Goal: Transaction & Acquisition: Purchase product/service

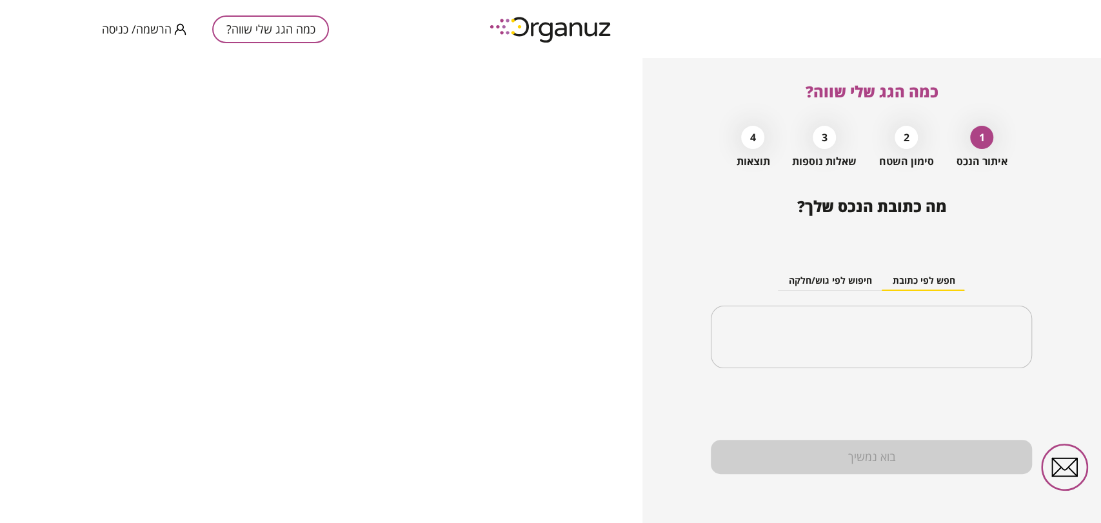
click at [137, 34] on span "הרשמה/ כניסה" at bounding box center [137, 29] width 70 height 13
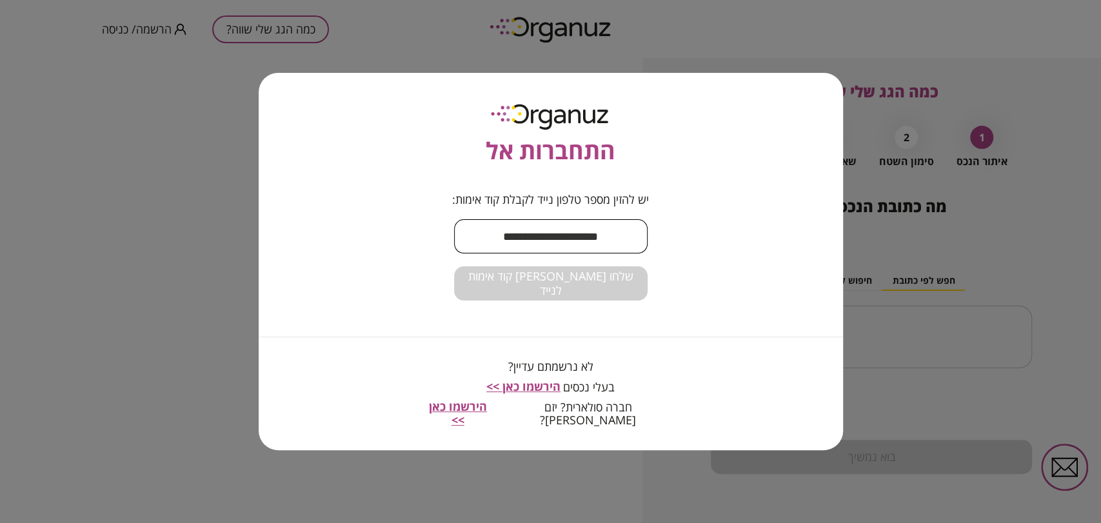
click at [622, 241] on input "text" at bounding box center [550, 236] width 193 height 38
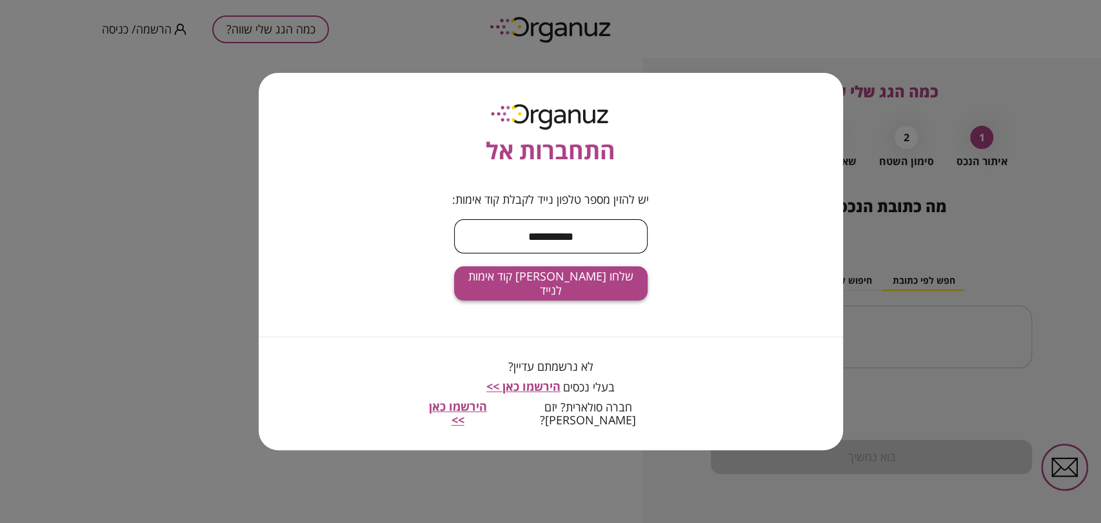
type input "**********"
click at [608, 288] on button "שלחו לי קוד אימות לנייד" at bounding box center [550, 283] width 193 height 34
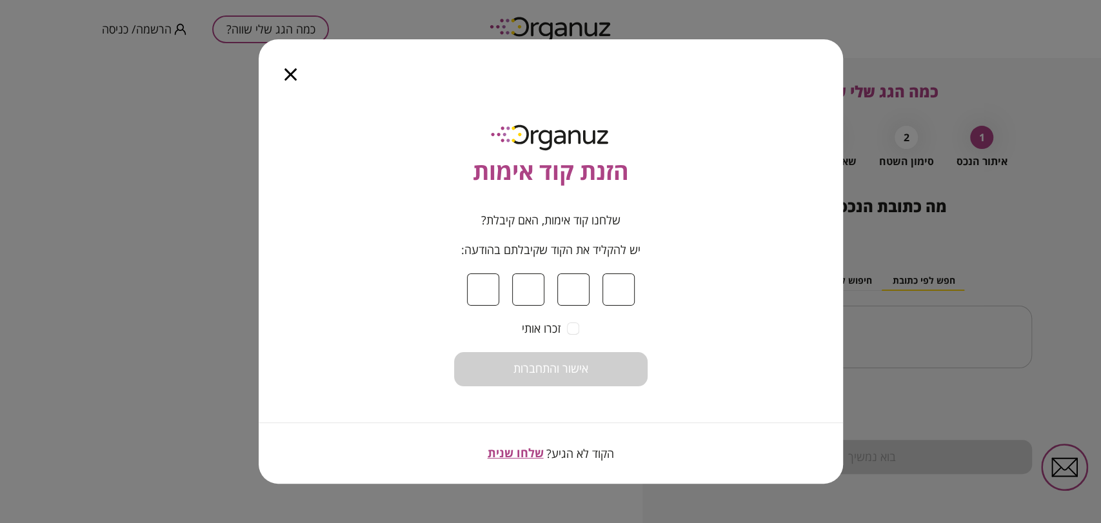
type input "*"
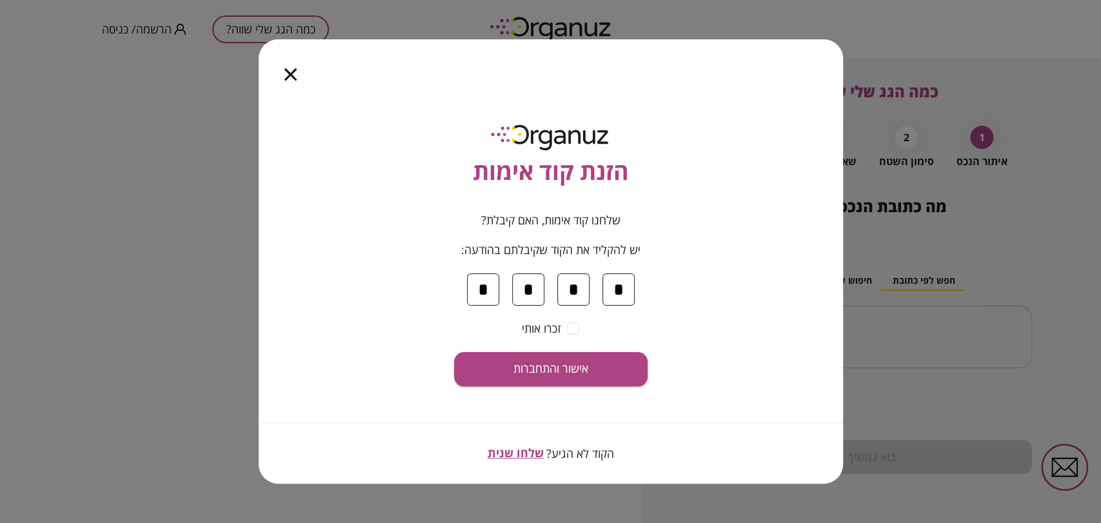
type input "*"
click at [558, 376] on span "אישור והתחברות" at bounding box center [550, 369] width 75 height 14
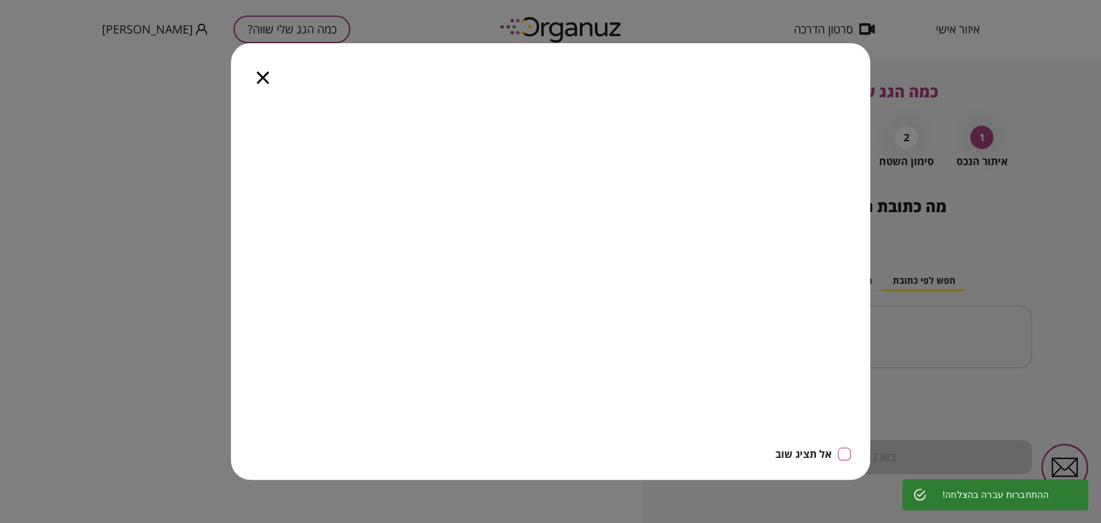
click at [259, 77] on icon "button" at bounding box center [263, 78] width 12 height 12
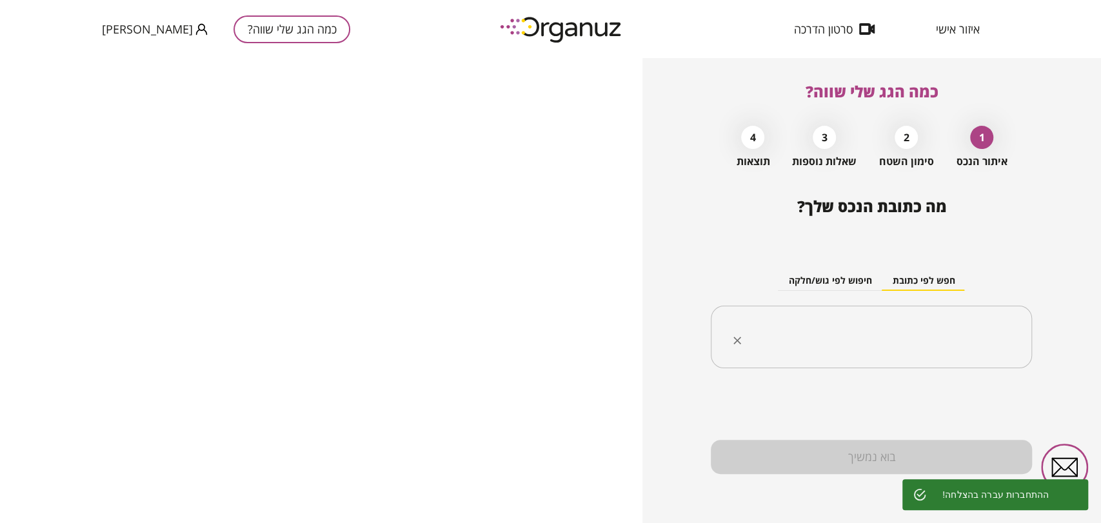
click at [943, 340] on input "text" at bounding box center [876, 337] width 280 height 32
paste input "**********"
type input "**********"
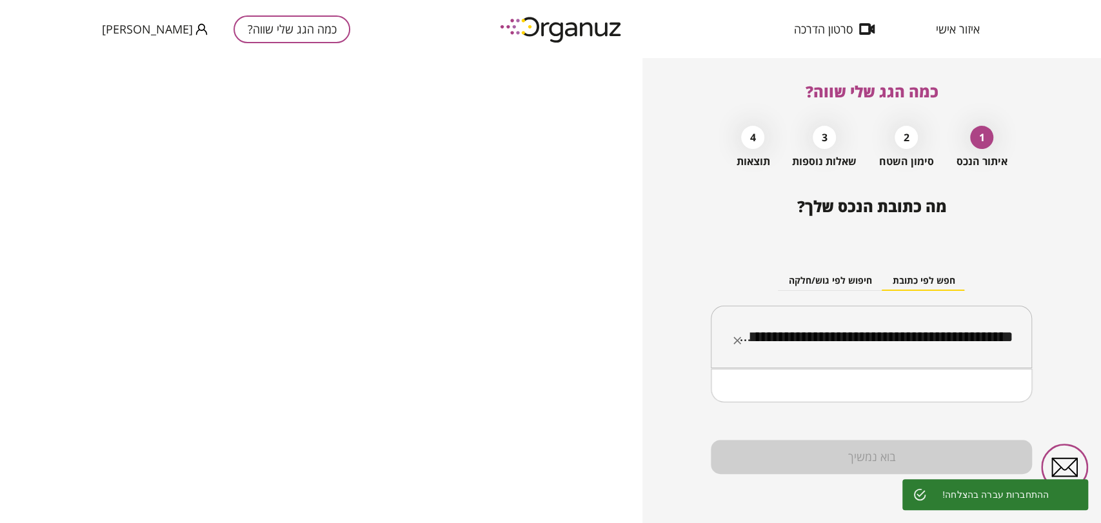
scroll to position [0, -86]
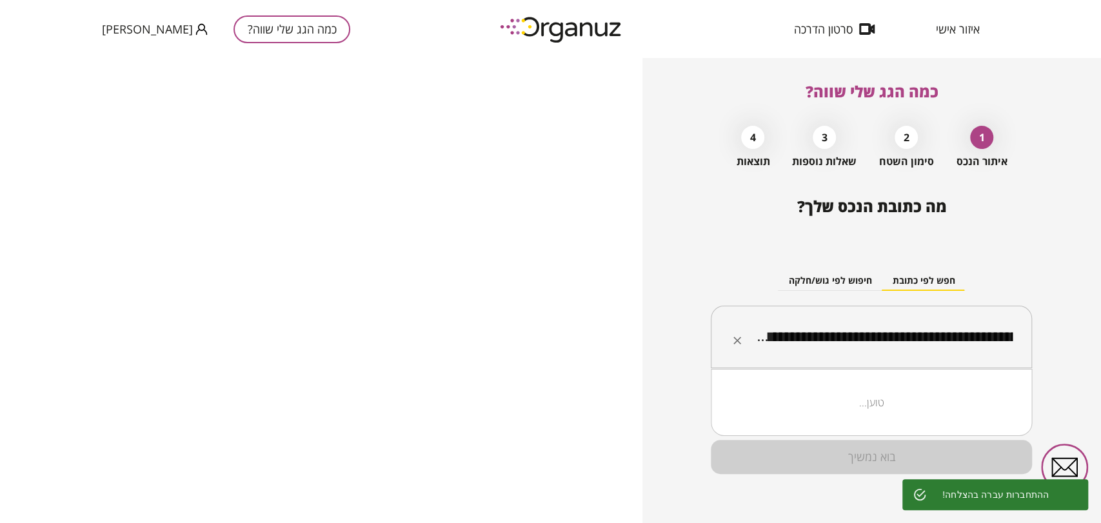
click at [934, 324] on input "**********" at bounding box center [876, 337] width 280 height 32
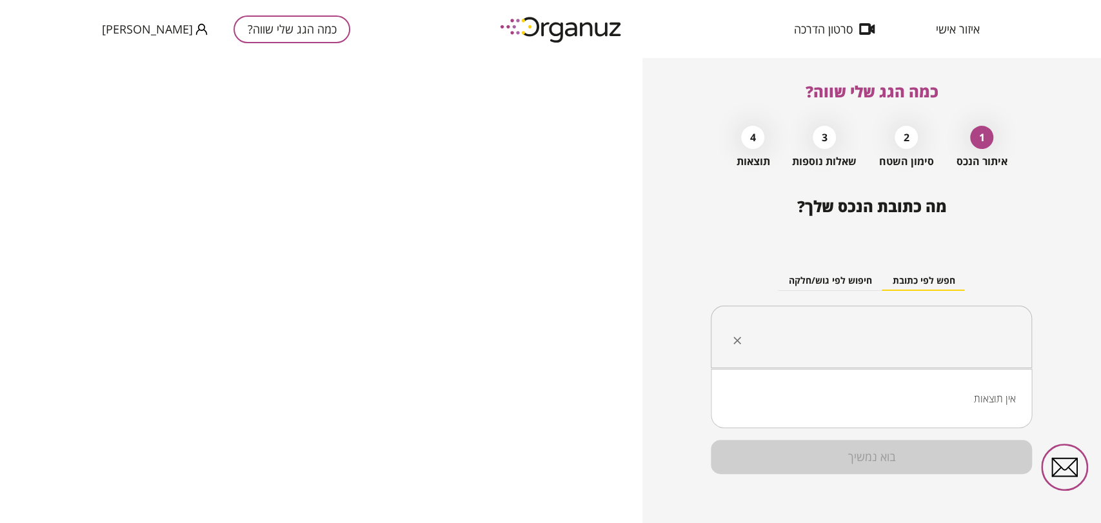
scroll to position [0, 0]
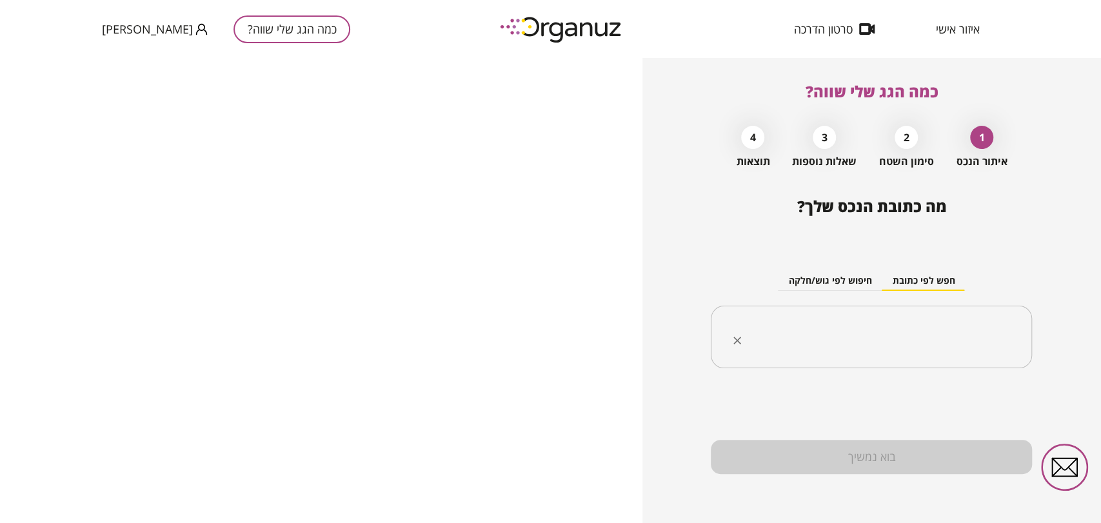
paste input "**********"
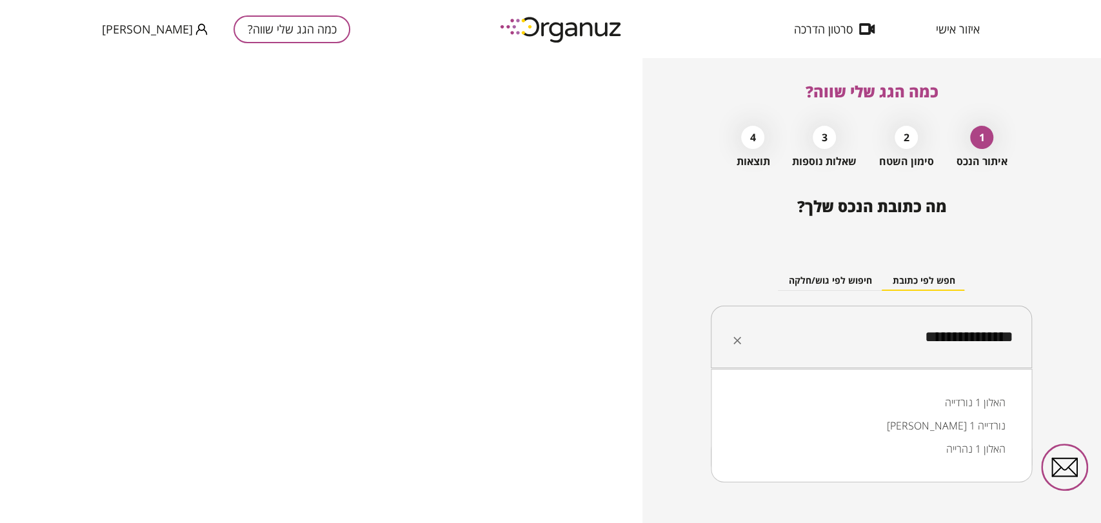
click at [914, 397] on li "האלון 1 נורדייה" at bounding box center [871, 402] width 288 height 23
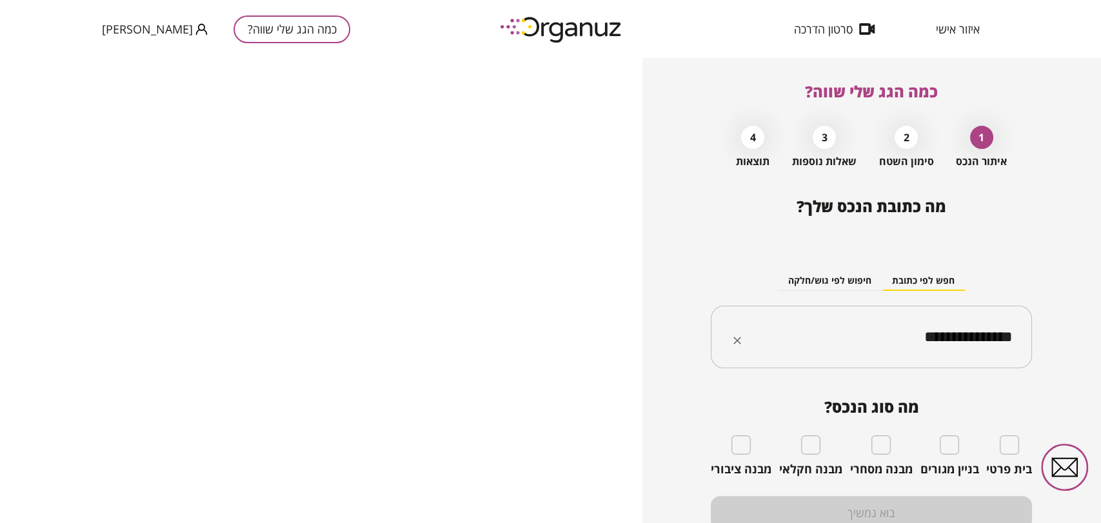
type input "**********"
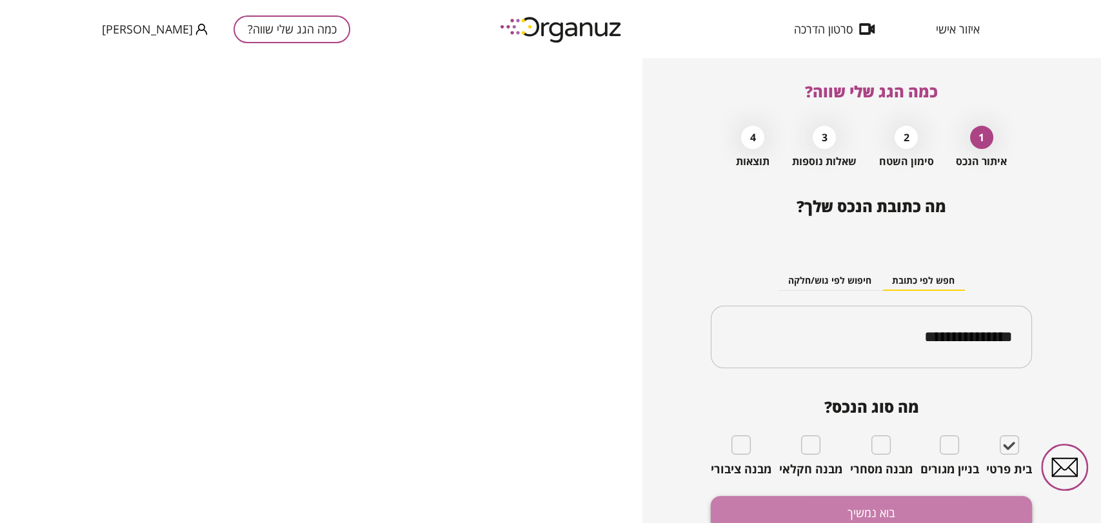
click at [904, 505] on button "בוא נמשיך" at bounding box center [871, 513] width 321 height 34
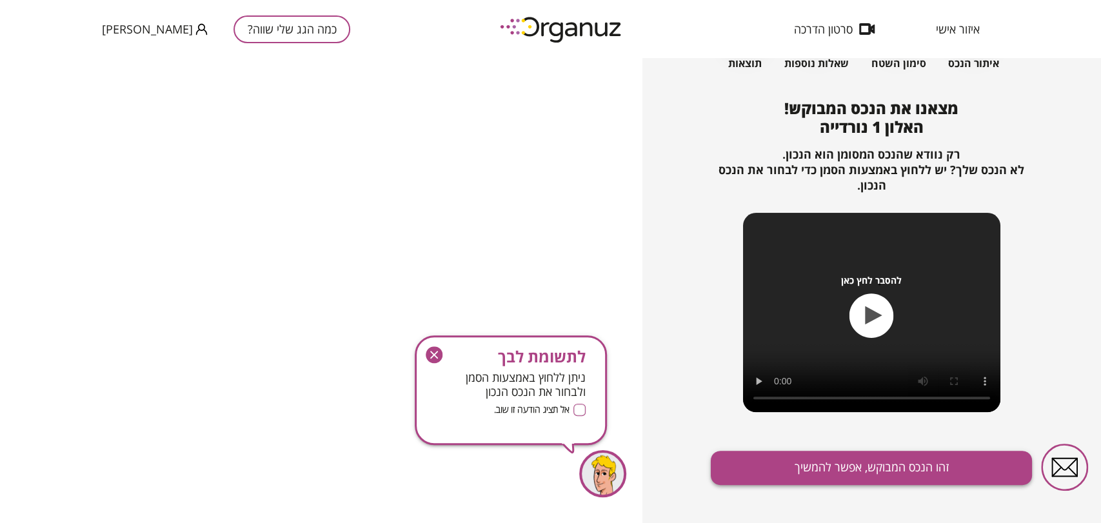
scroll to position [109, 0]
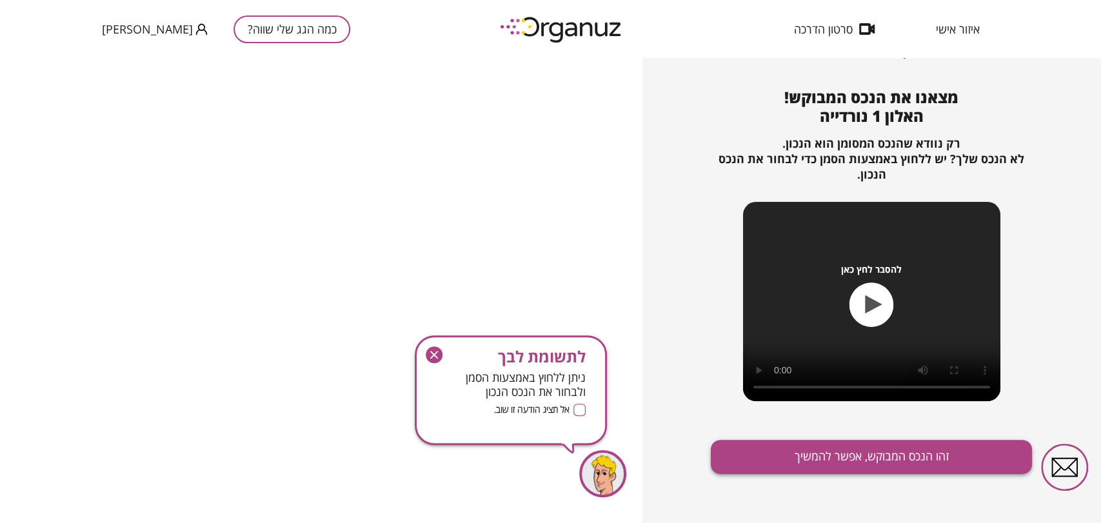
click at [867, 466] on button "זהו הנכס המבוקש, אפשר להמשיך" at bounding box center [871, 457] width 321 height 34
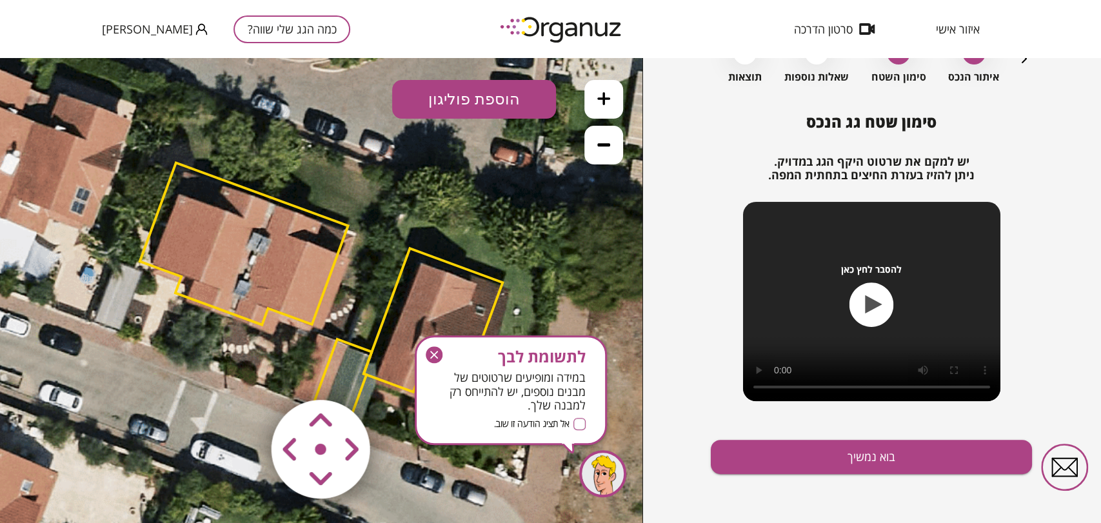
click at [428, 352] on icon "button" at bounding box center [434, 354] width 17 height 17
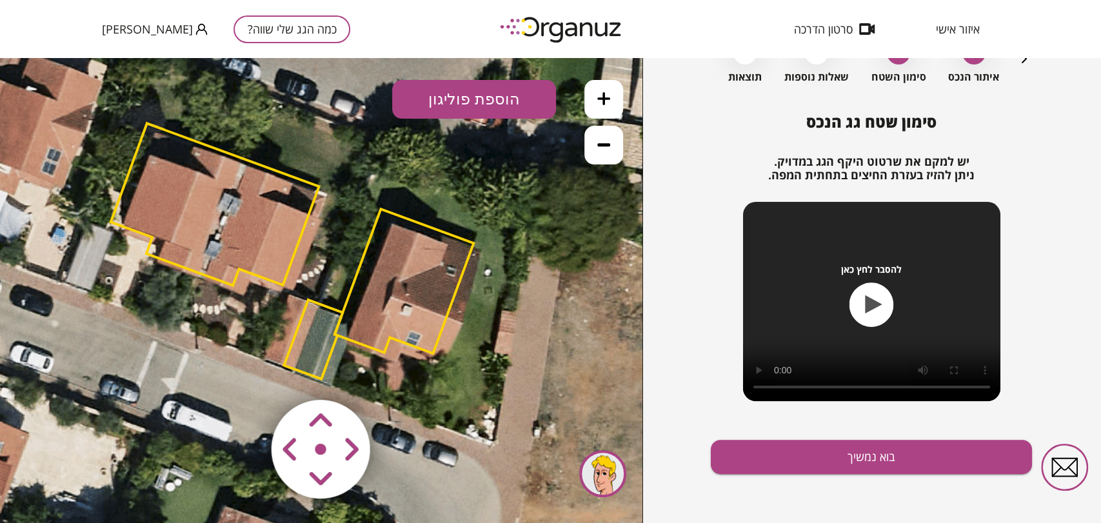
drag, startPoint x: 592, startPoint y: 362, endPoint x: 563, endPoint y: 323, distance: 48.9
click at [563, 323] on icon at bounding box center [290, 251] width 1103 height 1103
click at [244, 373] on area at bounding box center [244, 373] width 0 height 0
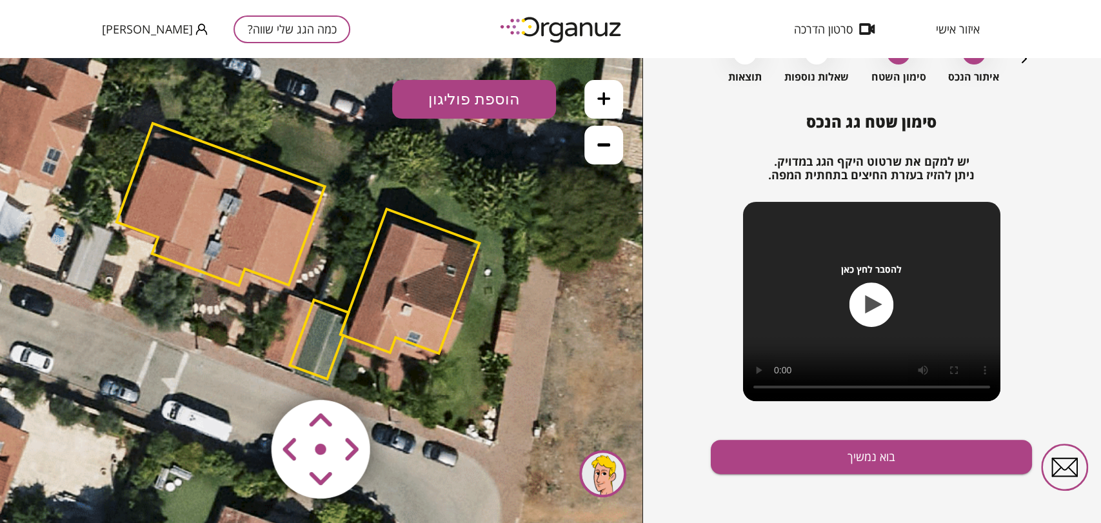
click at [244, 373] on area at bounding box center [244, 373] width 0 height 0
drag, startPoint x: 367, startPoint y: 464, endPoint x: 335, endPoint y: 476, distance: 33.9
click at [244, 373] on area at bounding box center [244, 373] width 0 height 0
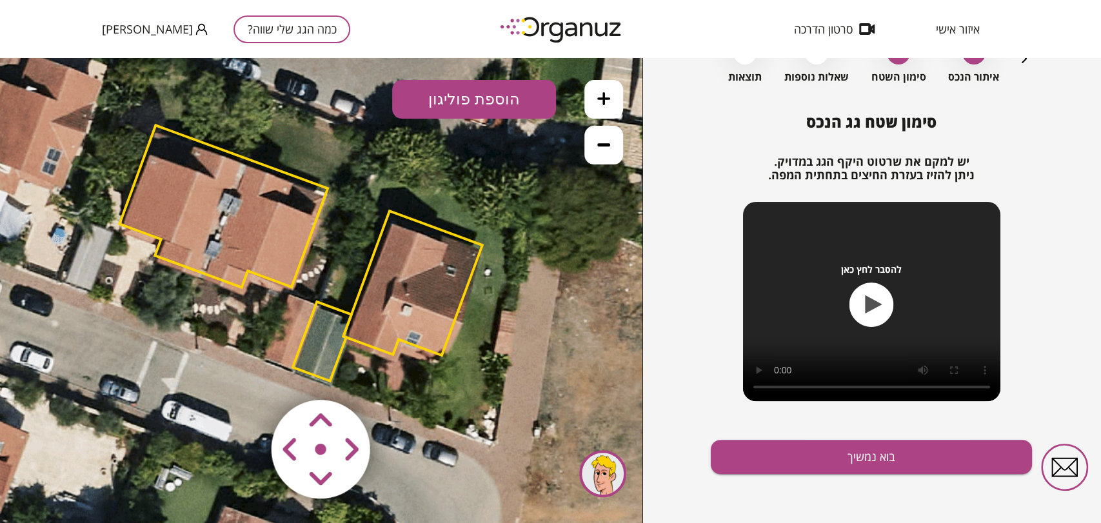
click at [244, 373] on area at bounding box center [244, 373] width 0 height 0
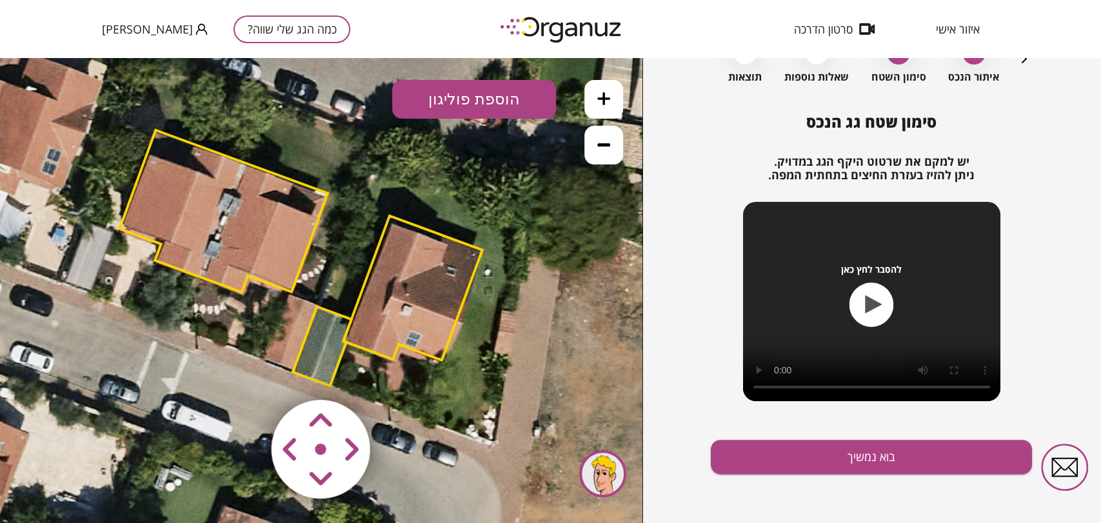
click at [244, 373] on area at bounding box center [244, 373] width 0 height 0
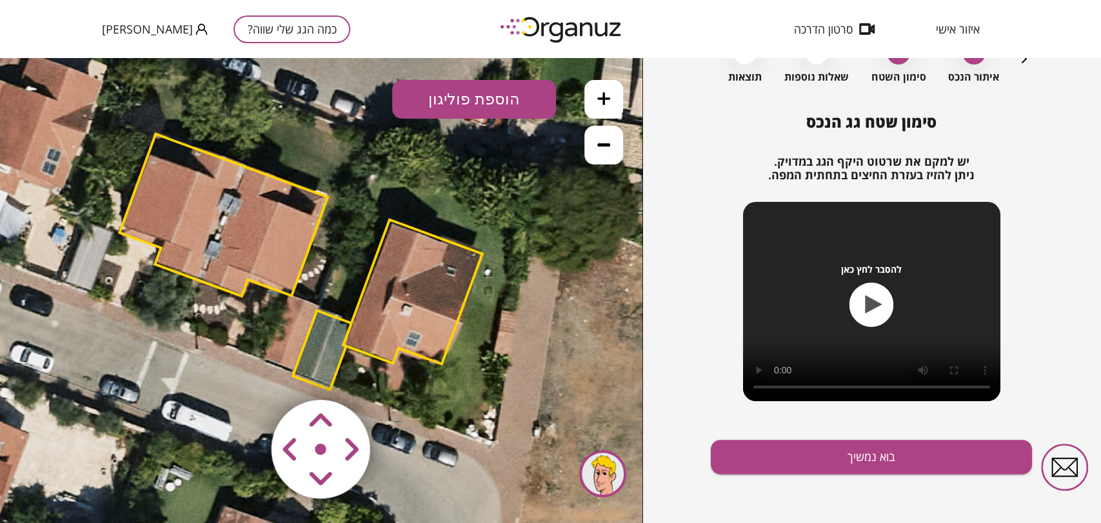
click at [244, 373] on area at bounding box center [244, 373] width 0 height 0
drag, startPoint x: 348, startPoint y: 455, endPoint x: 342, endPoint y: 461, distance: 8.7
click at [244, 373] on area at bounding box center [244, 373] width 0 height 0
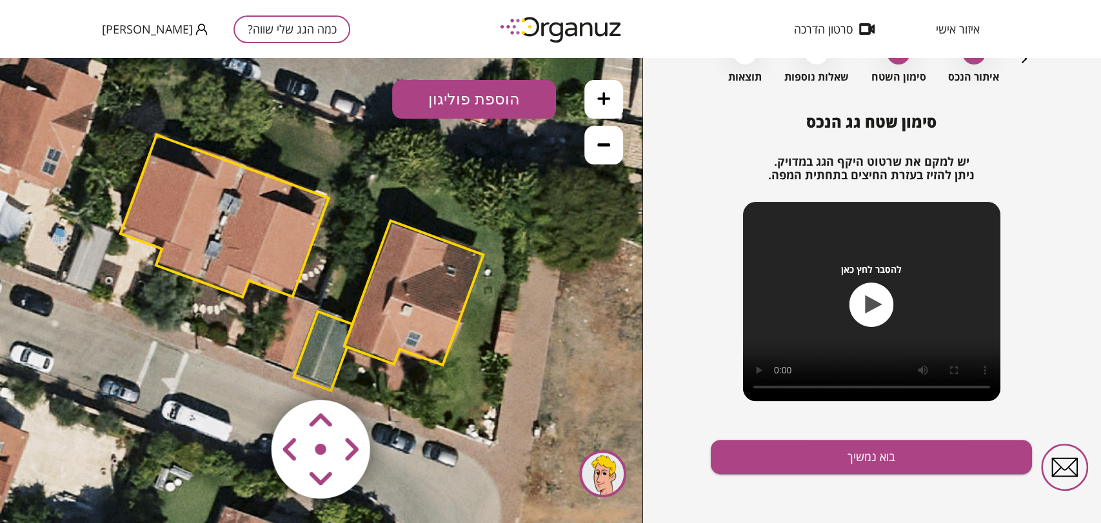
click at [244, 373] on area at bounding box center [244, 373] width 0 height 0
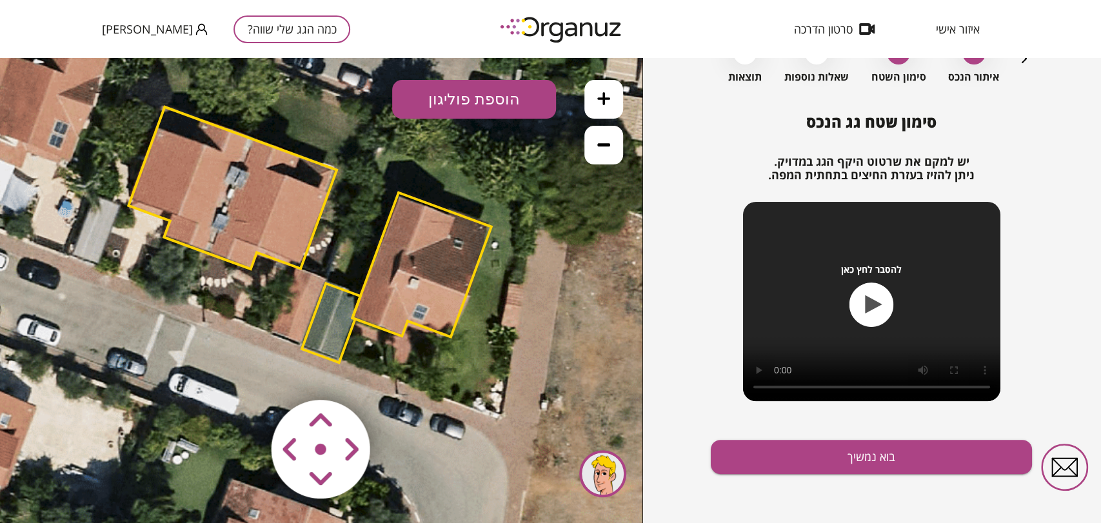
drag, startPoint x: 526, startPoint y: 416, endPoint x: 530, endPoint y: 398, distance: 17.8
click at [530, 398] on icon at bounding box center [297, 224] width 1103 height 1103
click at [789, 454] on button "בוא נמשיך" at bounding box center [871, 457] width 321 height 34
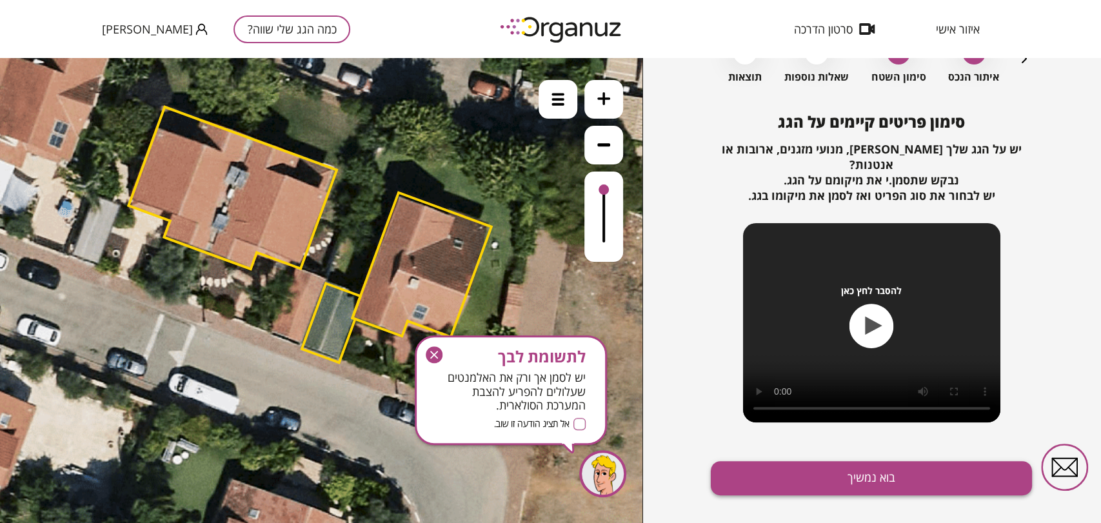
click at [787, 465] on button "בוא נמשיך" at bounding box center [871, 478] width 321 height 34
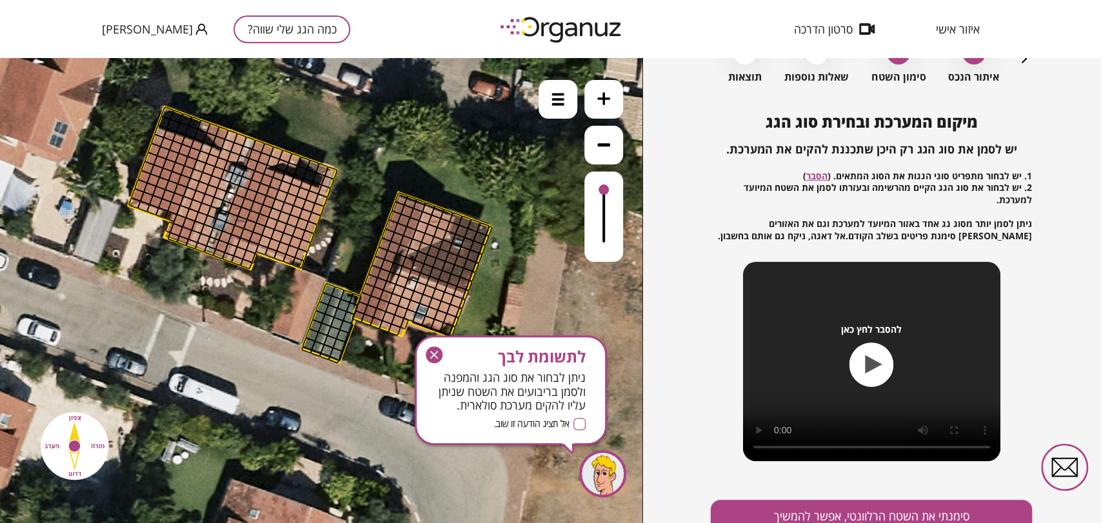
click at [619, 99] on button at bounding box center [603, 99] width 39 height 39
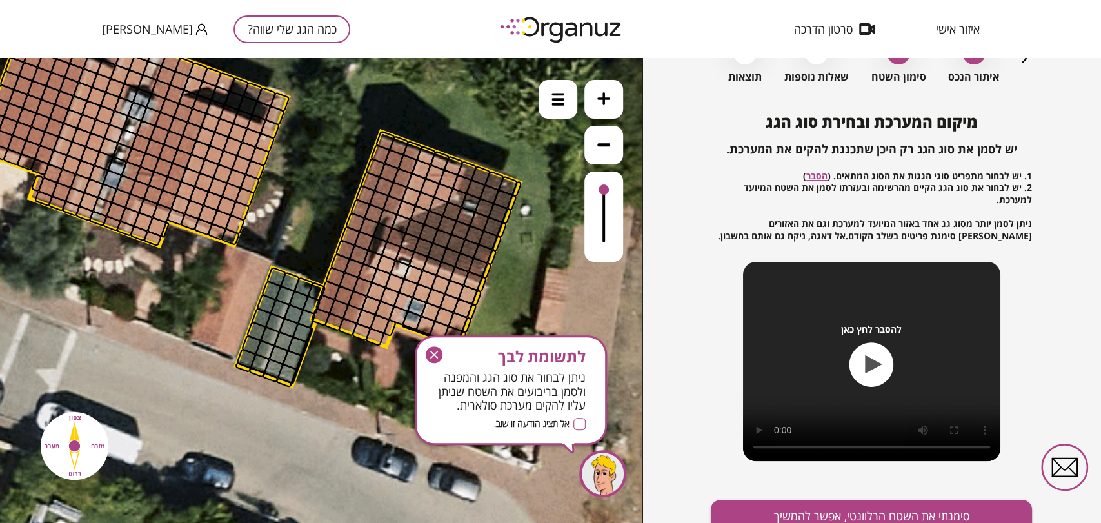
drag, startPoint x: 369, startPoint y: 150, endPoint x: 313, endPoint y: 138, distance: 57.4
click at [313, 138] on icon at bounding box center [229, 180] width 1654 height 1654
click at [557, 104] on img at bounding box center [557, 99] width 13 height 13
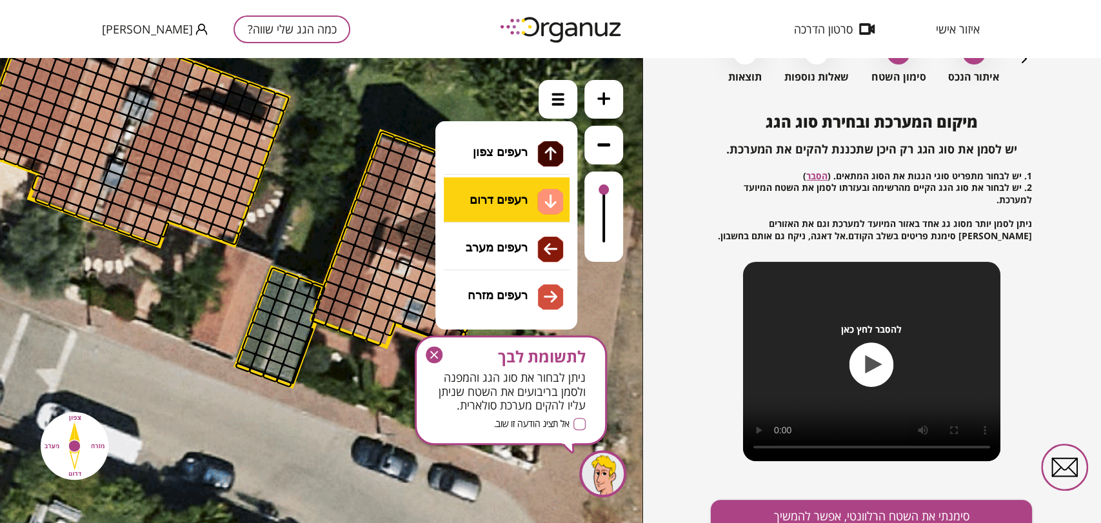
drag, startPoint x: 533, startPoint y: 187, endPoint x: 526, endPoint y: 214, distance: 28.0
click at [533, 186] on li "גג רעפים רעפים צפון רעפים דרום רעפים מערב רעפים מזרח" at bounding box center [505, 186] width 135 height 41
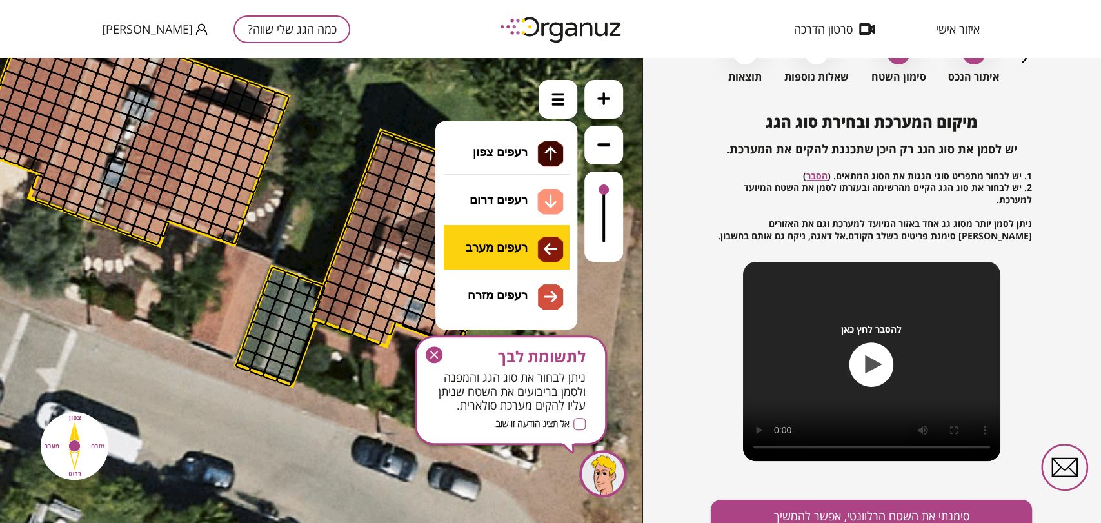
click at [509, 245] on div ".st0 { fill: #FFFFFF; } 10" at bounding box center [321, 290] width 642 height 465
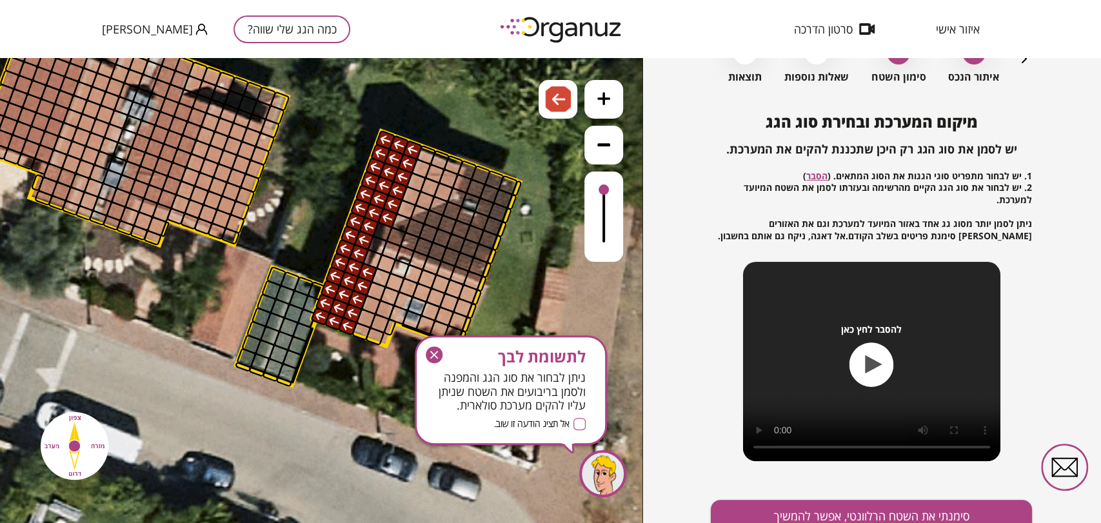
drag, startPoint x: 341, startPoint y: 313, endPoint x: 413, endPoint y: 135, distance: 191.8
click at [413, 135] on div ".st0 { fill: #FFFFFF; }" at bounding box center [229, 179] width 1654 height 1654
drag, startPoint x: 428, startPoint y: 350, endPoint x: 514, endPoint y: 62, distance: 300.7
click at [428, 350] on icon "button" at bounding box center [434, 354] width 17 height 17
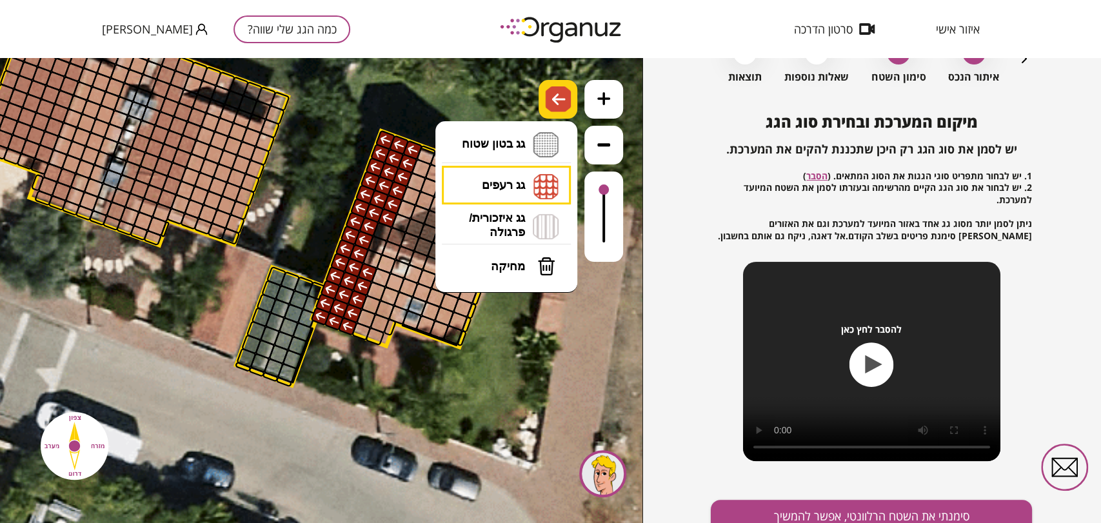
click at [544, 106] on div at bounding box center [557, 99] width 39 height 39
click at [490, 187] on li "גג רעפים רעפים צפון רעפים דרום רעפים מערב רעפים מזרח" at bounding box center [505, 186] width 135 height 40
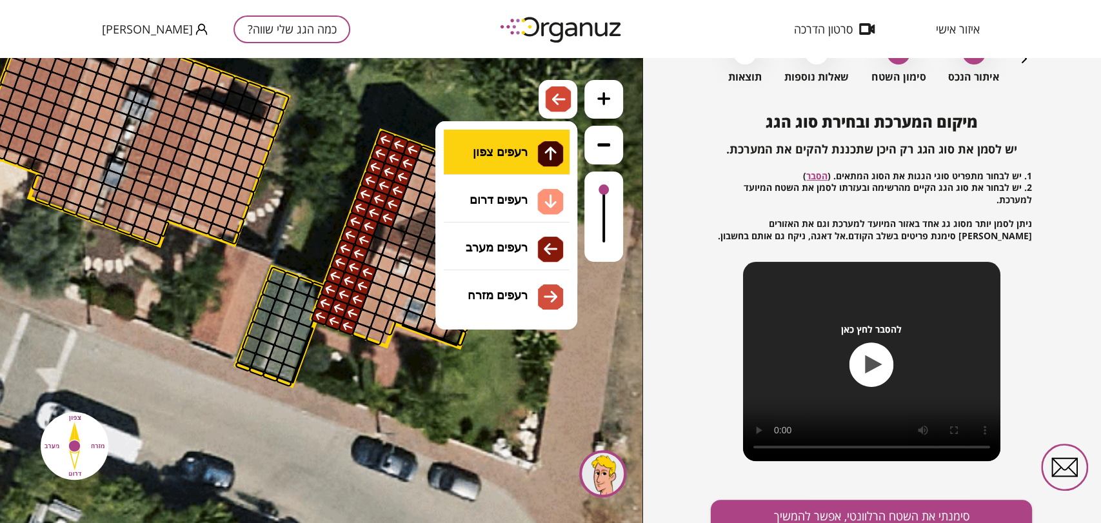
click at [505, 155] on div ".st0 { fill: #FFFFFF; } 10" at bounding box center [321, 290] width 642 height 465
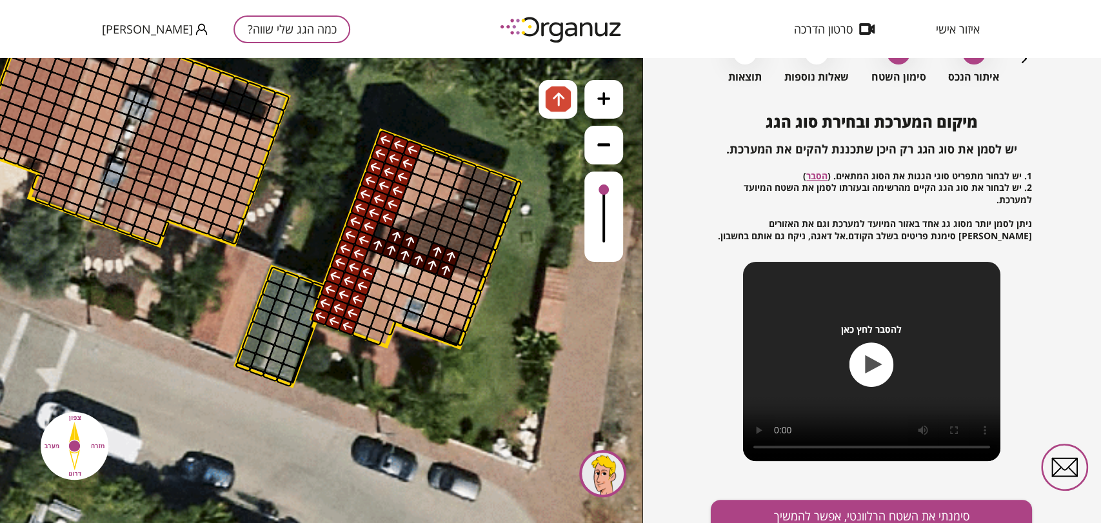
drag, startPoint x: 379, startPoint y: 241, endPoint x: 444, endPoint y: 260, distance: 68.1
drag, startPoint x: 558, startPoint y: 108, endPoint x: 547, endPoint y: 163, distance: 56.5
click at [559, 108] on img at bounding box center [558, 99] width 26 height 26
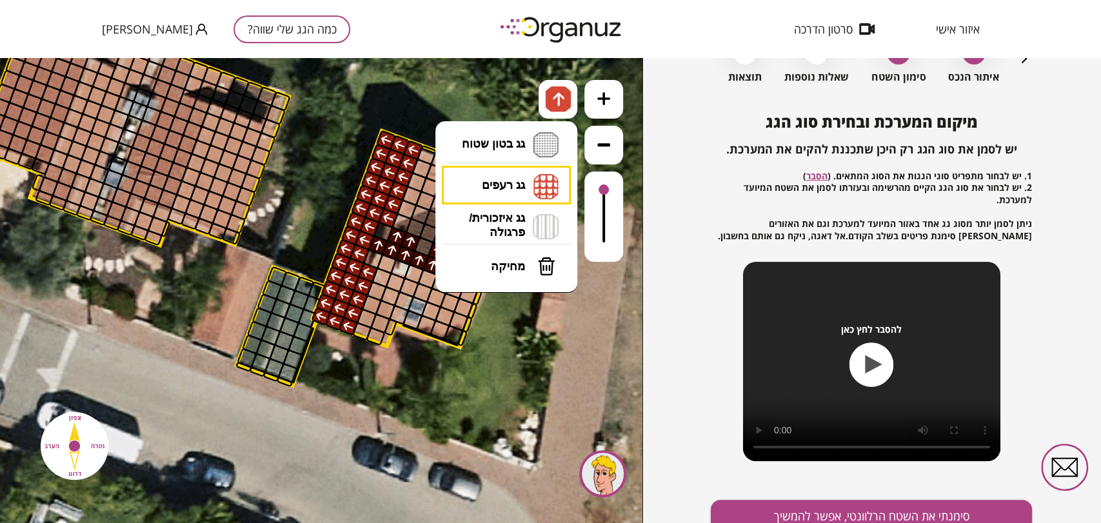
click at [513, 280] on button "מחיקה" at bounding box center [506, 266] width 129 height 39
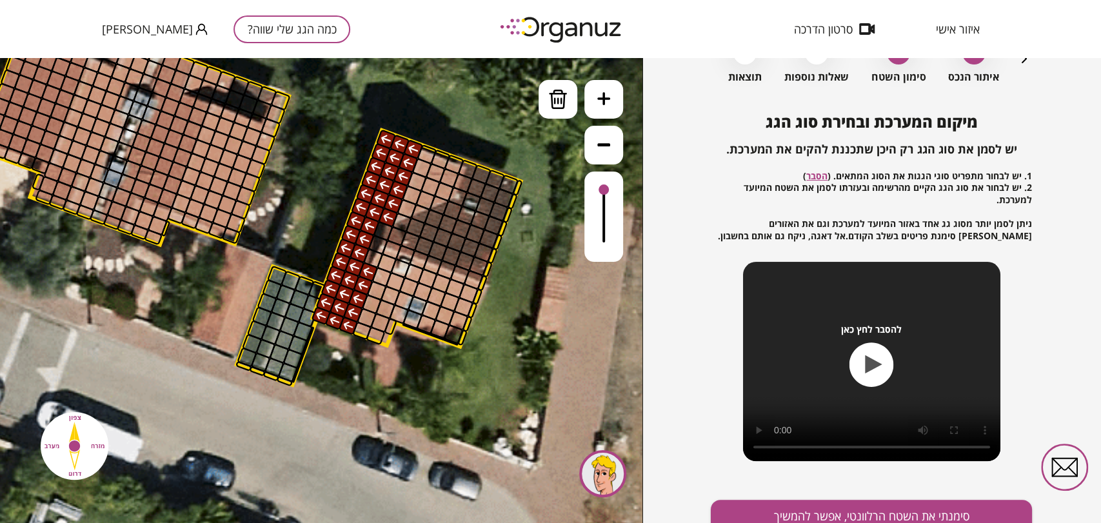
drag, startPoint x: 441, startPoint y: 260, endPoint x: 480, endPoint y: 244, distance: 42.5
click at [572, 104] on div at bounding box center [557, 99] width 39 height 39
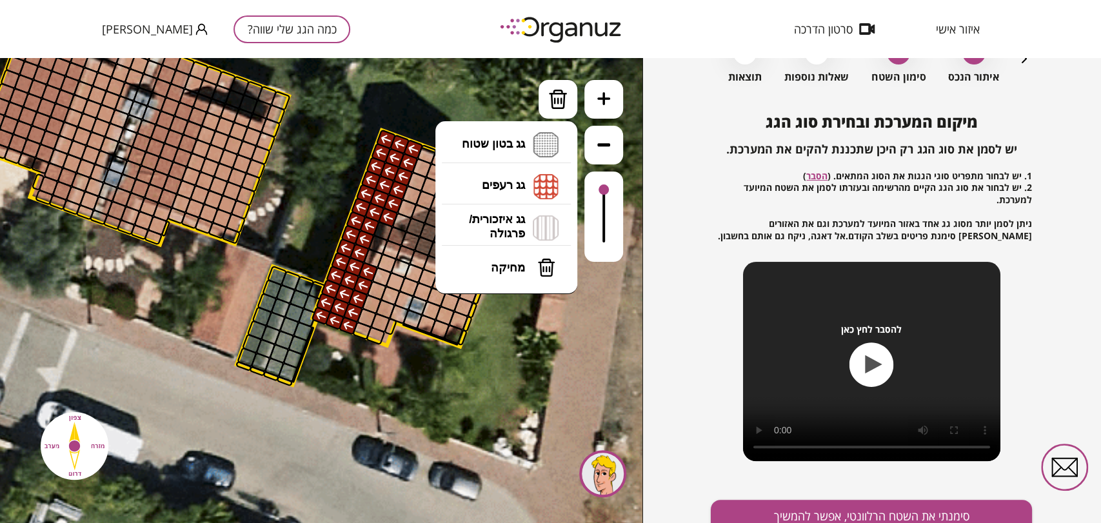
click at [536, 186] on li "גג רעפים רעפים צפון רעפים דרום רעפים מערב רעפים מזרח" at bounding box center [505, 186] width 135 height 41
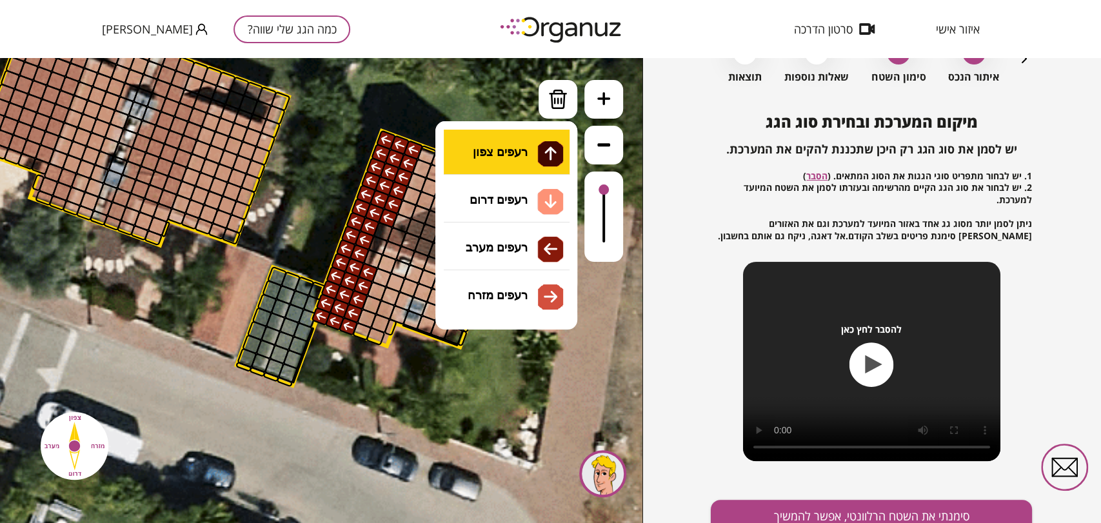
click at [543, 164] on div ".st0 { fill: #FFFFFF; } 10" at bounding box center [321, 290] width 642 height 465
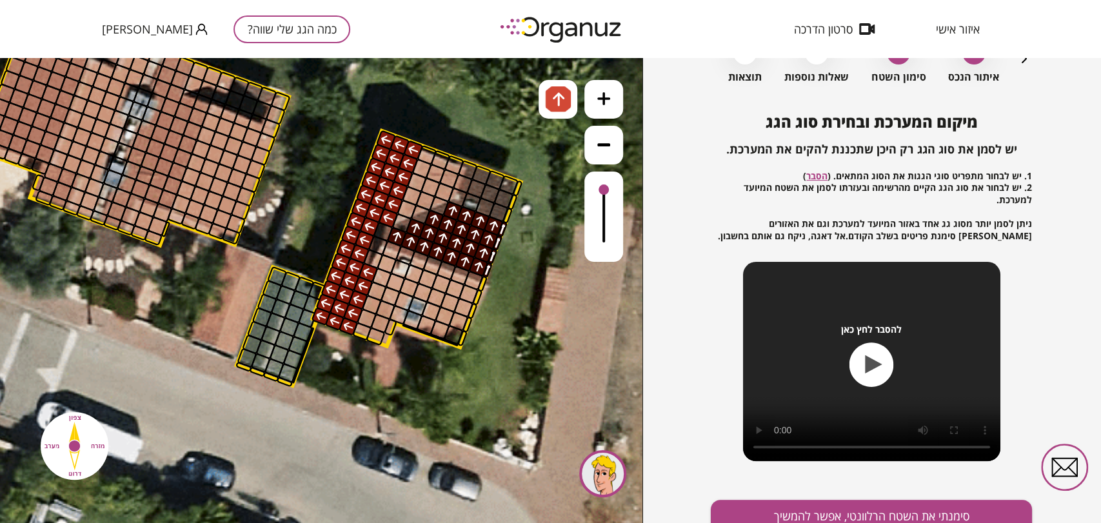
drag, startPoint x: 486, startPoint y: 267, endPoint x: 469, endPoint y: 241, distance: 31.3
drag, startPoint x: 516, startPoint y: 197, endPoint x: 479, endPoint y: 178, distance: 41.5
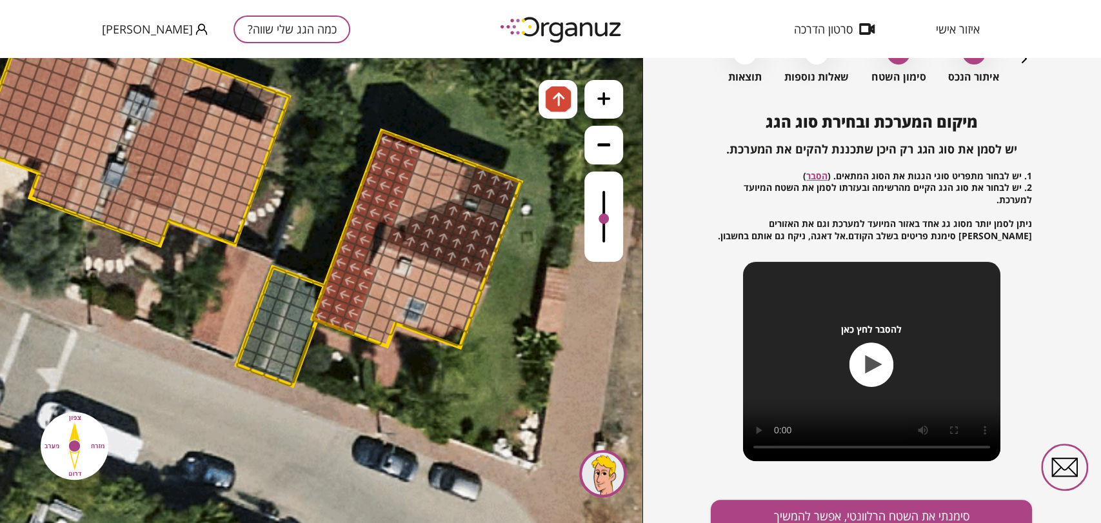
drag, startPoint x: 601, startPoint y: 189, endPoint x: 610, endPoint y: 215, distance: 27.9
click at [610, 215] on div at bounding box center [603, 217] width 39 height 90
click at [548, 91] on img at bounding box center [558, 99] width 26 height 26
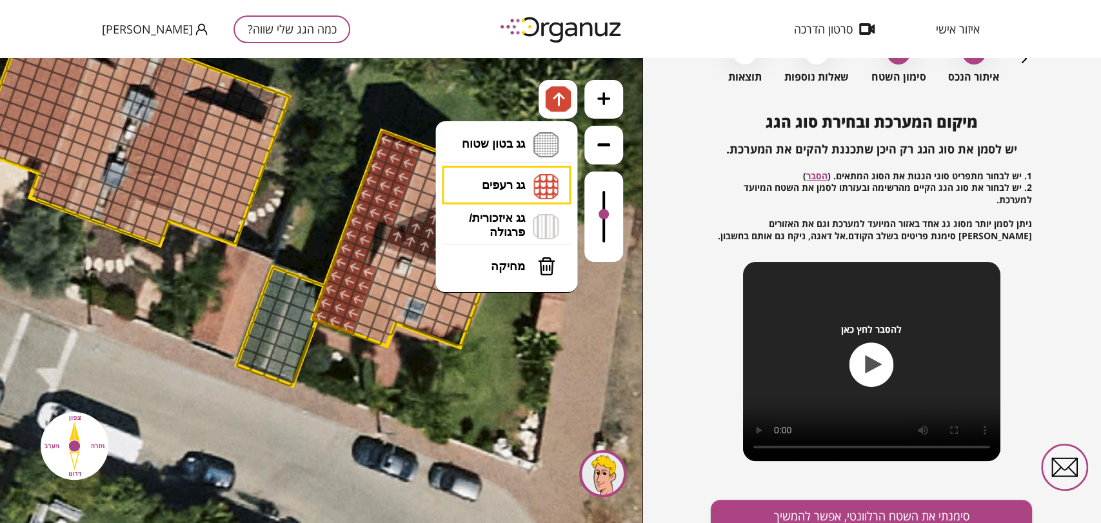
click at [516, 191] on li "גג רעפים רעפים צפון רעפים דרום רעפים מערב רעפים מזרח" at bounding box center [505, 186] width 135 height 40
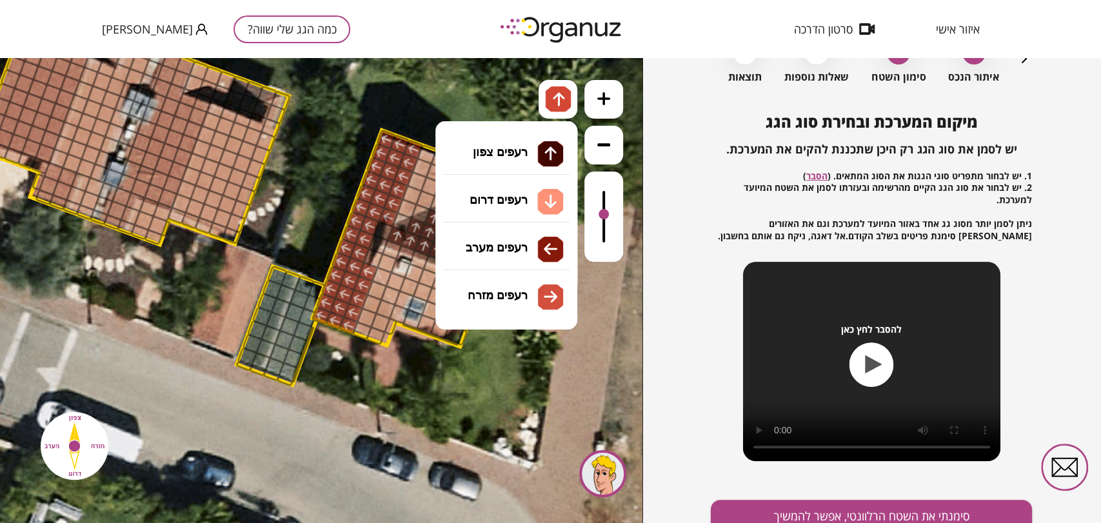
click at [527, 299] on div ".st0 { fill: #FFFFFF; } 10" at bounding box center [321, 290] width 642 height 465
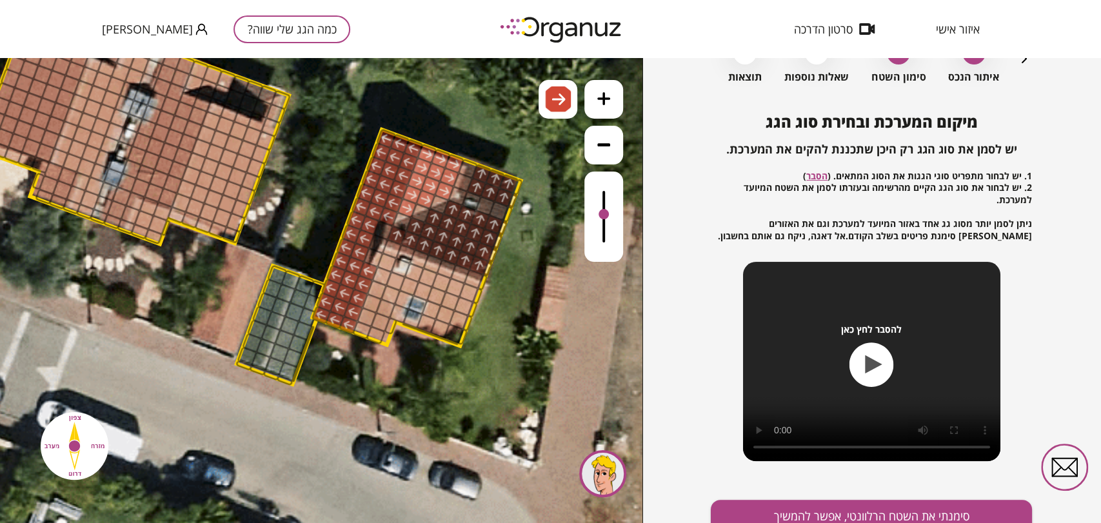
drag, startPoint x: 408, startPoint y: 207, endPoint x: 444, endPoint y: 183, distance: 43.3
drag, startPoint x: 464, startPoint y: 169, endPoint x: 461, endPoint y: 177, distance: 9.0
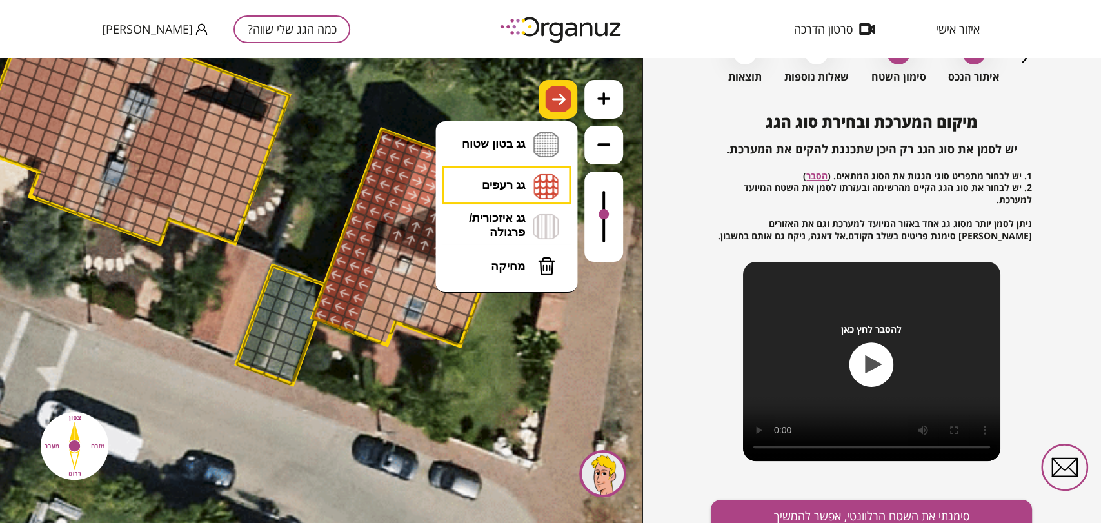
click at [543, 110] on div at bounding box center [557, 99] width 39 height 39
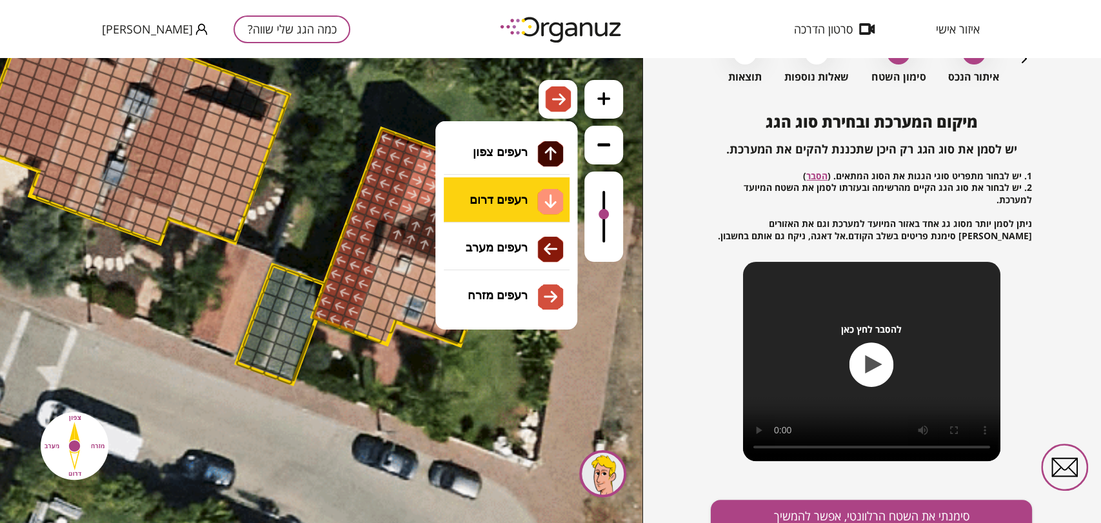
click at [506, 184] on li "גג רעפים רעפים צפון רעפים דרום רעפים מערב רעפים מזרח" at bounding box center [505, 186] width 135 height 40
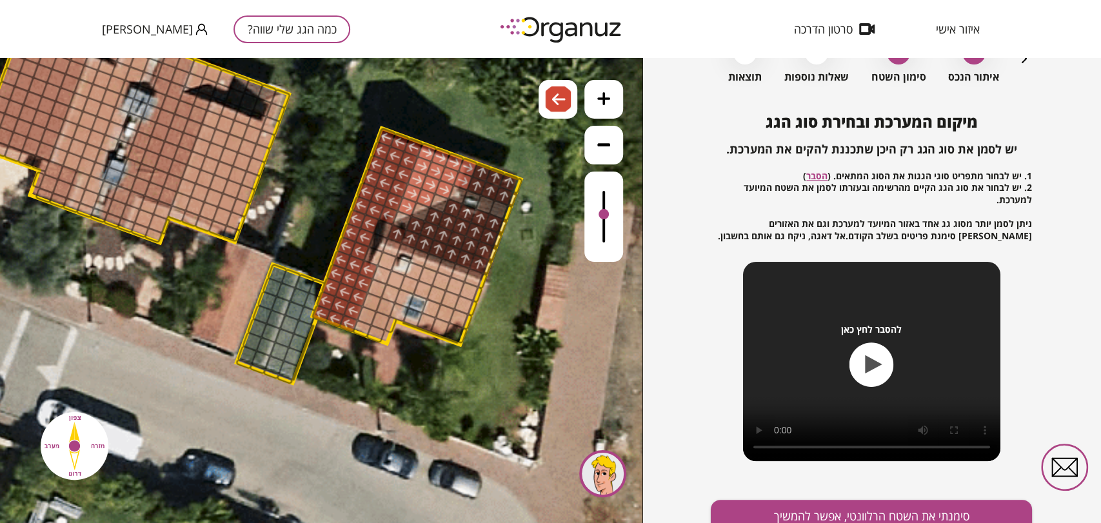
click at [513, 253] on div ".st0 { fill: #FFFFFF; } 10" at bounding box center [321, 290] width 642 height 465
drag, startPoint x: 289, startPoint y: 279, endPoint x: 297, endPoint y: 275, distance: 9.2
click at [277, 257] on div ".st0 { fill: #FFFFFF; }" at bounding box center [229, 176] width 1654 height 1654
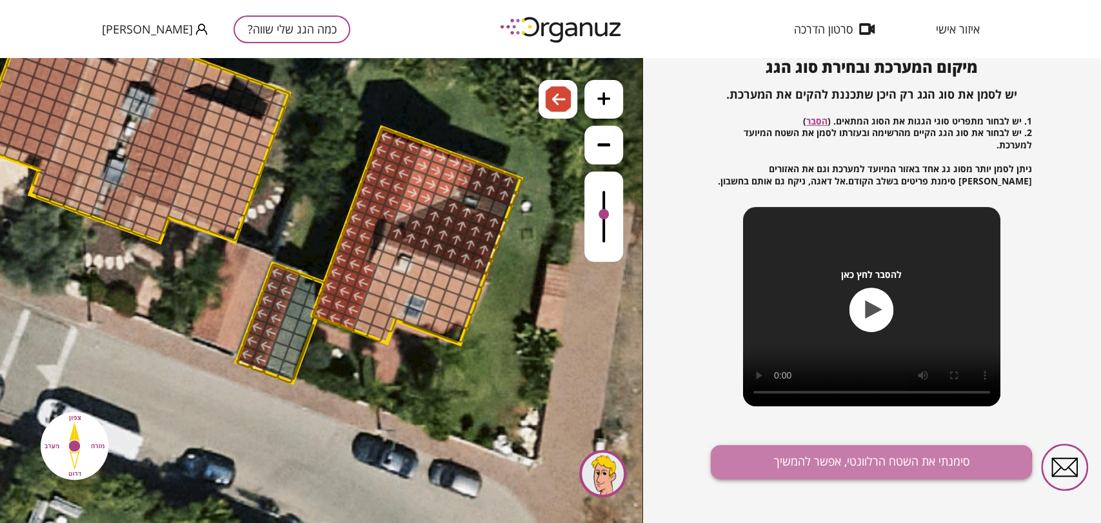
click at [825, 467] on button "סימנתי את השטח הרלוונטי, אפשר להמשיך" at bounding box center [871, 462] width 321 height 34
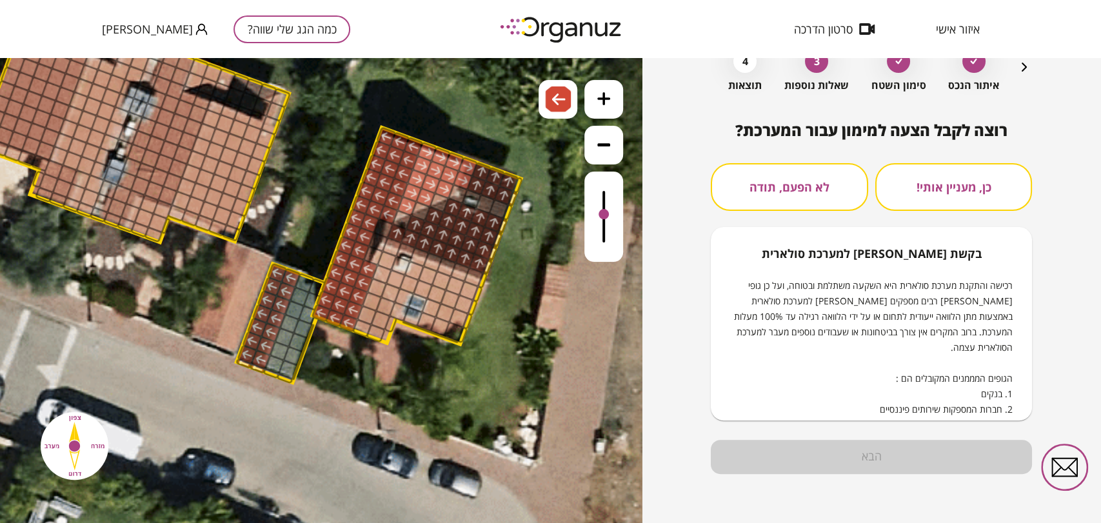
click at [751, 192] on button "לא הפעם, תודה" at bounding box center [789, 187] width 157 height 48
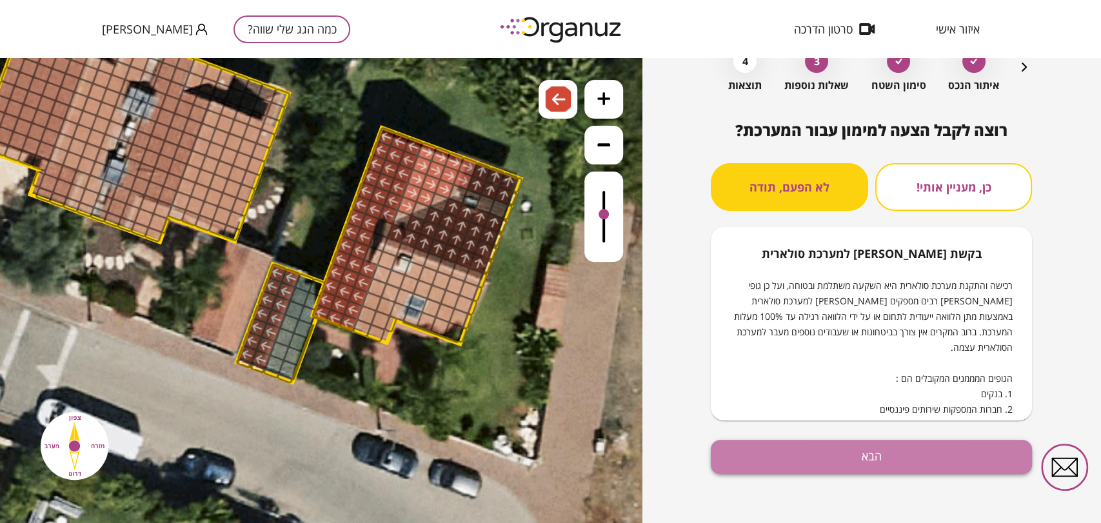
click at [770, 447] on button "הבא" at bounding box center [871, 457] width 321 height 34
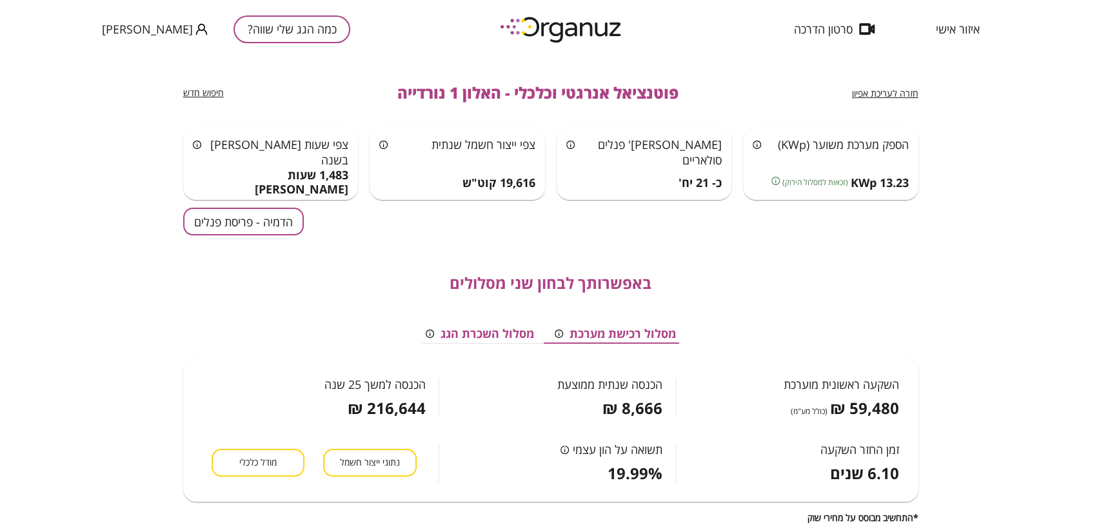
click at [226, 209] on button "הדמיה - פריסת פנלים" at bounding box center [243, 222] width 121 height 28
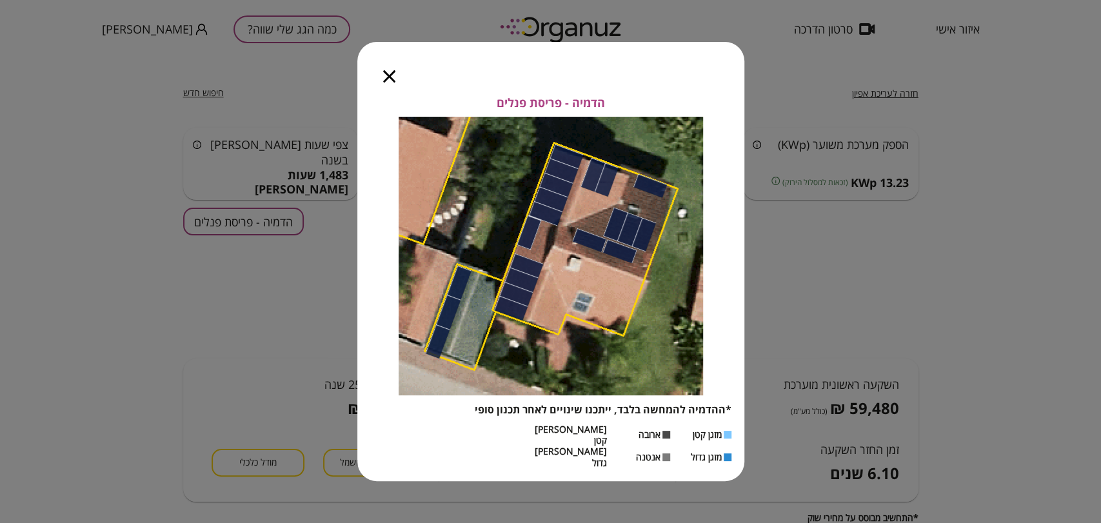
click at [391, 81] on icon "button" at bounding box center [389, 76] width 12 height 12
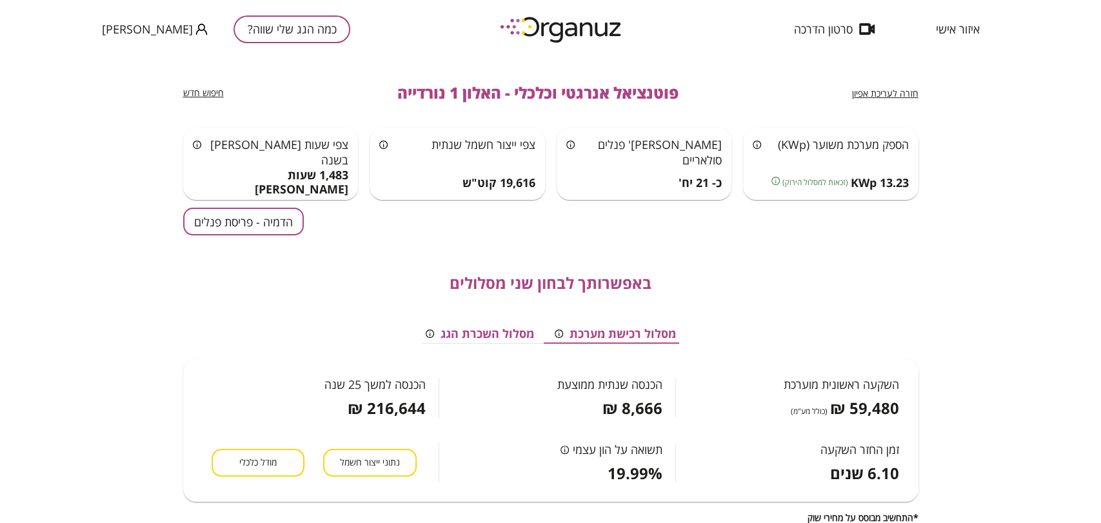
click at [251, 460] on span "מודל כלכלי" at bounding box center [257, 463] width 37 height 12
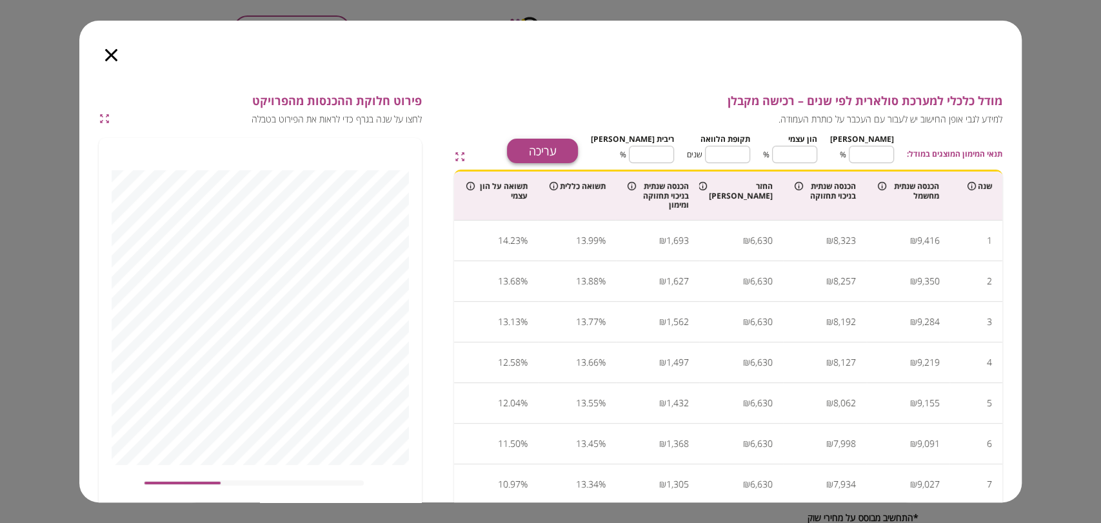
click at [602, 137] on div "תנאי המימון המוצגים במודל: מימון ** ​ % הון עצמי ** ​ % תקופת הלוואה ** ​ שנים …" at bounding box center [742, 146] width 521 height 33
click at [578, 149] on button "עריכה" at bounding box center [542, 151] width 71 height 25
click at [870, 149] on input "**" at bounding box center [871, 154] width 45 height 34
click at [878, 159] on input "**" at bounding box center [871, 154] width 45 height 34
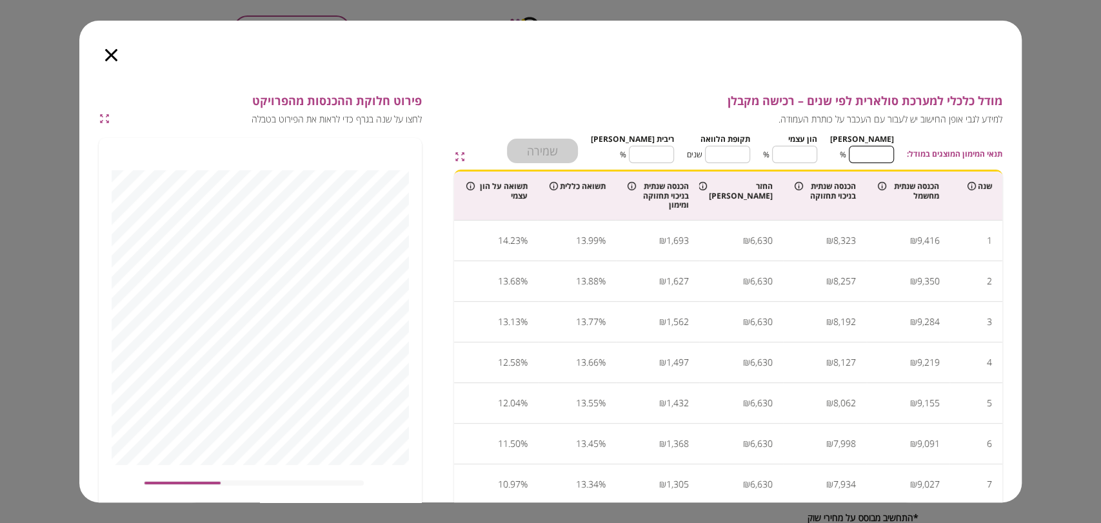
click at [879, 159] on input "**" at bounding box center [871, 154] width 45 height 34
type input "*"
type input "***"
type input "*"
click at [750, 151] on input "**" at bounding box center [727, 154] width 45 height 34
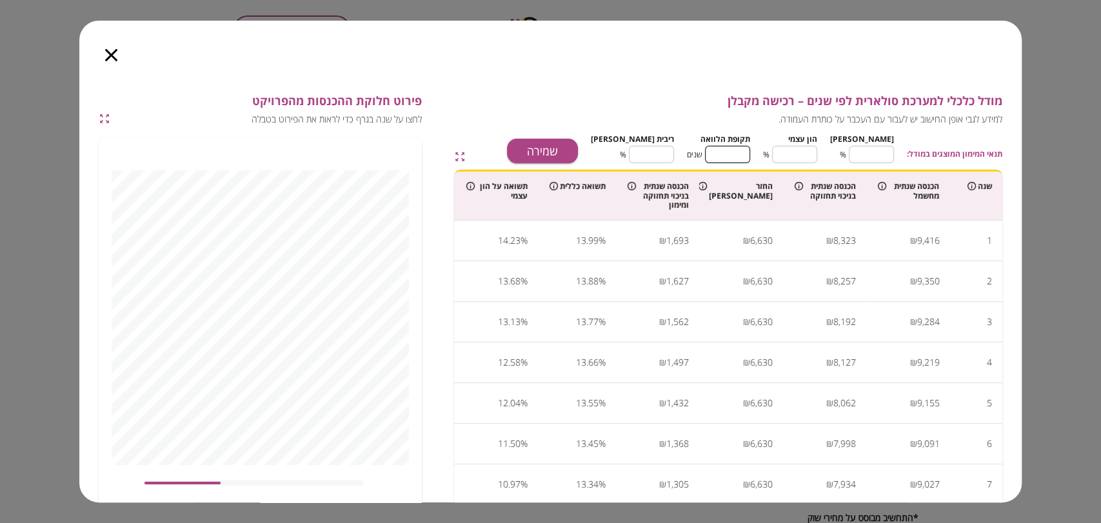
click at [750, 151] on input "**" at bounding box center [727, 154] width 45 height 34
type input "*"
click at [670, 155] on input "****" at bounding box center [651, 154] width 45 height 34
click at [670, 154] on input "****" at bounding box center [651, 154] width 45 height 34
click at [578, 149] on button "שמירה" at bounding box center [542, 151] width 71 height 25
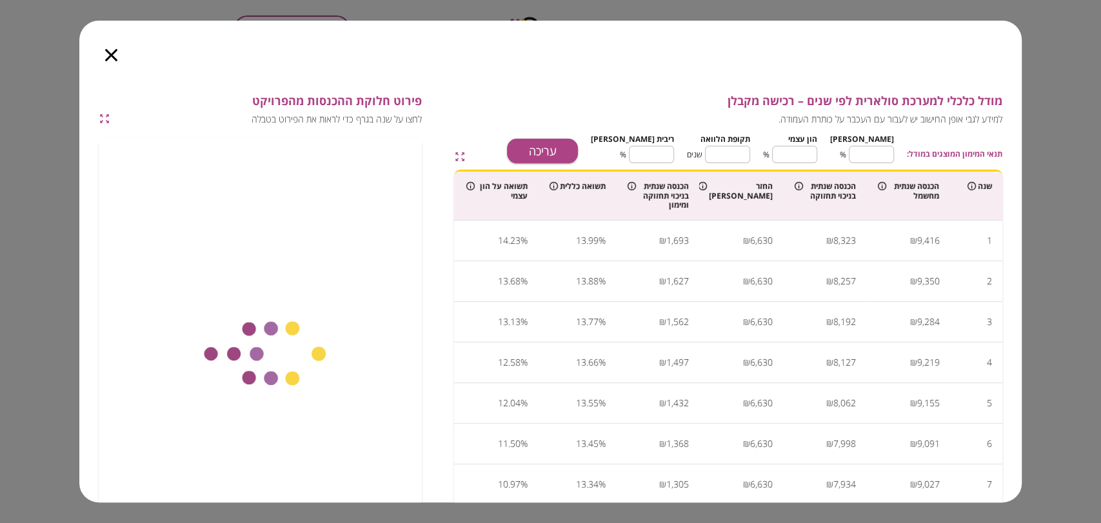
type input "****"
click at [108, 58] on icon "button" at bounding box center [111, 55] width 12 height 12
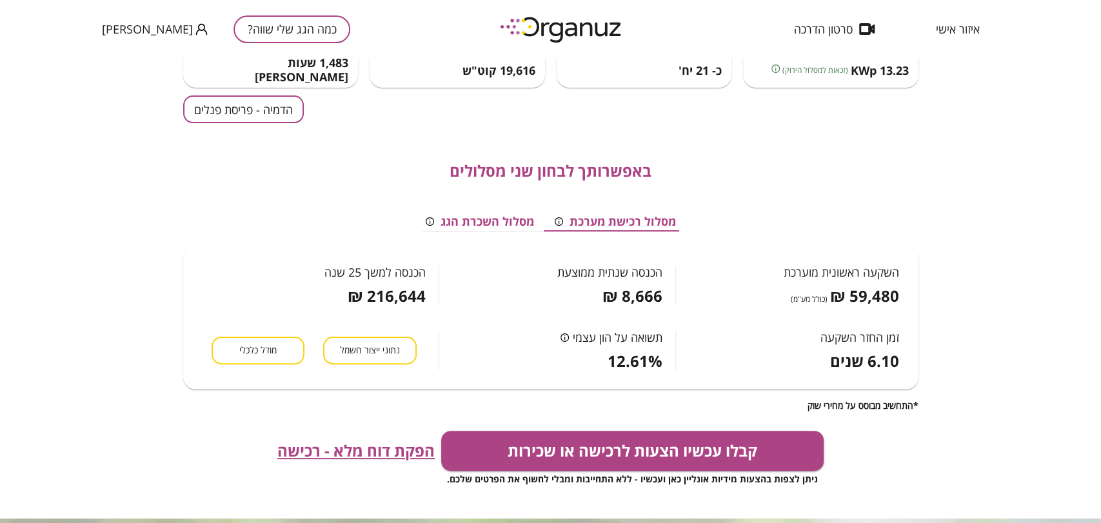
scroll to position [143, 0]
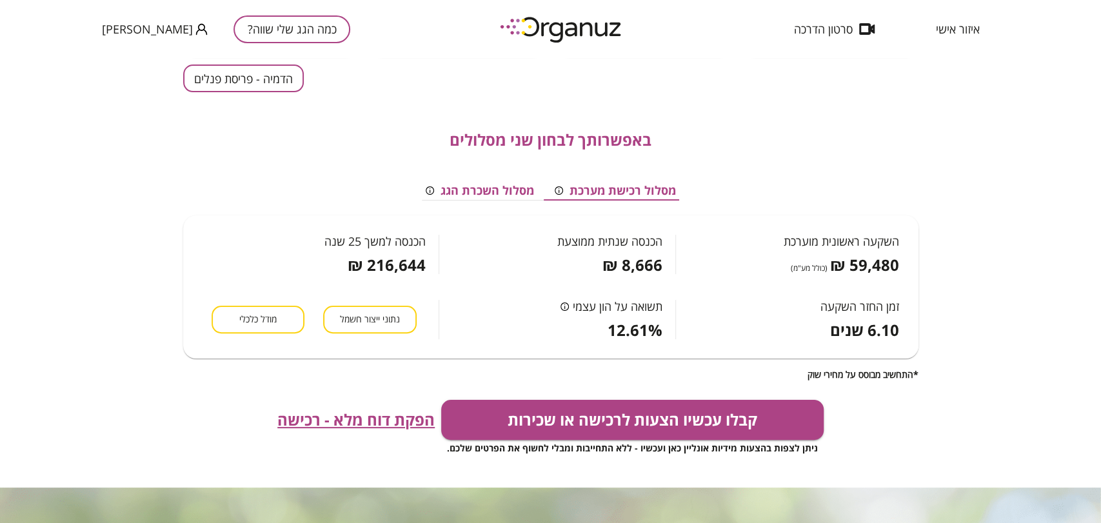
click at [374, 417] on span "הפקת דוח מלא - רכישה" at bounding box center [355, 420] width 157 height 18
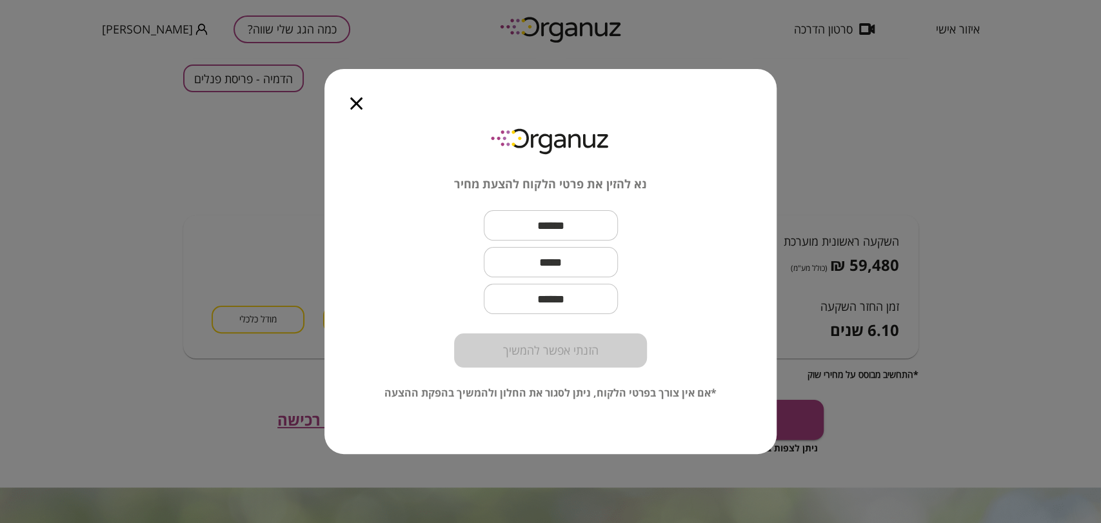
click at [361, 99] on icon "button" at bounding box center [356, 103] width 12 height 12
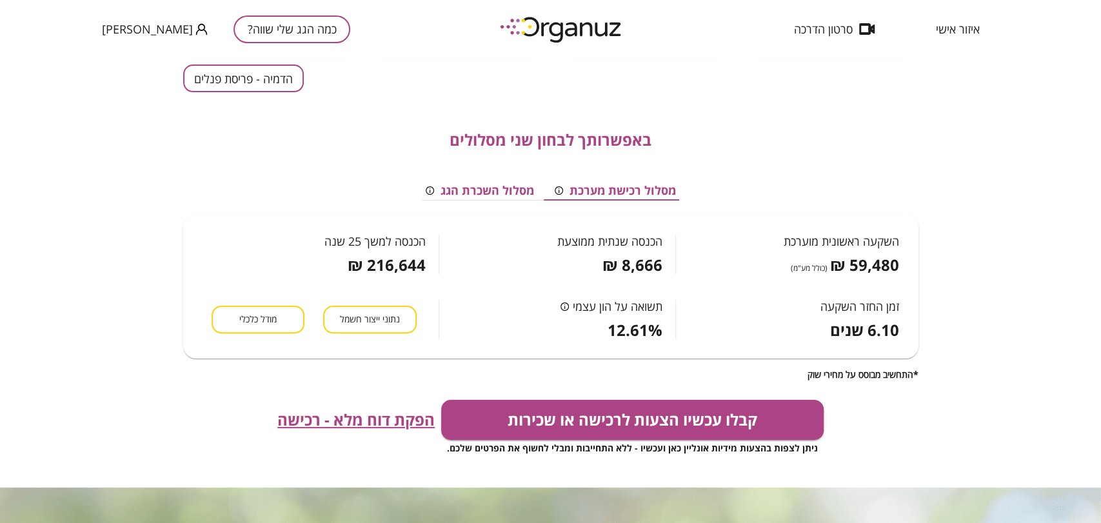
scroll to position [0, 0]
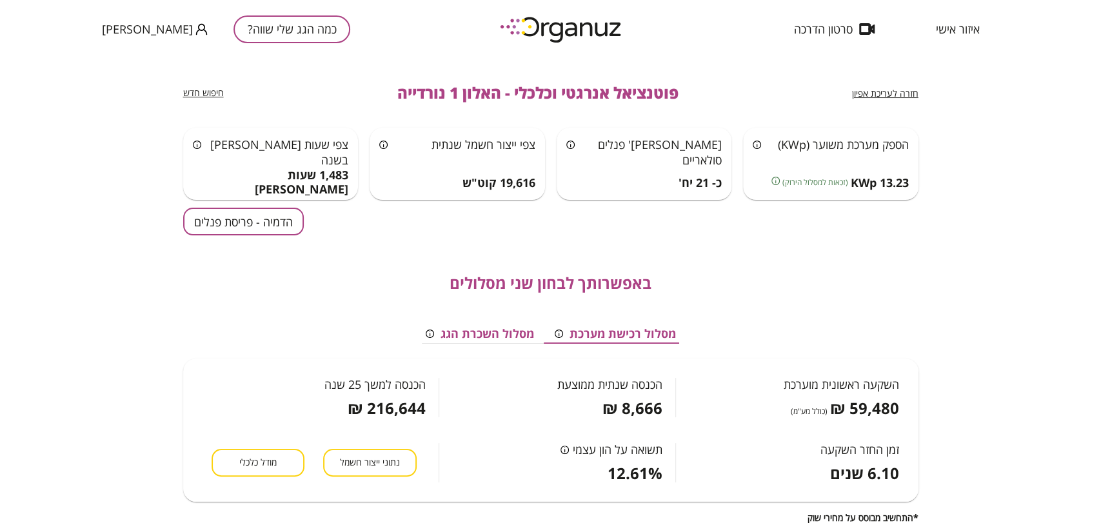
click at [867, 91] on span "חזרה לעריכת אפיון" at bounding box center [885, 93] width 66 height 12
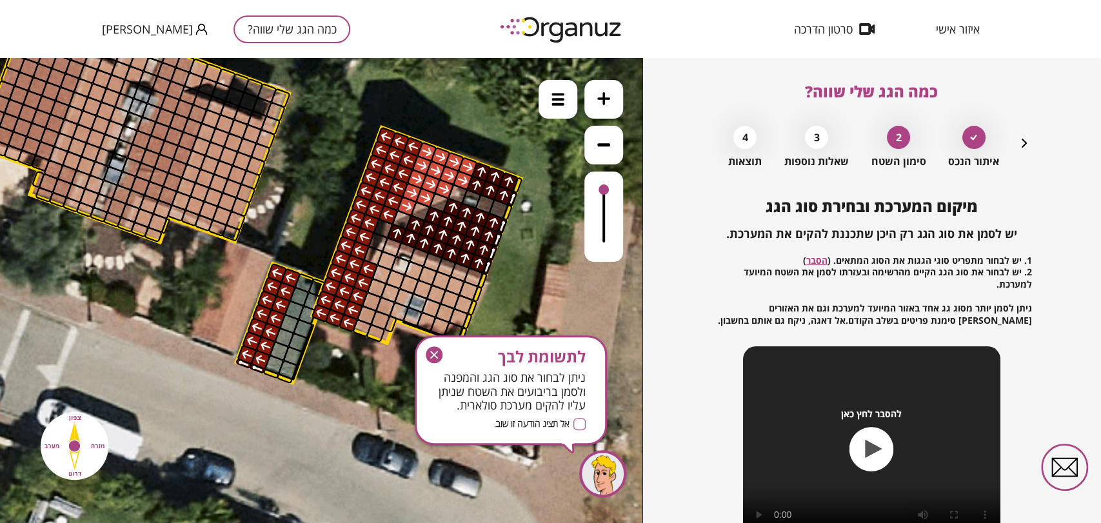
click at [433, 355] on icon "button" at bounding box center [434, 355] width 8 height 8
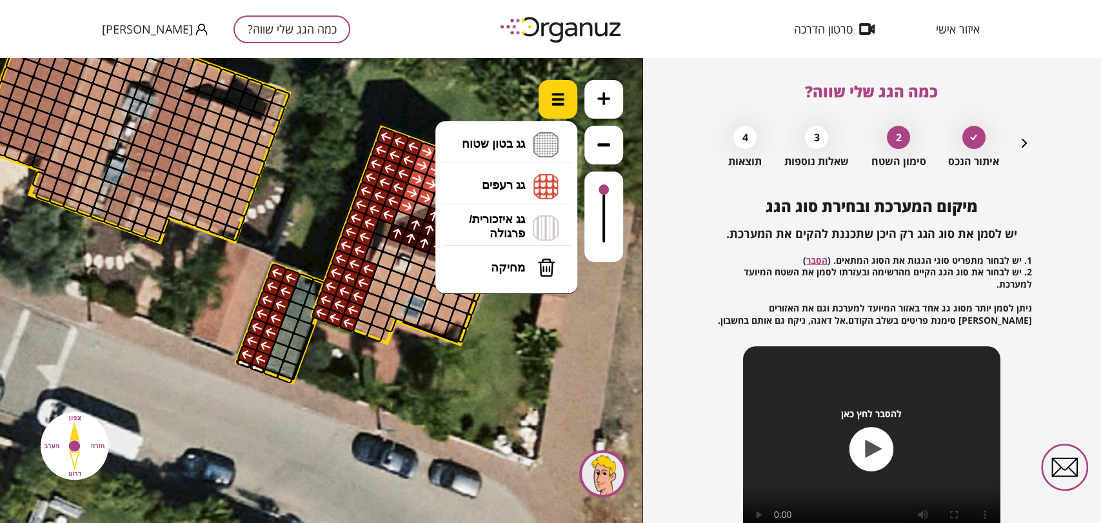
click at [553, 100] on img at bounding box center [557, 99] width 13 height 13
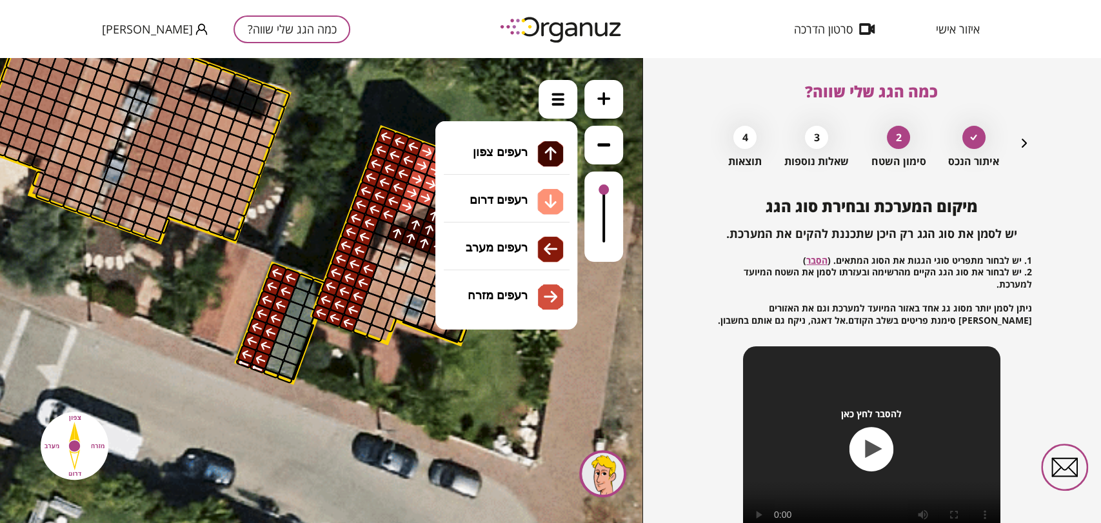
click at [525, 192] on li "גג רעפים רעפים צפון רעפים דרום רעפים מערב רעפים מזרח" at bounding box center [505, 186] width 135 height 41
click at [526, 208] on div ".st0 { fill: #FFFFFF; } 10" at bounding box center [321, 290] width 642 height 465
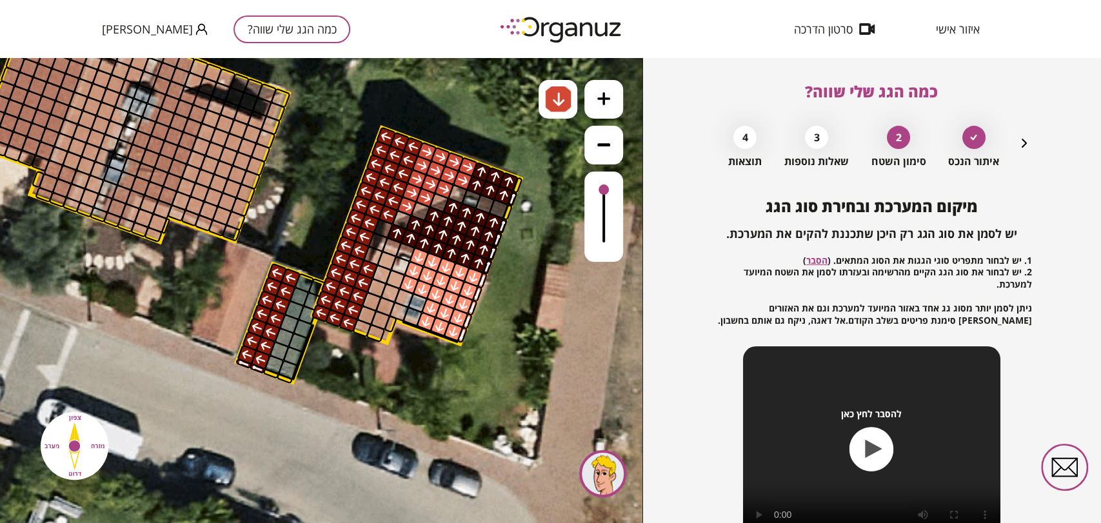
drag, startPoint x: 475, startPoint y: 282, endPoint x: 452, endPoint y: 346, distance: 67.7
click at [467, 339] on div ".st0 { fill: #FFFFFF; }" at bounding box center [229, 176] width 1654 height 1654
click at [542, 99] on div at bounding box center [557, 99] width 39 height 39
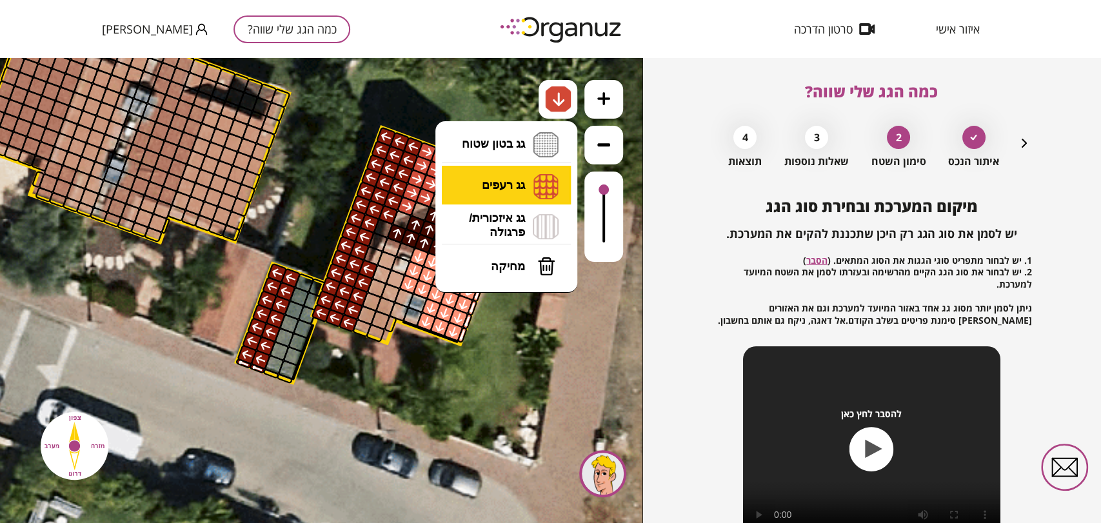
click at [513, 182] on li "גג רעפים רעפים צפון רעפים דרום רעפים מערב רעפים מזרח" at bounding box center [505, 186] width 135 height 40
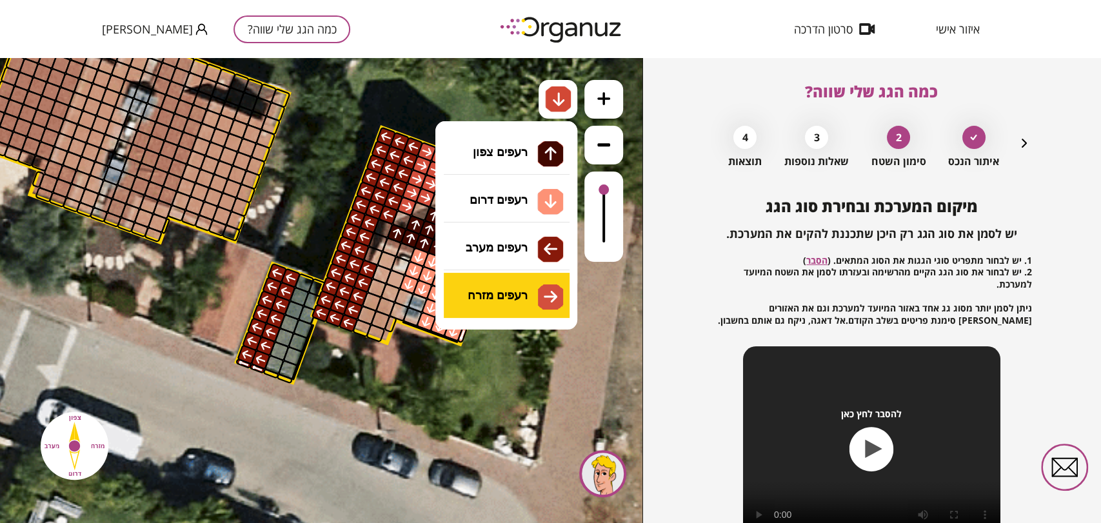
click at [489, 308] on div ".st0 { fill: #FFFFFF; } 10" at bounding box center [321, 290] width 642 height 465
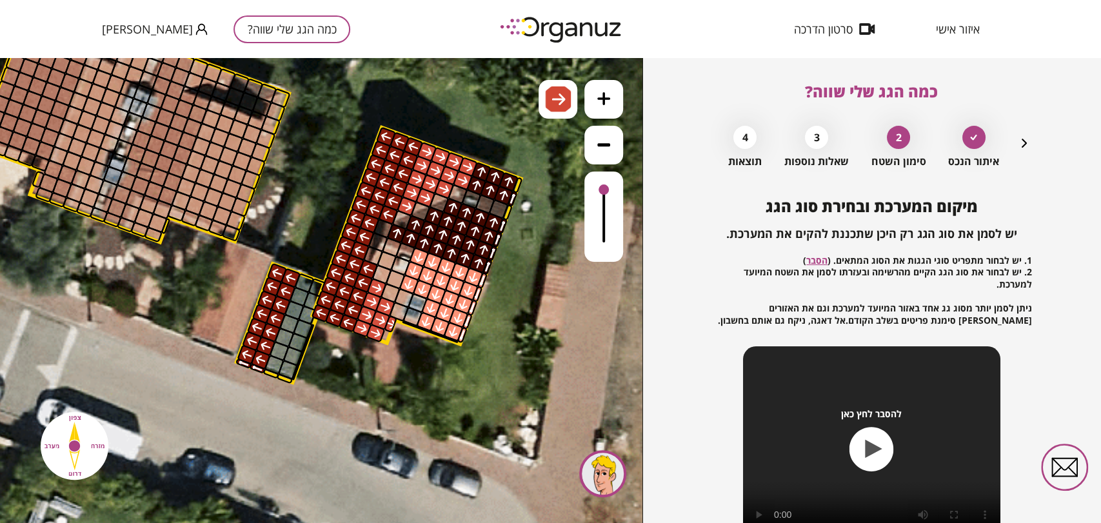
drag, startPoint x: 364, startPoint y: 324, endPoint x: 388, endPoint y: 328, distance: 24.1
click at [562, 99] on img at bounding box center [559, 99] width 14 height 15
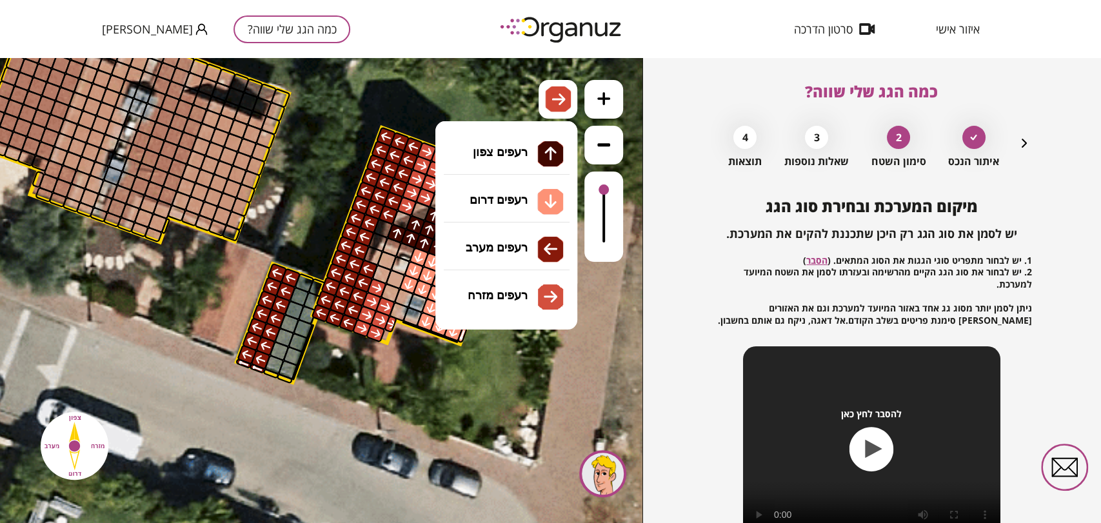
click at [534, 185] on li "גג רעפים רעפים צפון רעפים דרום רעפים מערב רעפים מזרח" at bounding box center [505, 186] width 135 height 40
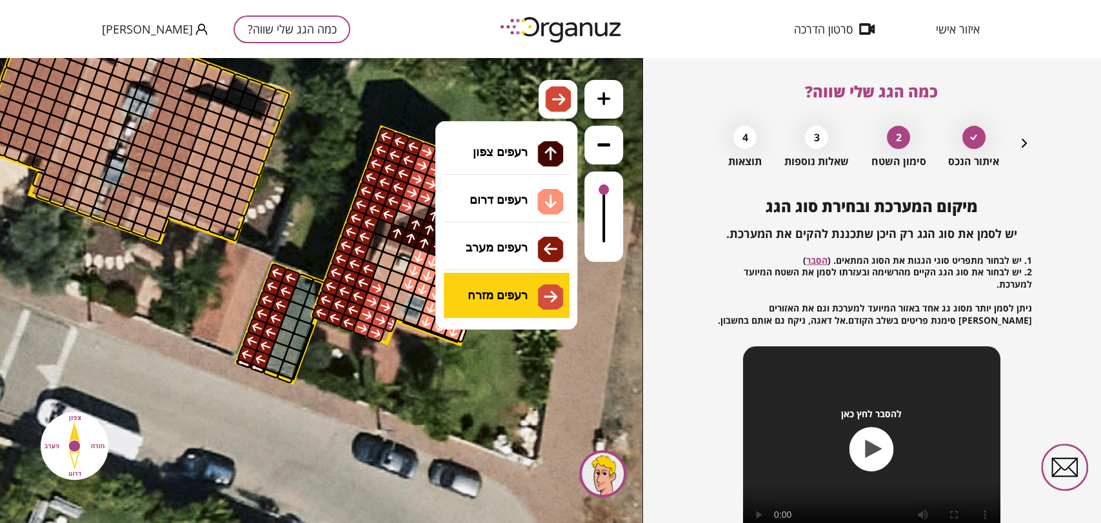
click at [511, 291] on div ".st0 { fill: #FFFFFF; } 10" at bounding box center [321, 290] width 642 height 465
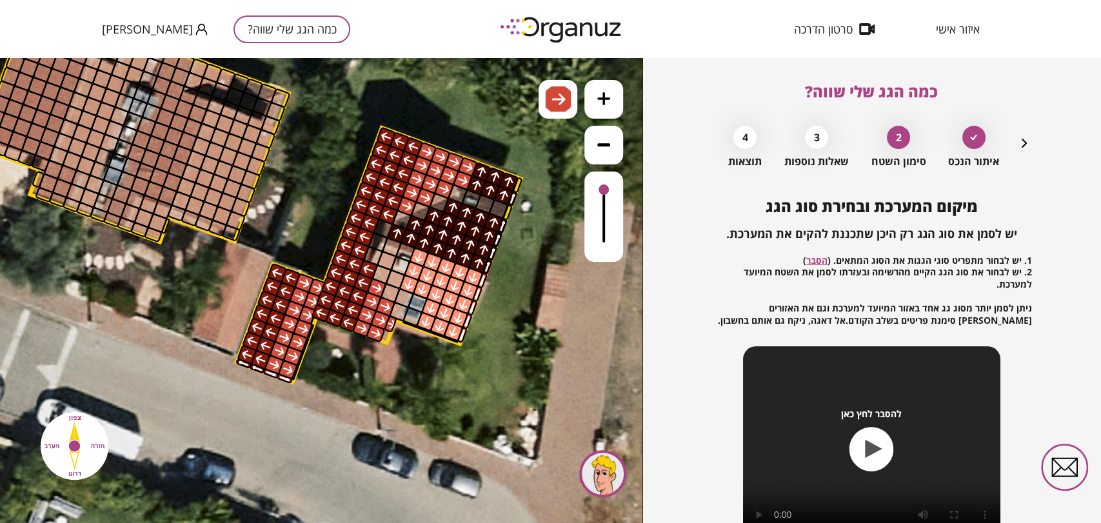
drag, startPoint x: 307, startPoint y: 284, endPoint x: 323, endPoint y: 302, distance: 24.2
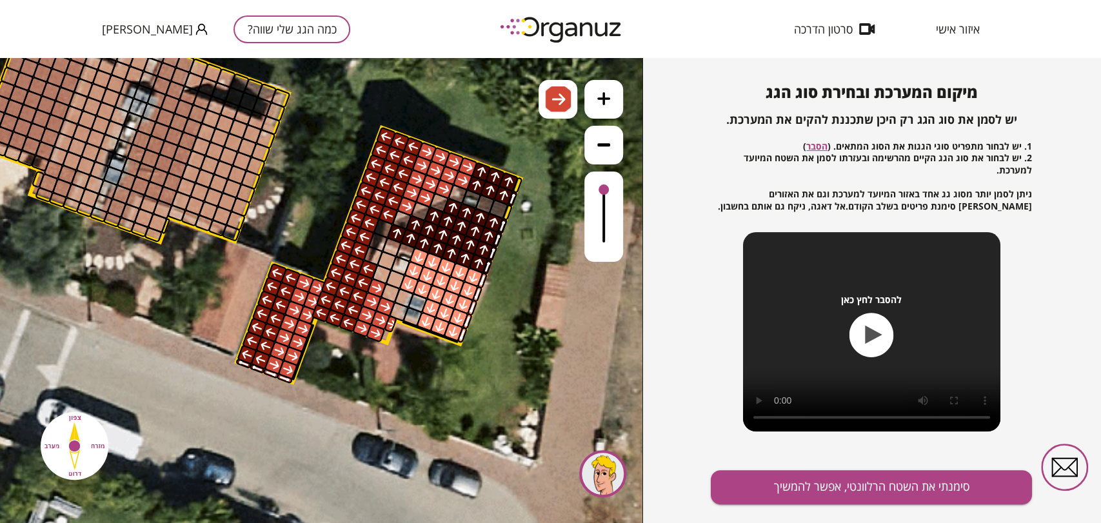
scroll to position [139, 0]
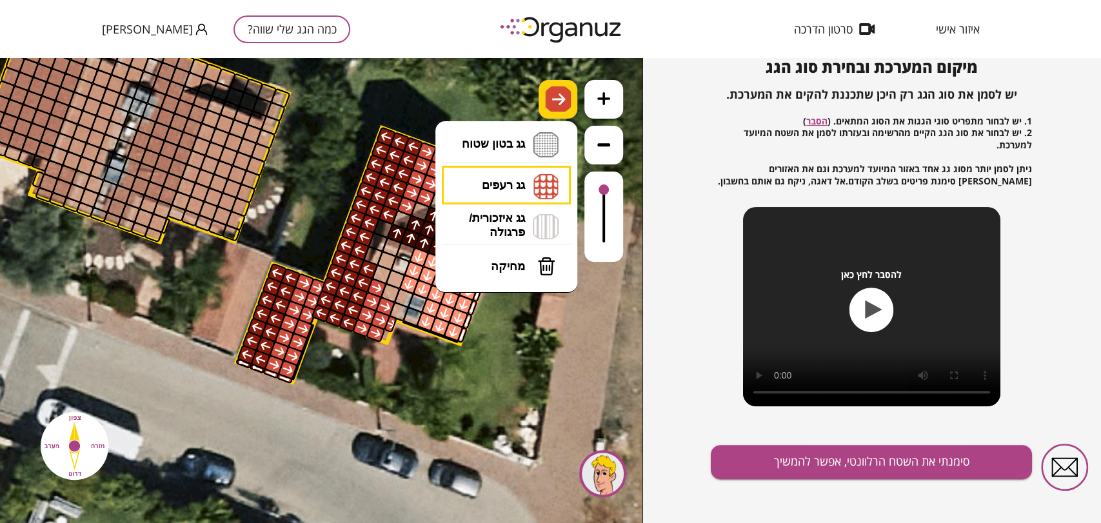
click at [549, 97] on img at bounding box center [558, 99] width 26 height 26
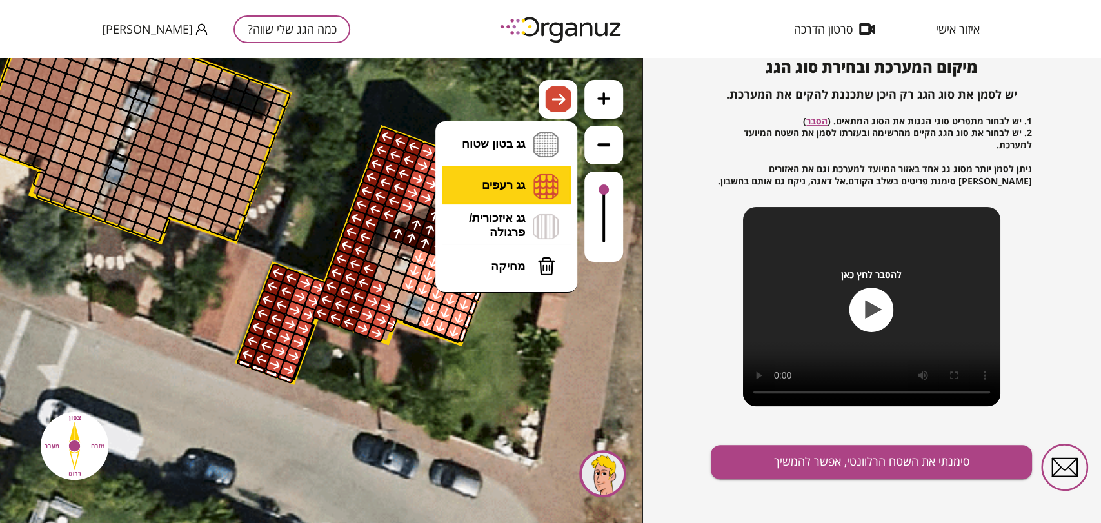
click at [523, 170] on li "גג רעפים רעפים צפון רעפים דרום רעפים מערב רעפים מזרח" at bounding box center [505, 186] width 135 height 40
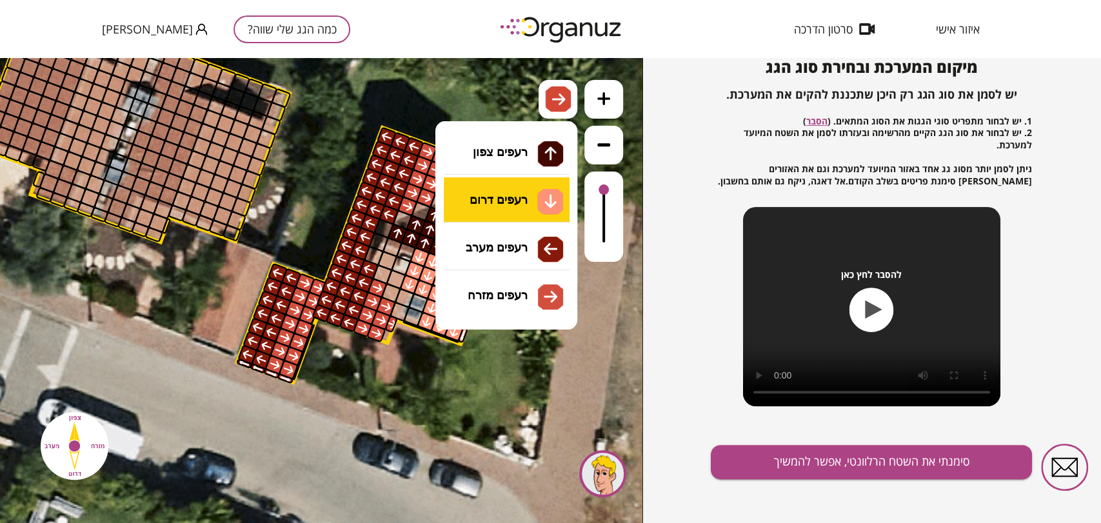
click at [531, 201] on div ".st0 { fill: #FFFFFF; } 10" at bounding box center [321, 290] width 642 height 465
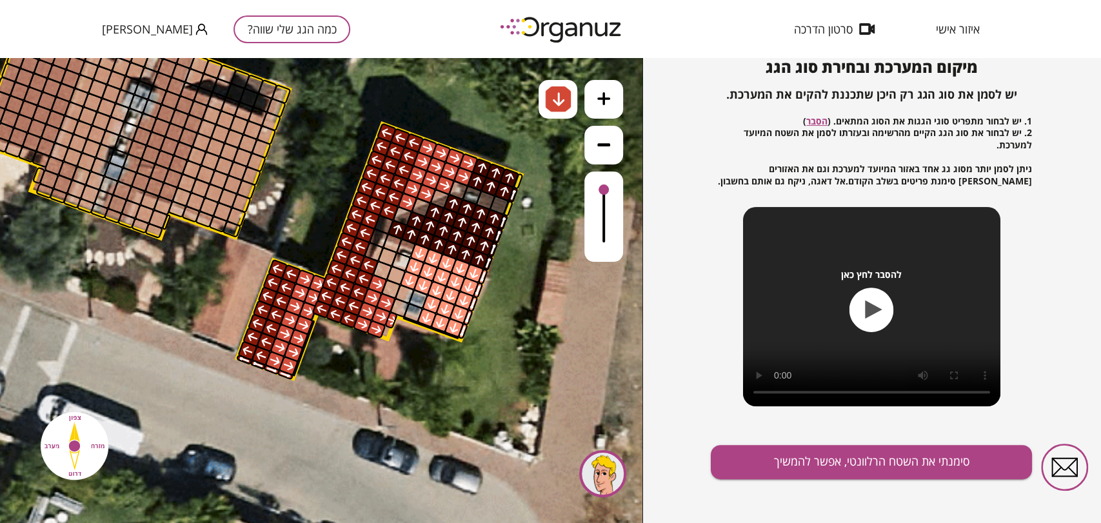
click at [428, 326] on polygon at bounding box center [417, 232] width 208 height 217
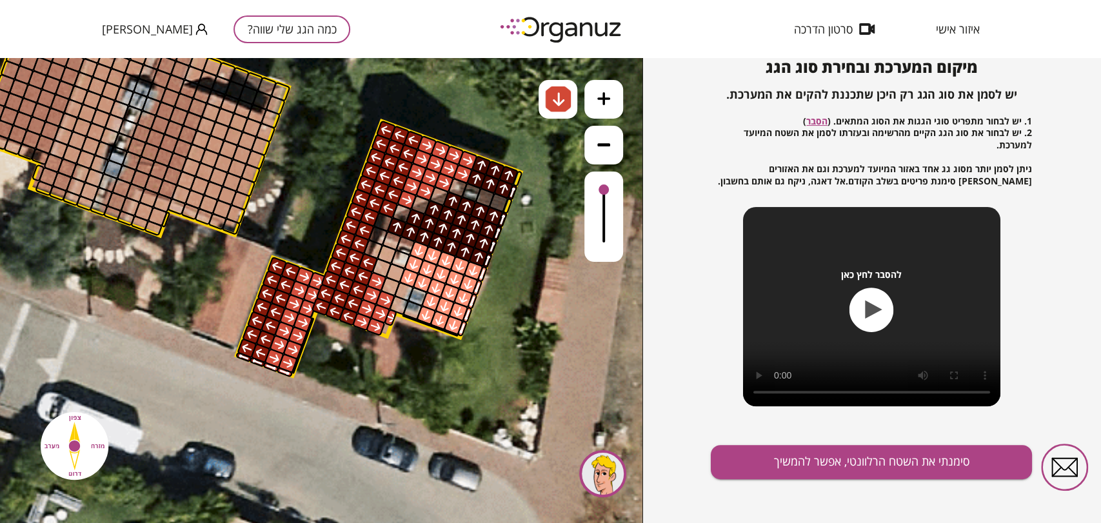
drag, startPoint x: 423, startPoint y: 321, endPoint x: 496, endPoint y: 353, distance: 80.3
click at [461, 345] on div ".st0 { fill: #FFFFFF; }" at bounding box center [229, 169] width 1654 height 1654
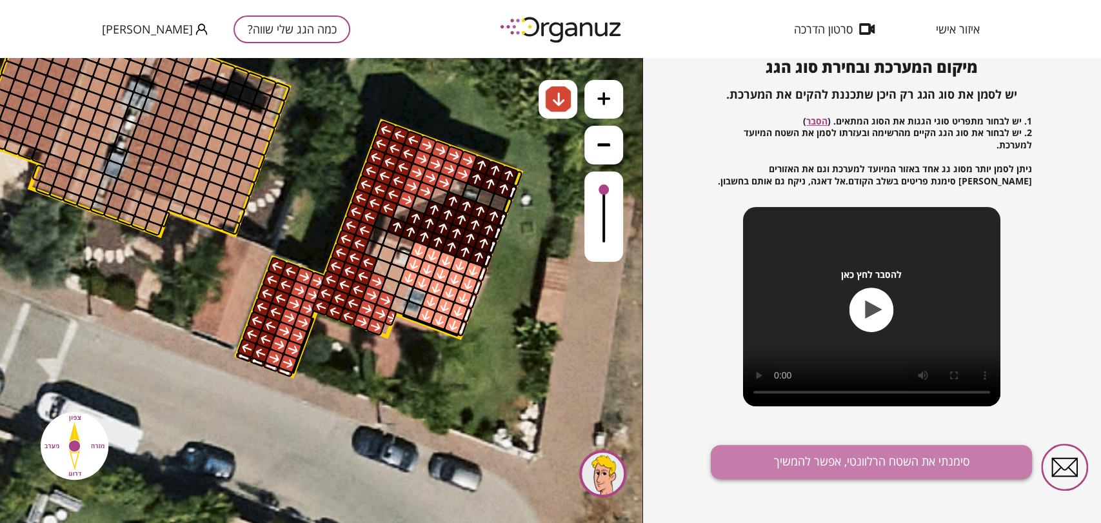
click at [921, 478] on button "סימנתי את השטח הרלוונטי, אפשר להמשיך" at bounding box center [871, 462] width 321 height 34
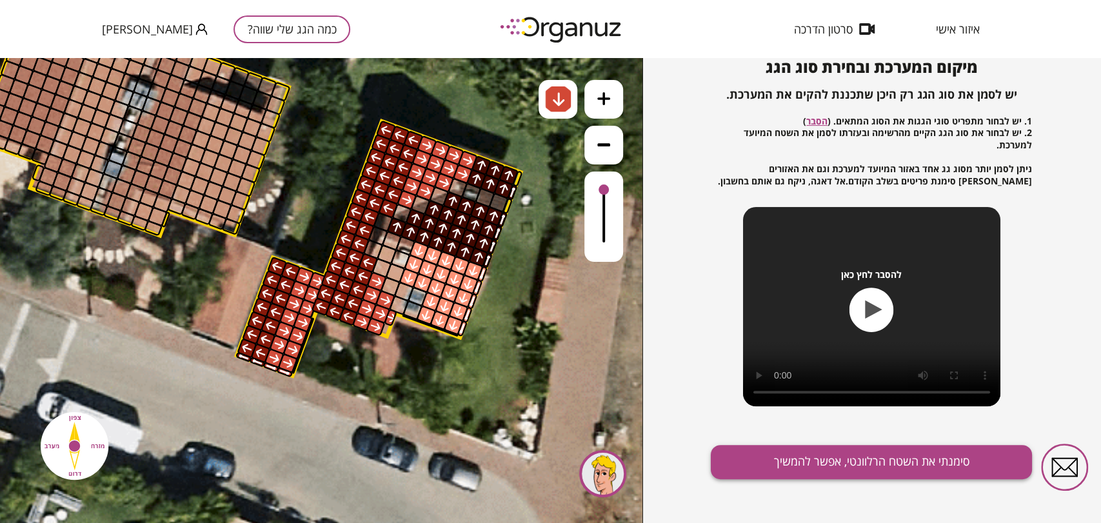
scroll to position [76, 0]
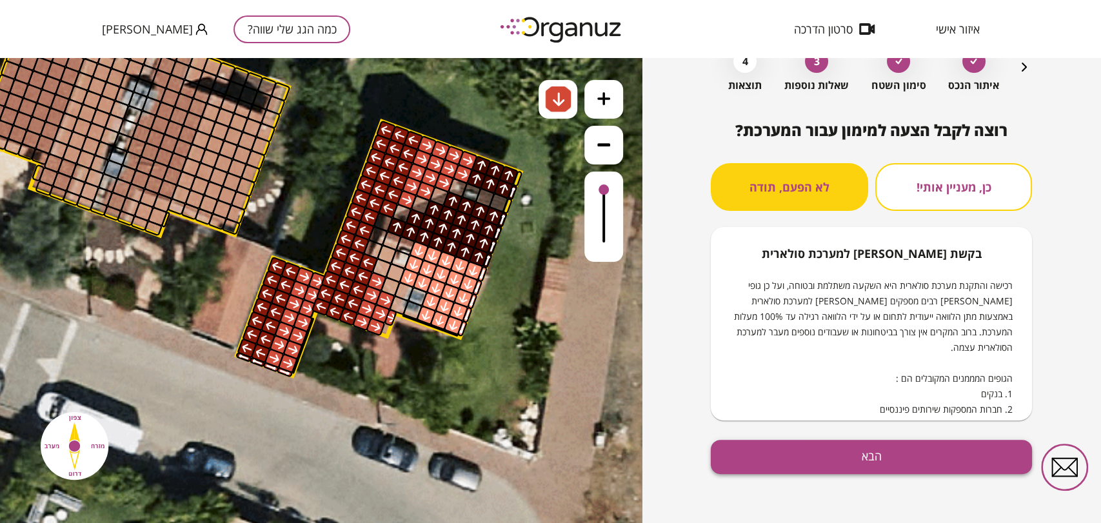
click at [961, 464] on button "הבא" at bounding box center [871, 457] width 321 height 34
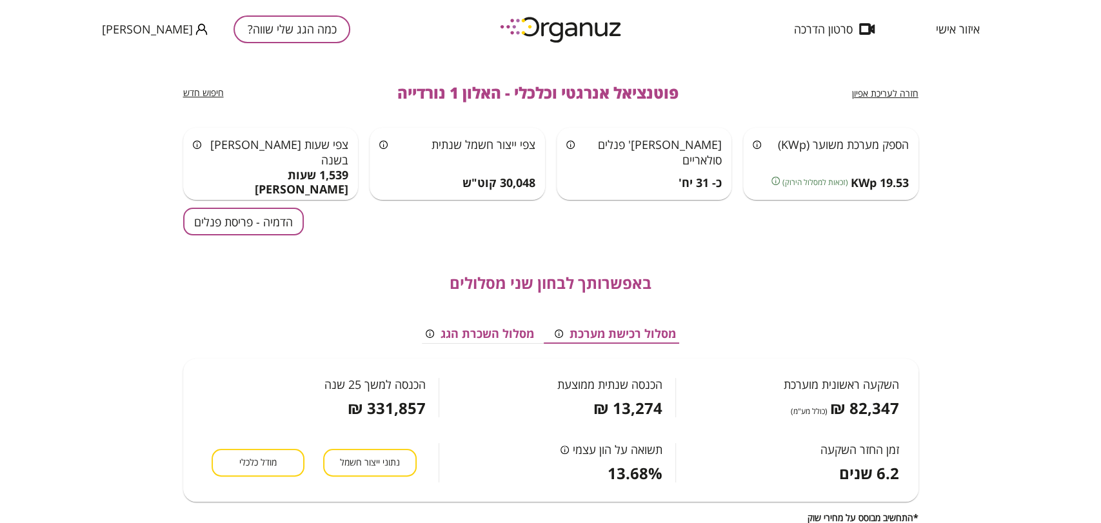
click at [293, 233] on button "הדמיה - פריסת פנלים" at bounding box center [243, 222] width 121 height 28
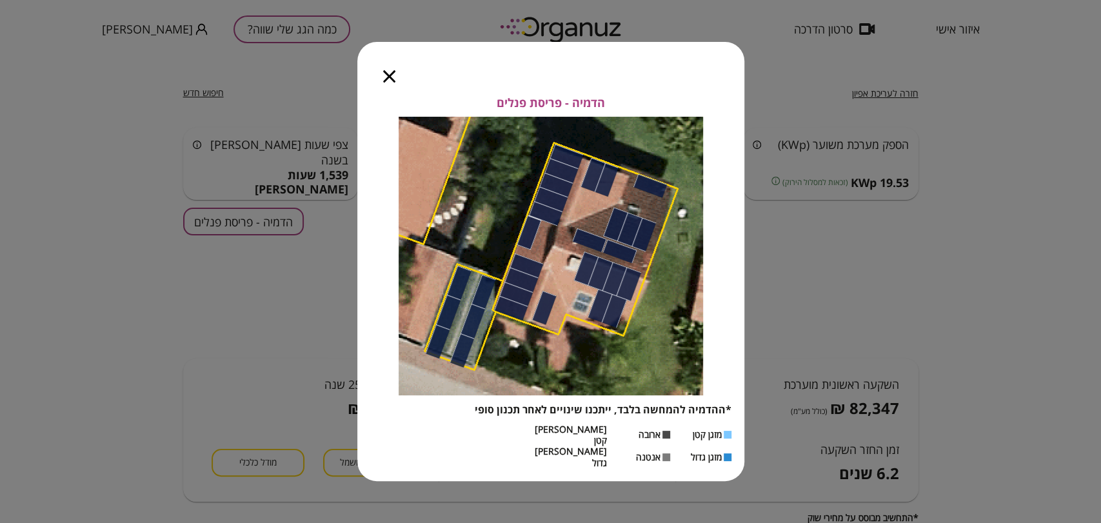
click at [388, 82] on icon "button" at bounding box center [389, 76] width 12 height 12
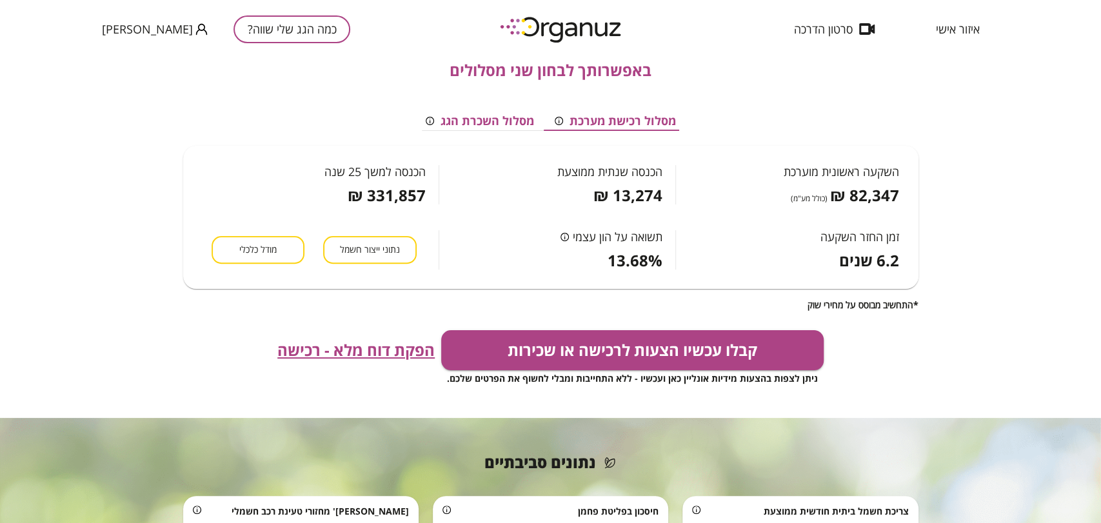
scroll to position [215, 0]
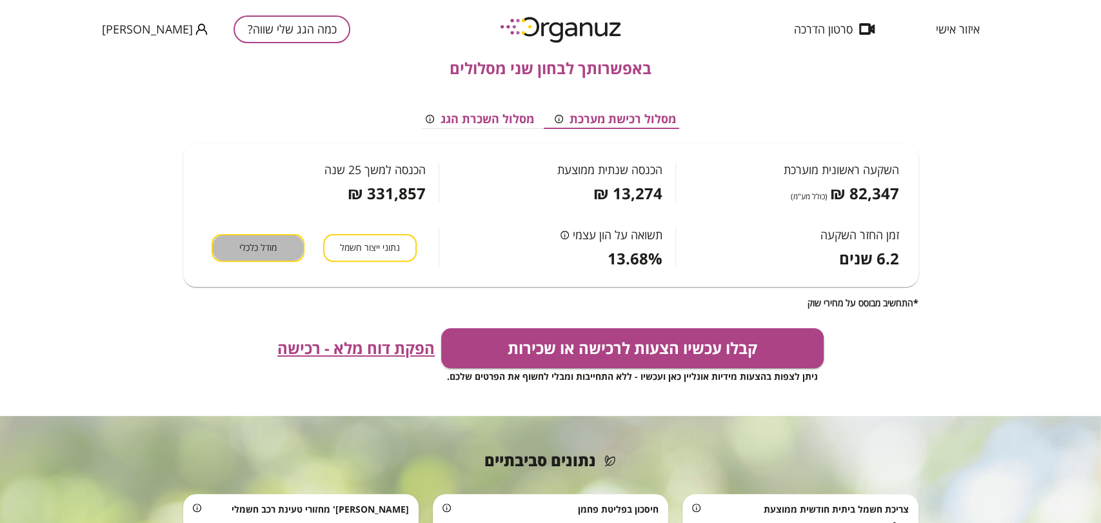
click at [269, 252] on span "מודל כלכלי" at bounding box center [257, 248] width 37 height 12
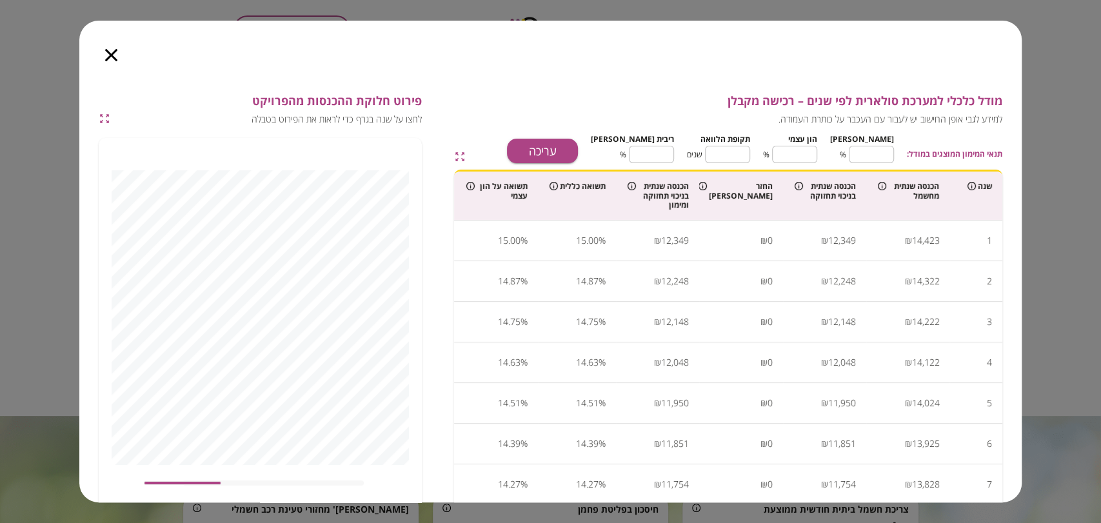
click at [111, 52] on icon "button" at bounding box center [111, 55] width 12 height 12
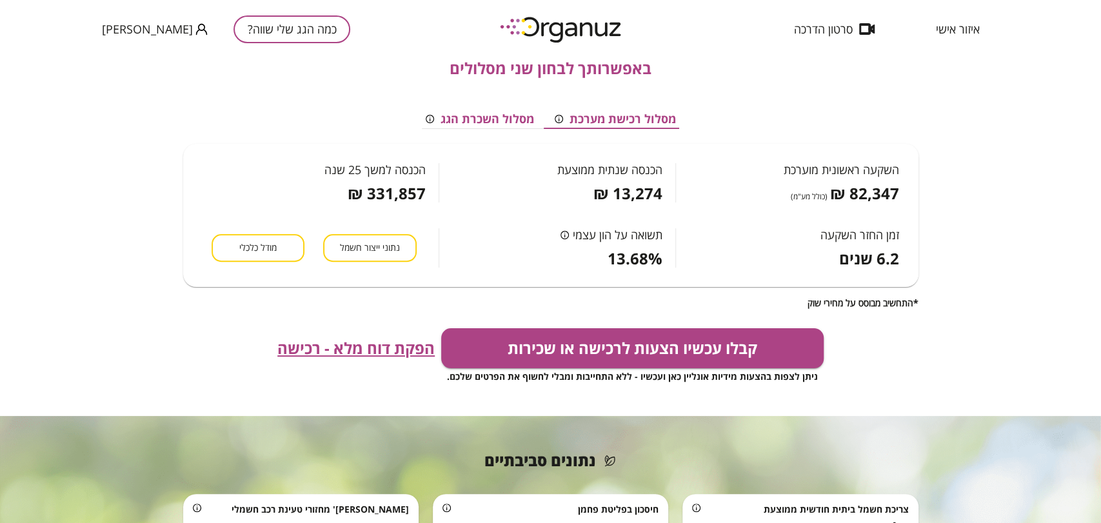
click at [330, 339] on span "הפקת דוח מלא - רכישה" at bounding box center [355, 348] width 157 height 18
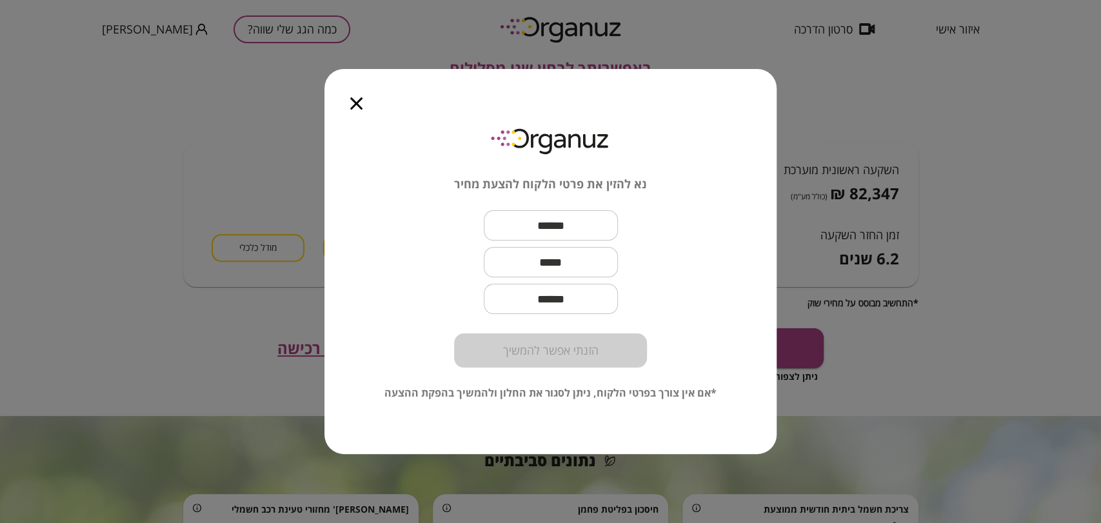
click at [359, 106] on icon "button" at bounding box center [356, 103] width 12 height 12
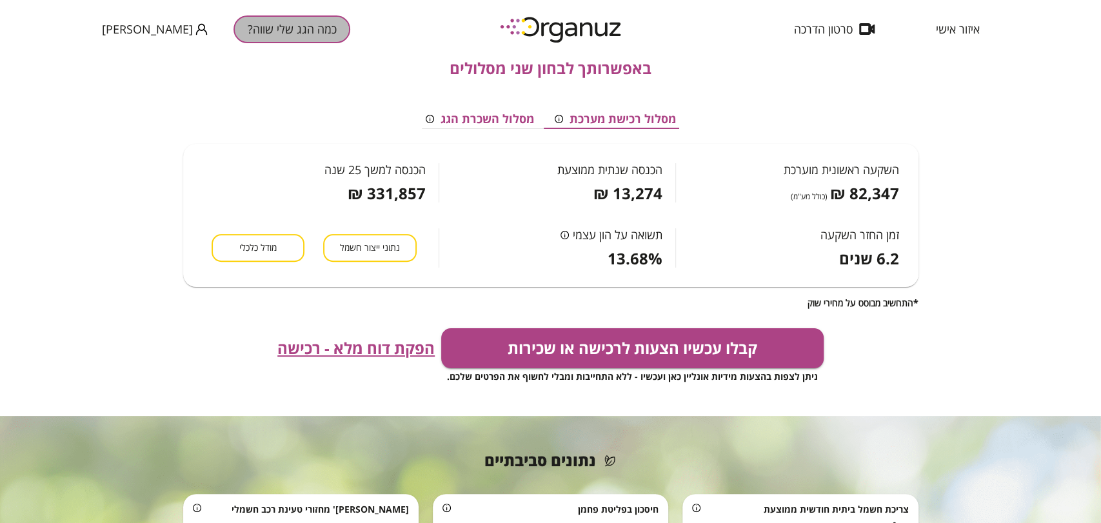
click at [240, 30] on button "כמה הגג שלי שווה?" at bounding box center [291, 29] width 117 height 28
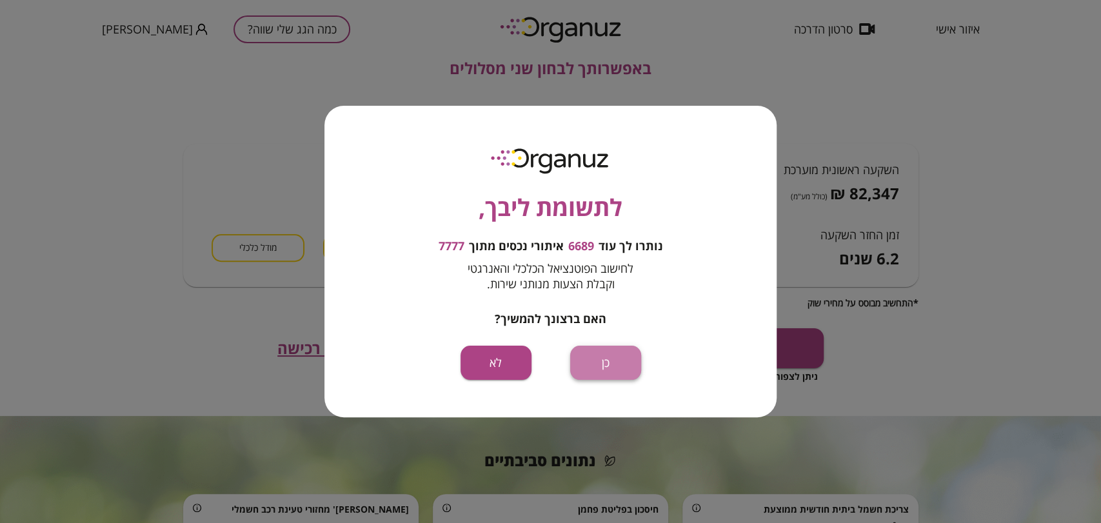
click at [602, 355] on button "כן" at bounding box center [605, 363] width 71 height 34
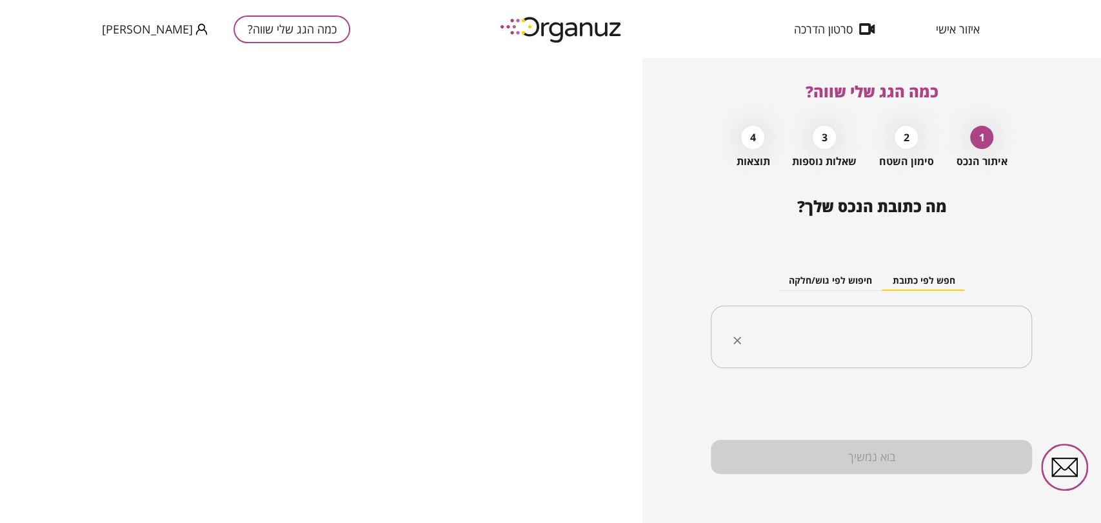
click at [833, 326] on input "text" at bounding box center [876, 337] width 280 height 32
paste input "**********"
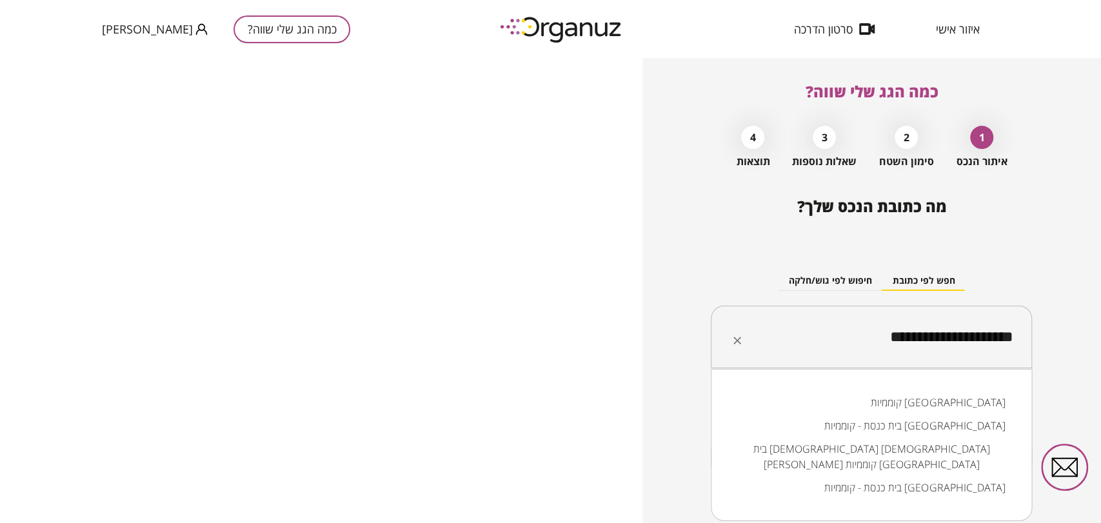
click at [983, 391] on li "קוממיות תל אביב-יפו" at bounding box center [871, 402] width 288 height 23
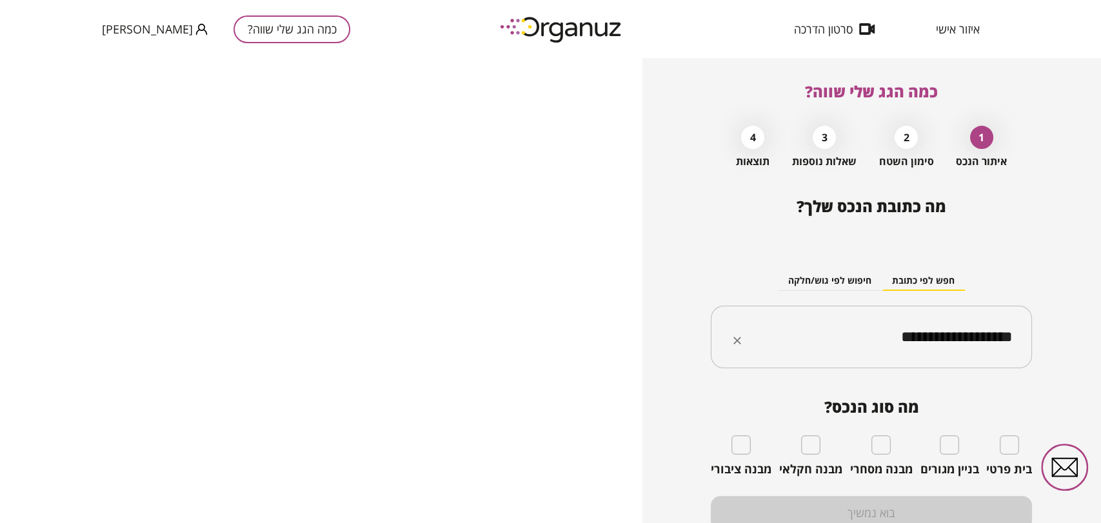
click at [851, 344] on input "**********" at bounding box center [876, 337] width 280 height 32
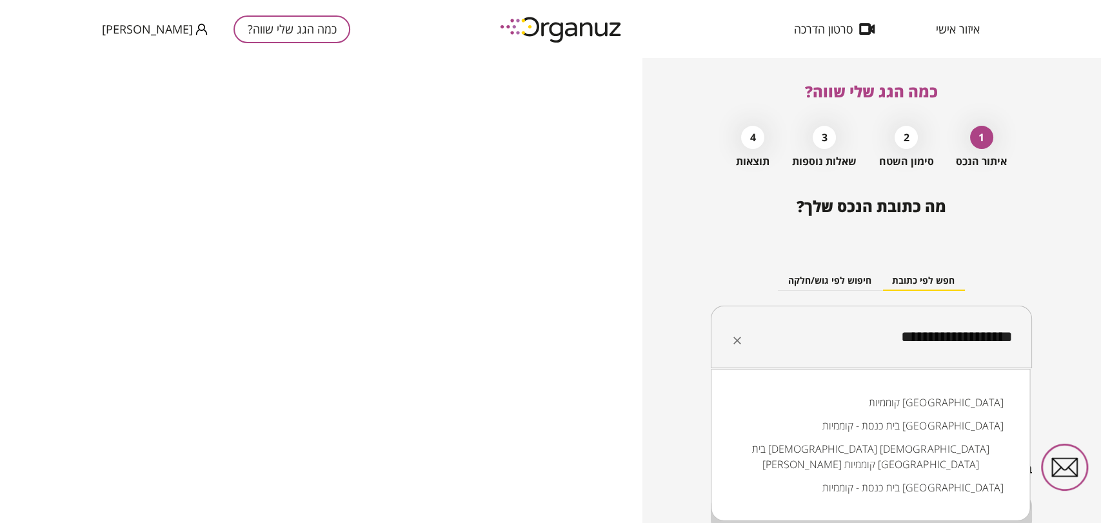
click at [851, 344] on input "**********" at bounding box center [876, 337] width 280 height 32
paste input "*****"
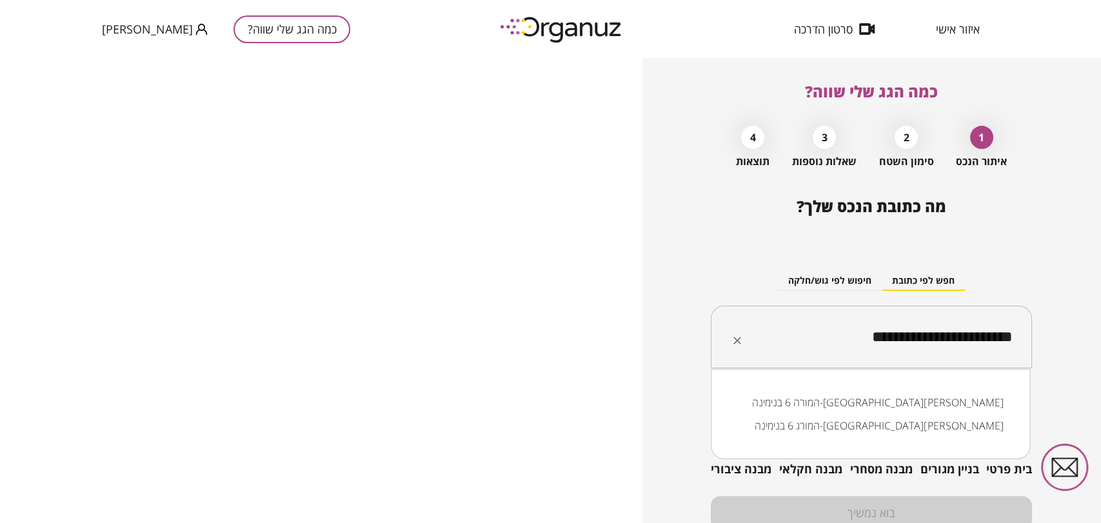
click at [956, 398] on li "המורה 6 בנימינה-גבעת עדה" at bounding box center [870, 402] width 286 height 23
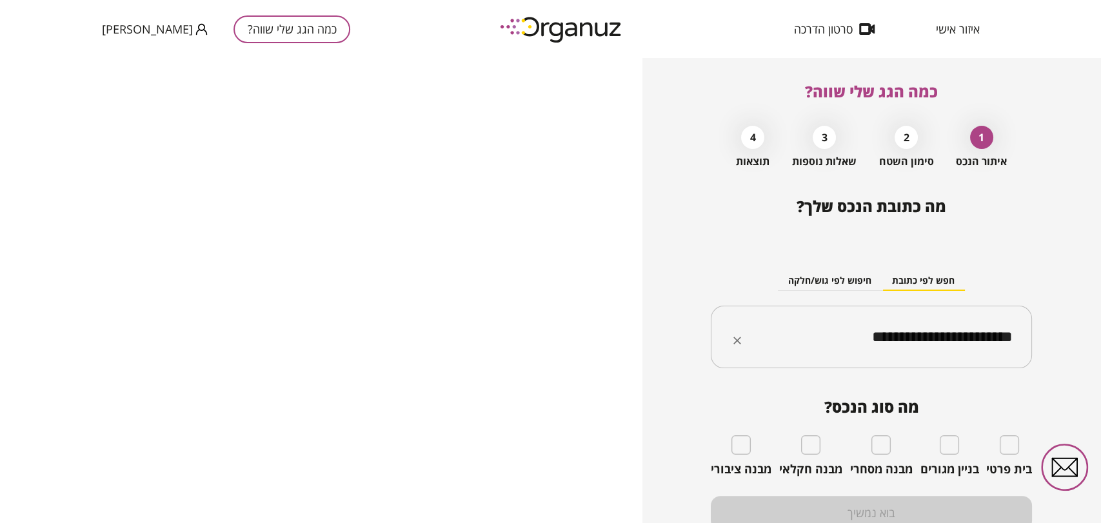
type input "**********"
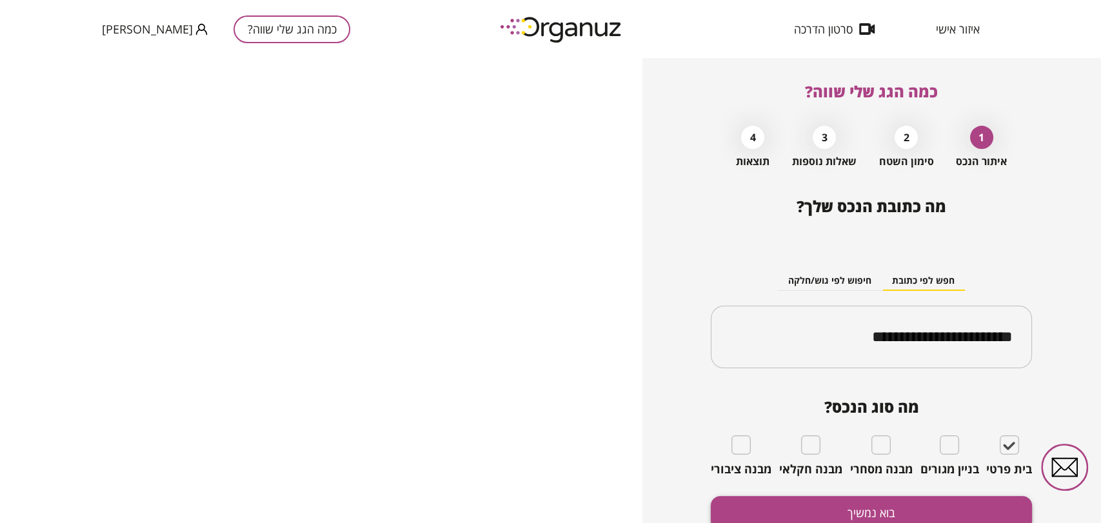
click at [967, 504] on button "בוא נמשיך" at bounding box center [871, 513] width 321 height 34
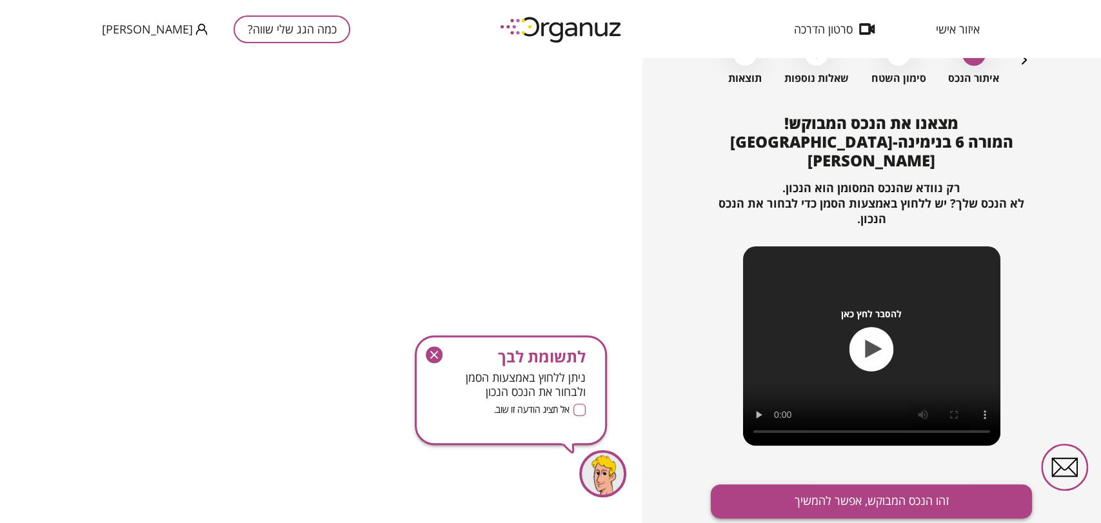
scroll to position [109, 0]
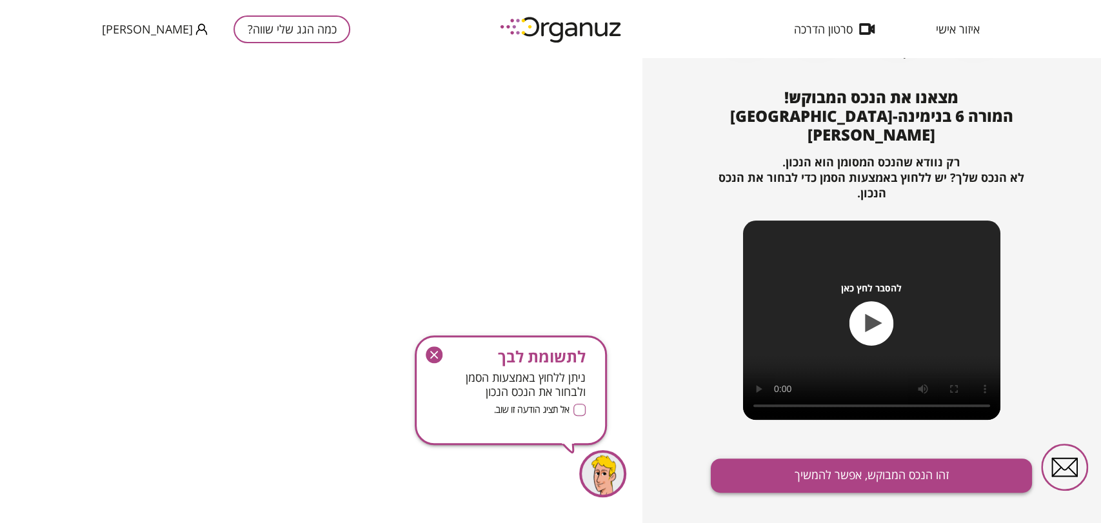
click at [880, 458] on button "זהו הנכס המבוקש, אפשר להמשיך" at bounding box center [871, 475] width 321 height 34
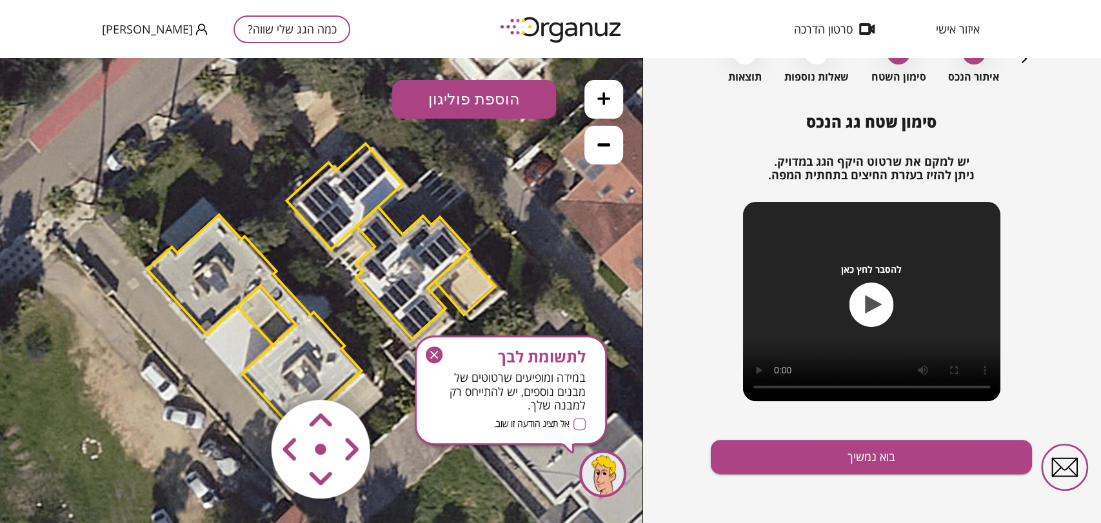
click at [437, 362] on icon "button" at bounding box center [434, 354] width 17 height 17
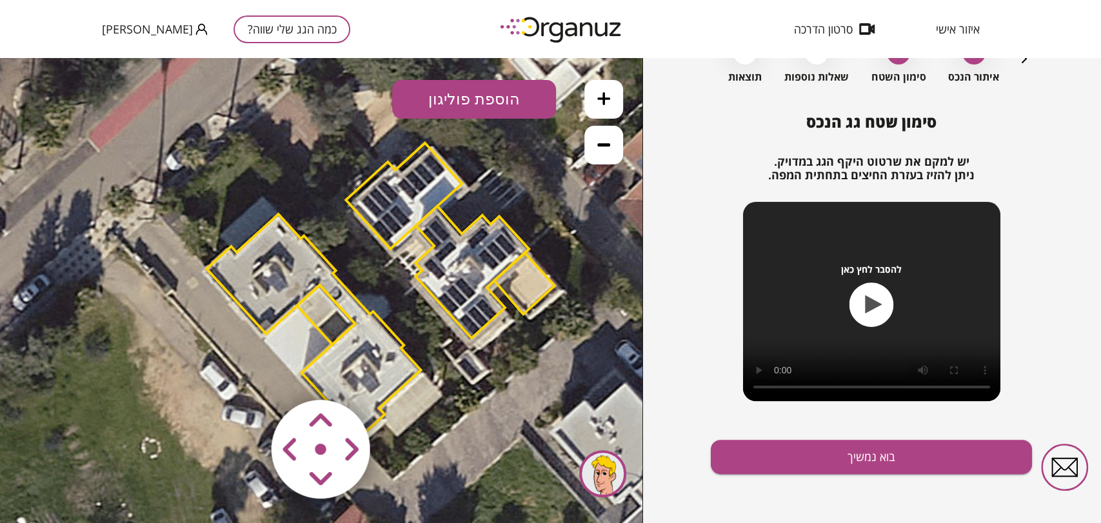
drag, startPoint x: 445, startPoint y: 414, endPoint x: 491, endPoint y: 418, distance: 46.0
click at [491, 418] on icon at bounding box center [381, 291] width 1074 height 1074
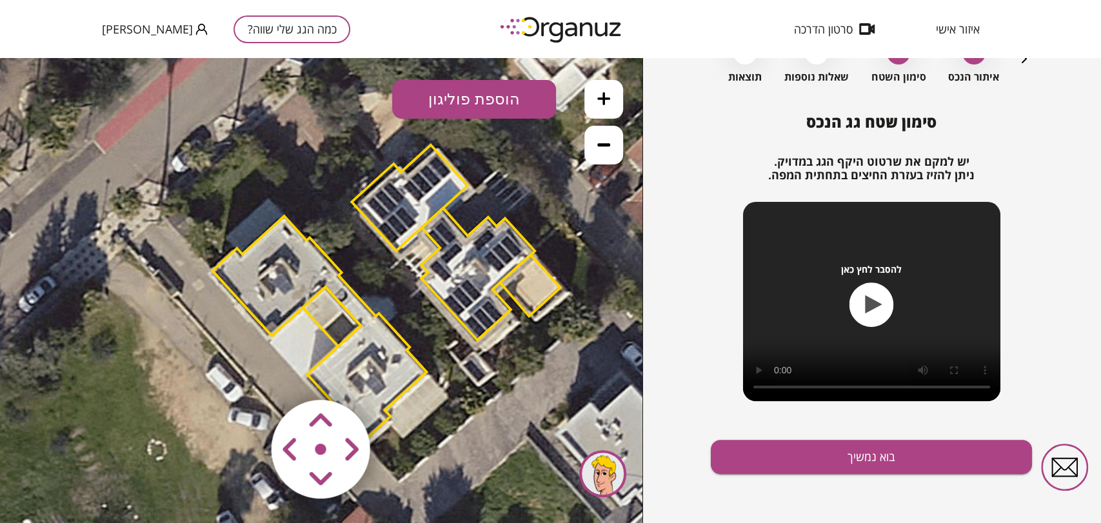
click at [244, 373] on area at bounding box center [244, 373] width 0 height 0
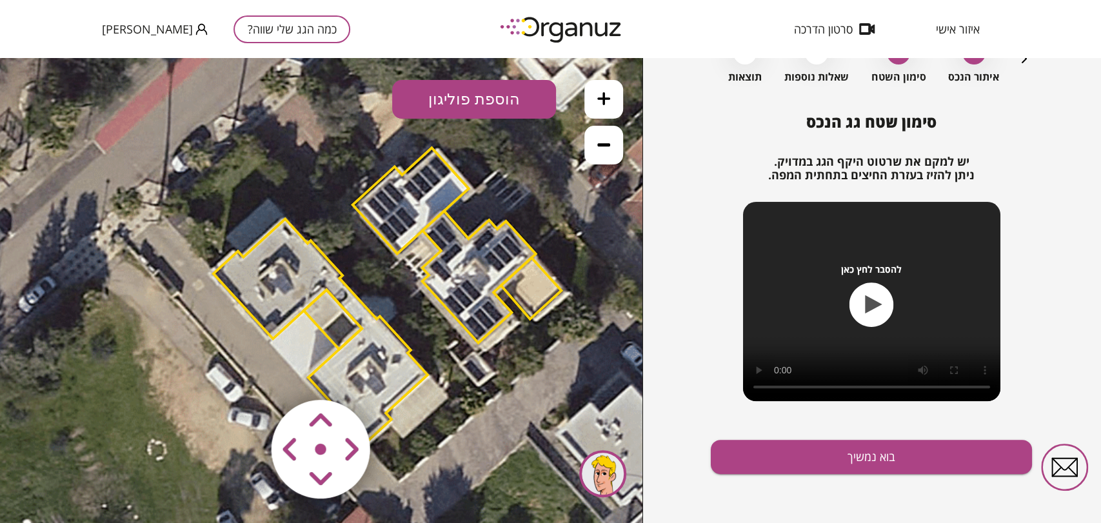
click at [244, 373] on area at bounding box center [244, 373] width 0 height 0
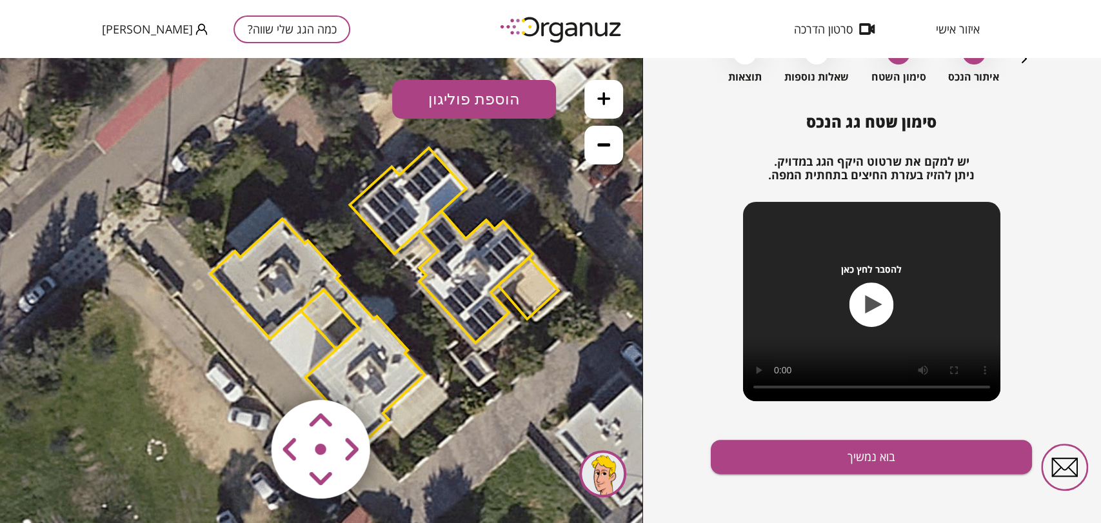
click at [244, 373] on area at bounding box center [244, 373] width 0 height 0
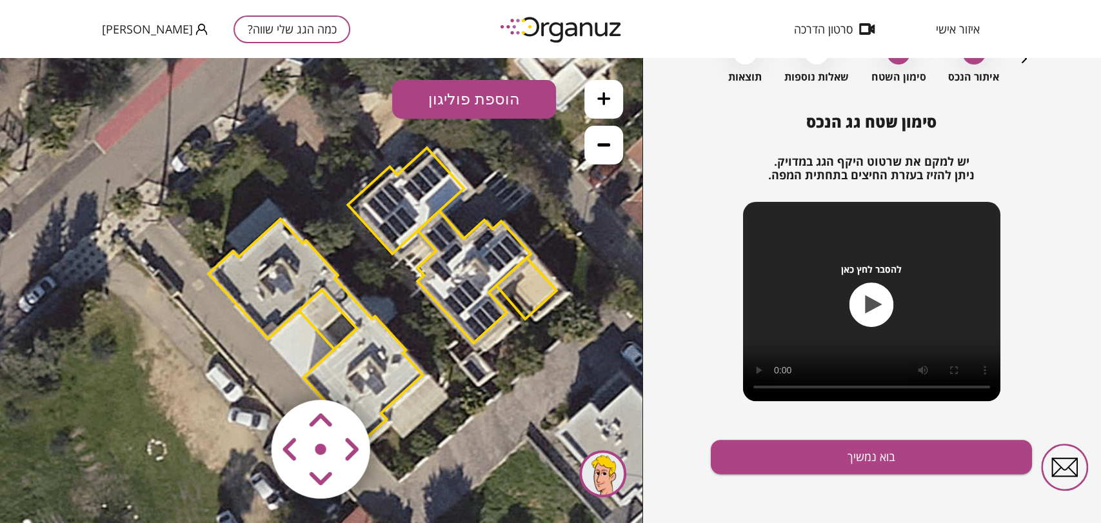
click at [244, 373] on area at bounding box center [244, 373] width 0 height 0
click at [333, 461] on img at bounding box center [321, 450] width 154 height 154
click at [244, 373] on area at bounding box center [244, 373] width 0 height 0
click at [789, 444] on button "בוא נמשיך" at bounding box center [871, 457] width 321 height 34
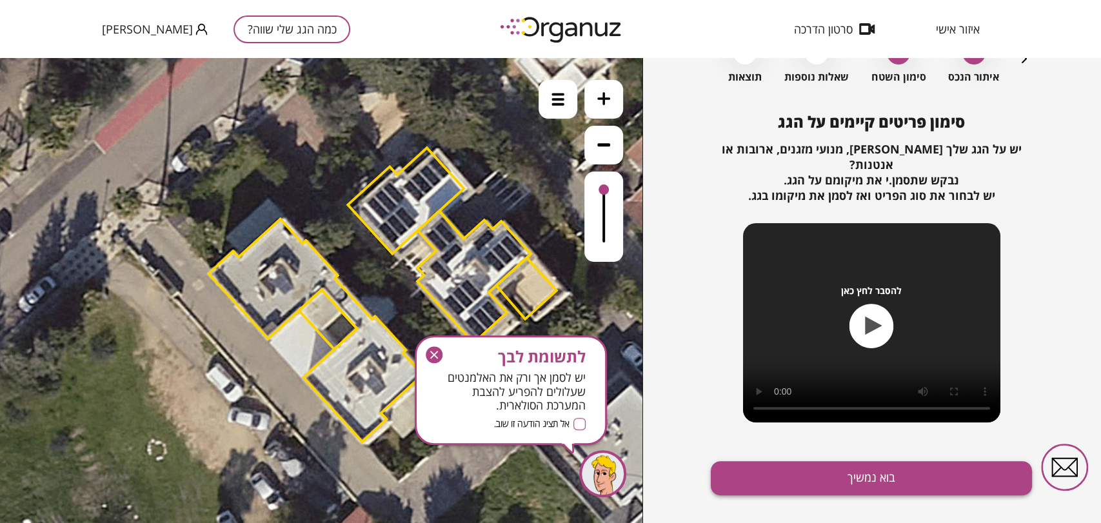
click at [790, 445] on div "סימון פריטים קיימים על הגג יש על הגג שלך דודי שמש, מנועי מזגנים, ארובות או אנטנ…" at bounding box center [871, 328] width 321 height 431
click at [775, 461] on button "בוא נמשיך" at bounding box center [871, 478] width 321 height 34
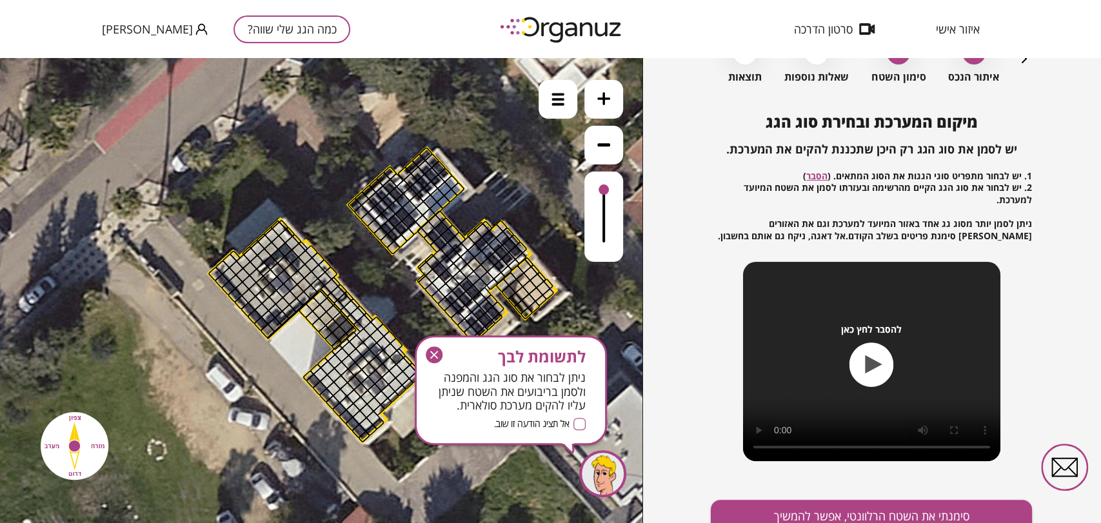
click at [611, 99] on button at bounding box center [603, 99] width 39 height 39
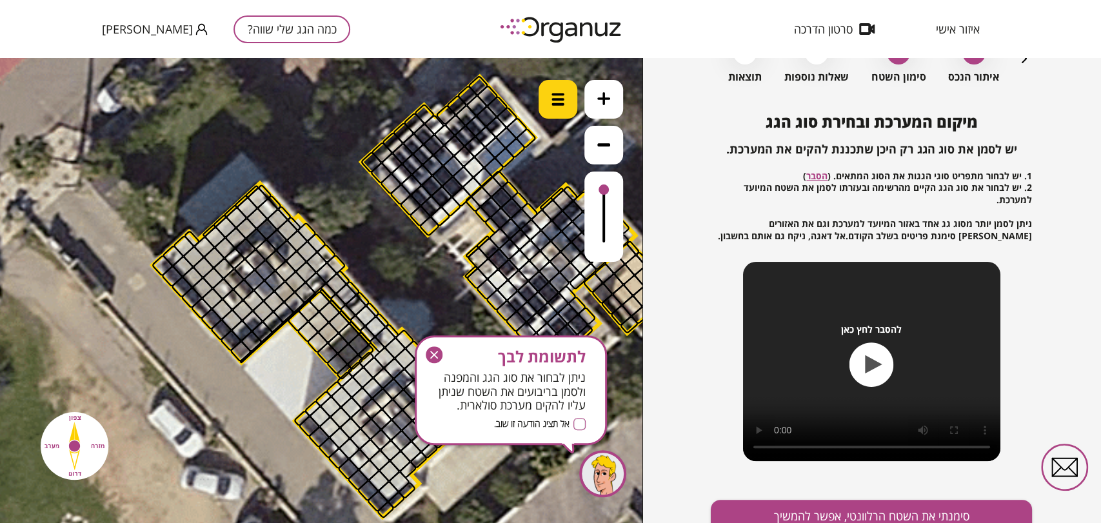
click at [549, 104] on div at bounding box center [557, 99] width 39 height 39
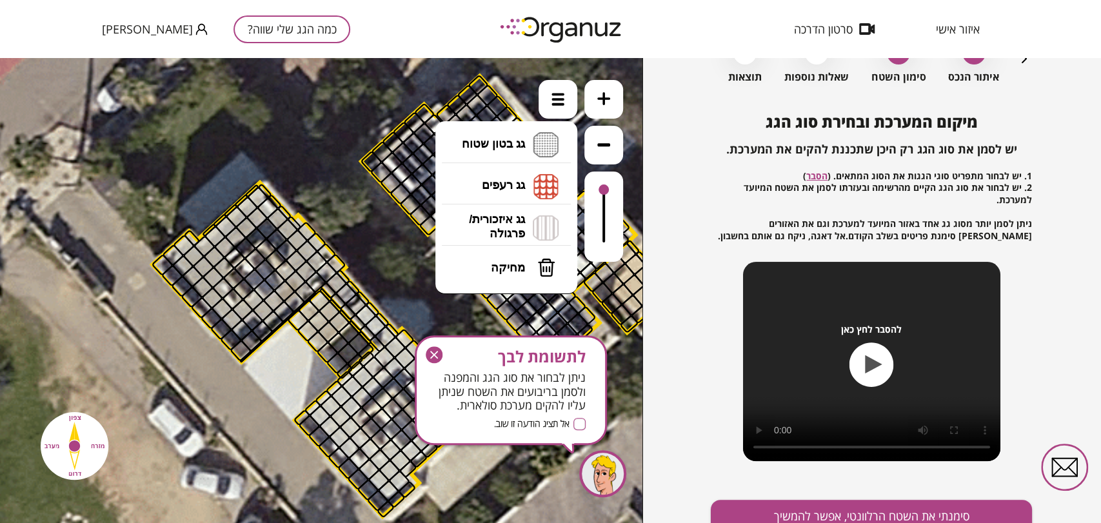
click at [526, 146] on li "גג בטון שטוח מפלס א א מפלס ב ב מפלס ג ג" at bounding box center [505, 144] width 135 height 41
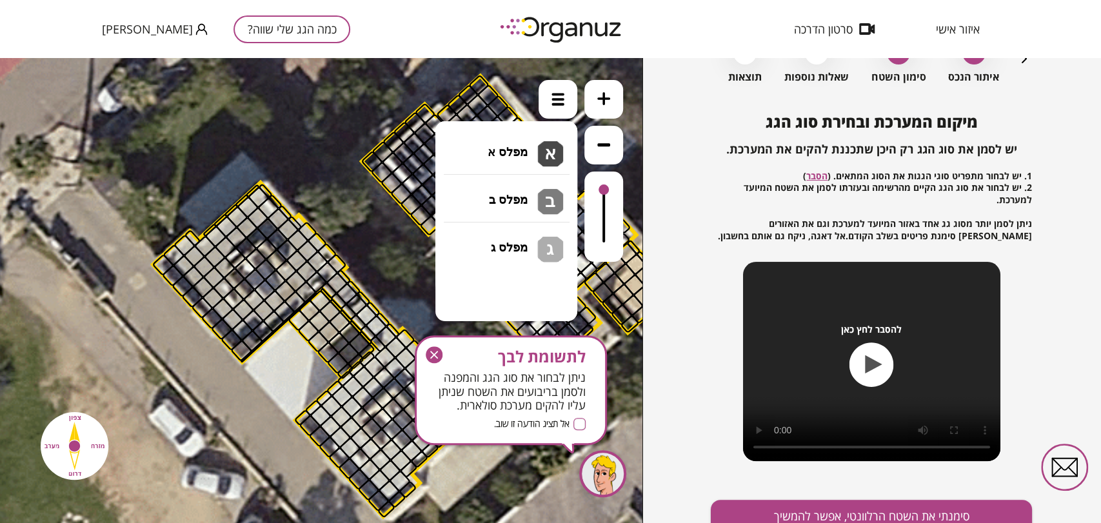
click at [522, 156] on div ".st0 { fill: #FFFFFF; } 10" at bounding box center [321, 290] width 642 height 465
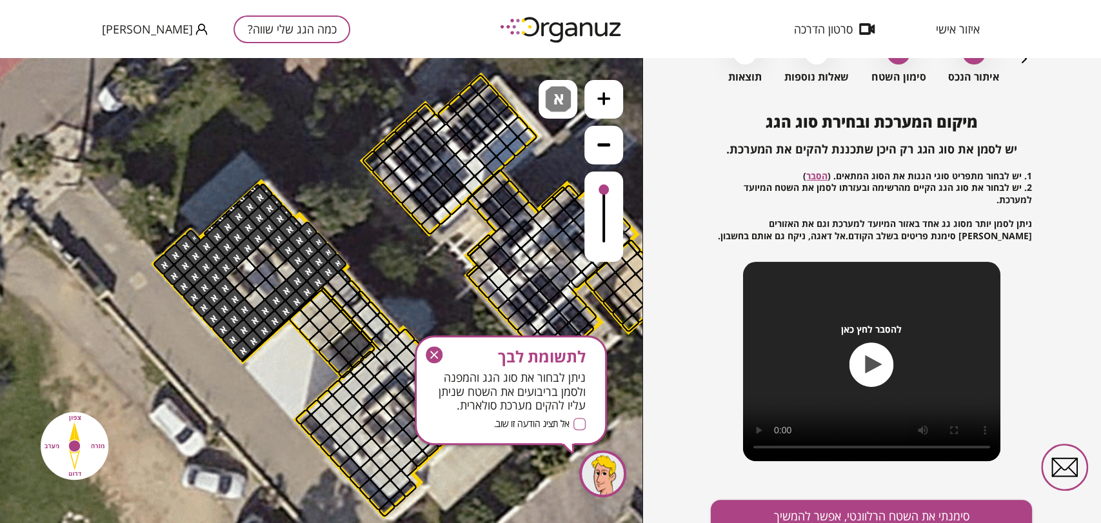
drag, startPoint x: 340, startPoint y: 268, endPoint x: 248, endPoint y: 316, distance: 104.1
click at [246, 302] on div at bounding box center [254, 299] width 23 height 23
click at [290, 270] on div at bounding box center [286, 270] width 23 height 23
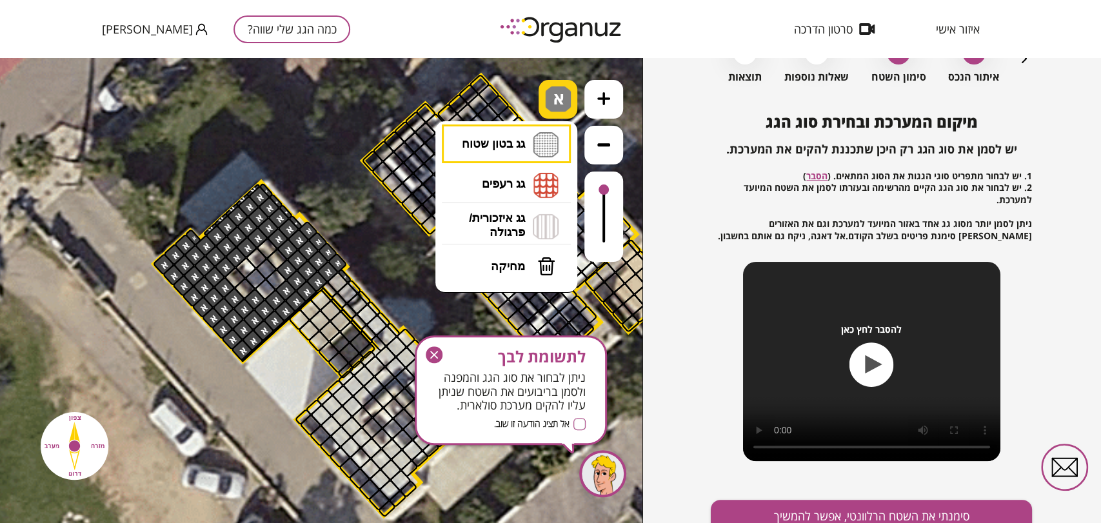
click at [564, 103] on img at bounding box center [558, 99] width 26 height 26
drag, startPoint x: 503, startPoint y: 261, endPoint x: 461, endPoint y: 264, distance: 42.0
click at [504, 260] on span "מחיקה" at bounding box center [508, 266] width 34 height 14
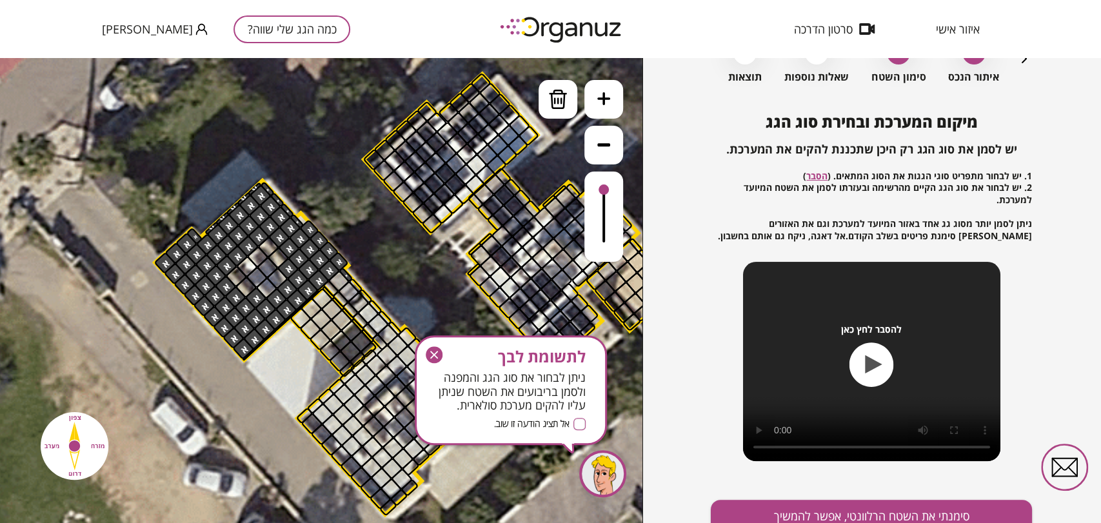
click at [423, 351] on div "לתשומת לבך ניתן לבחור את סוג הגג והמפנה ולסמן בריבועים את השטח שניתן עליו להקים…" at bounding box center [511, 390] width 192 height 110
click at [429, 351] on icon "button" at bounding box center [434, 354] width 17 height 17
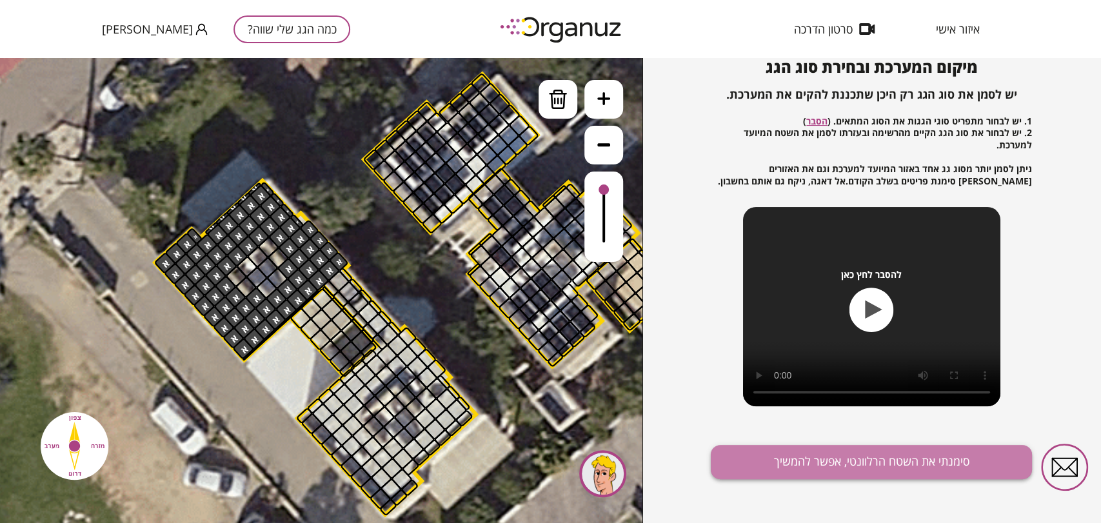
click at [910, 458] on button "סימנתי את השטח הרלוונטי, אפשר להמשיך" at bounding box center [871, 462] width 321 height 34
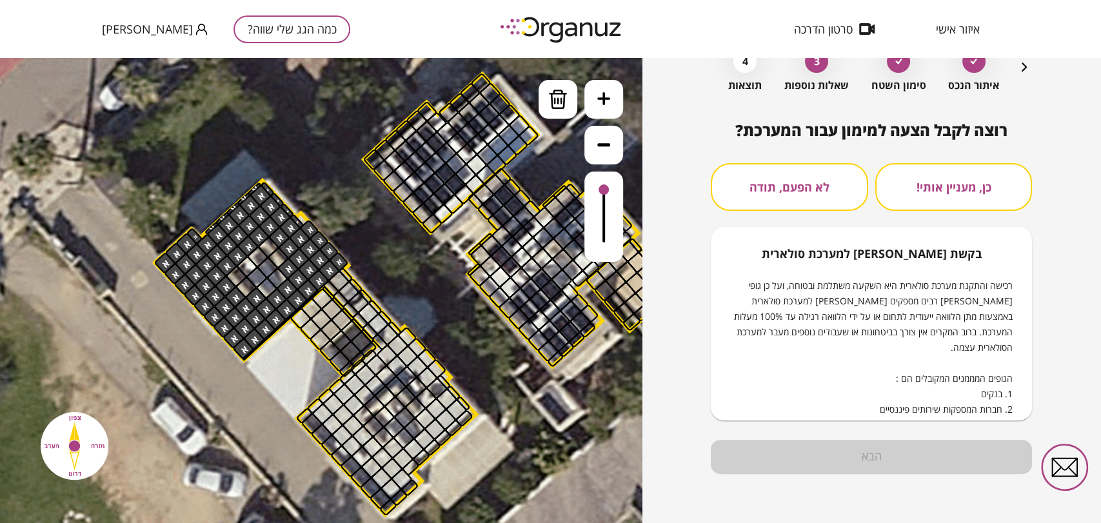
click at [807, 190] on button "לא הפעם, תודה" at bounding box center [789, 187] width 157 height 48
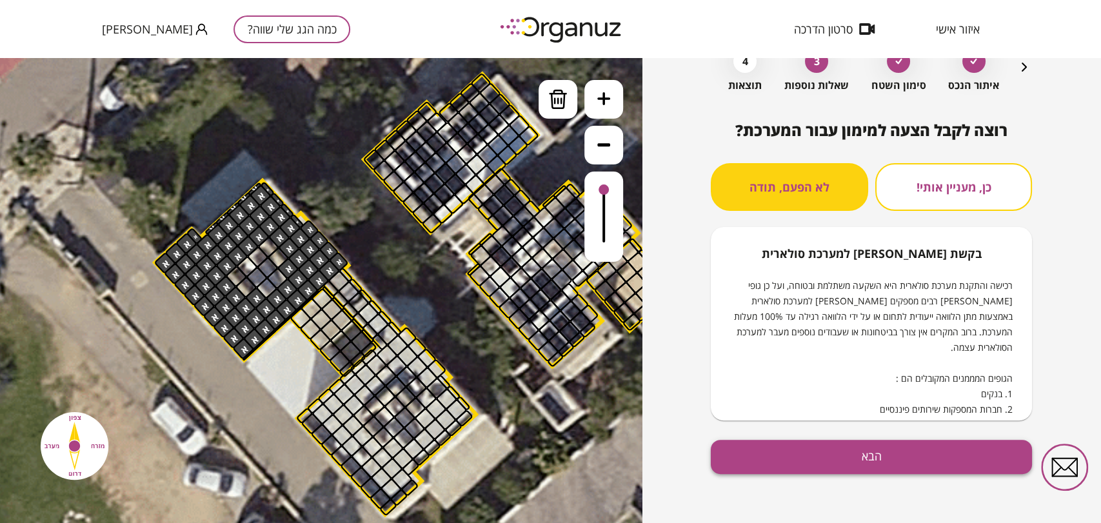
click at [893, 447] on button "הבא" at bounding box center [871, 457] width 321 height 34
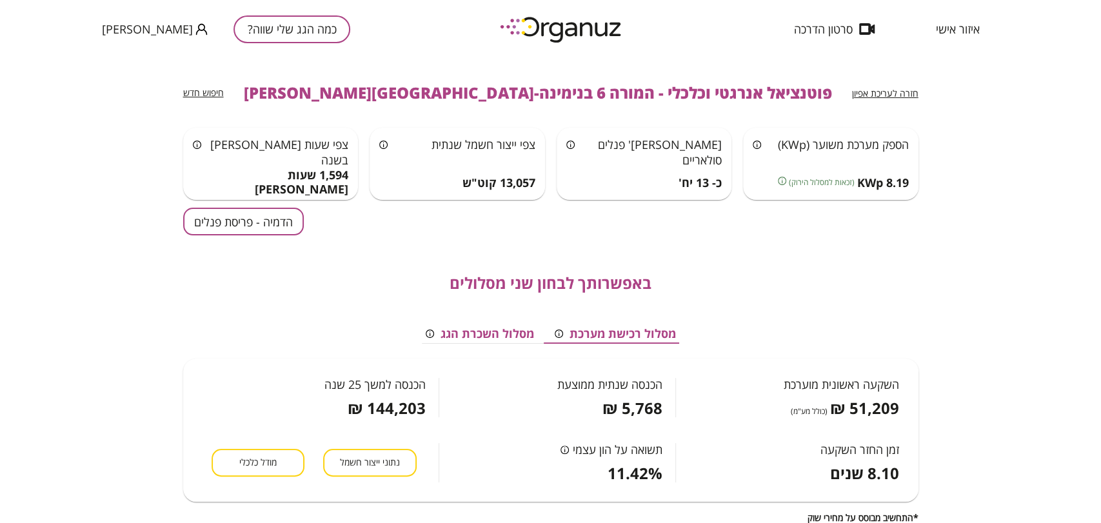
click at [215, 211] on button "הדמיה - פריסת פנלים" at bounding box center [243, 222] width 121 height 28
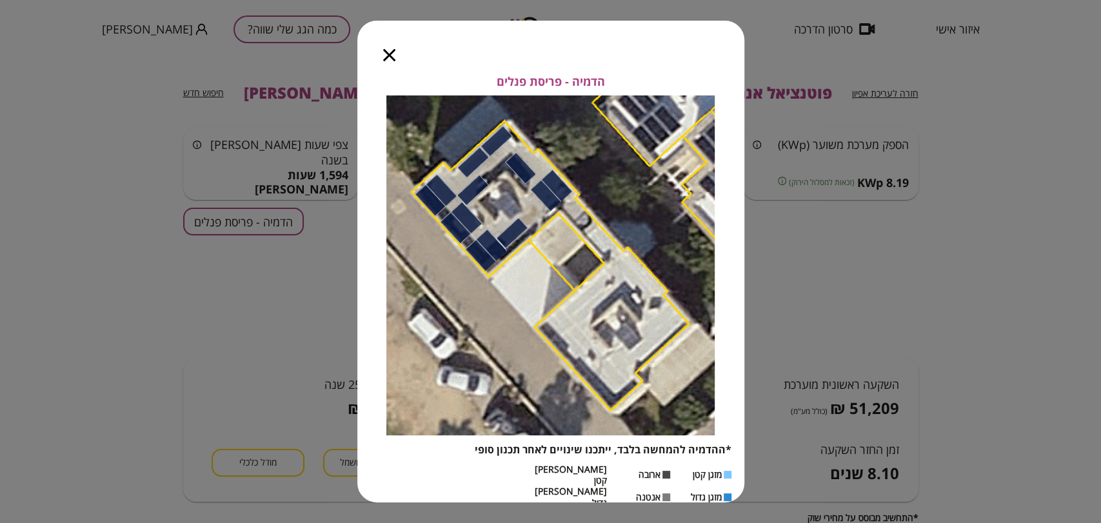
click at [388, 57] on icon "button" at bounding box center [389, 55] width 12 height 12
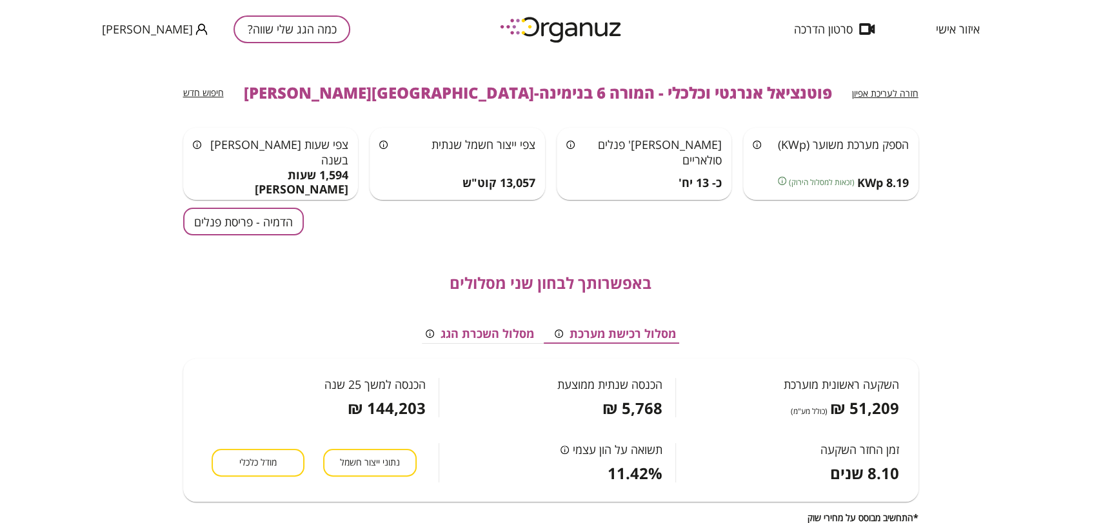
click at [198, 217] on button "הדמיה - פריסת פנלים" at bounding box center [243, 222] width 121 height 28
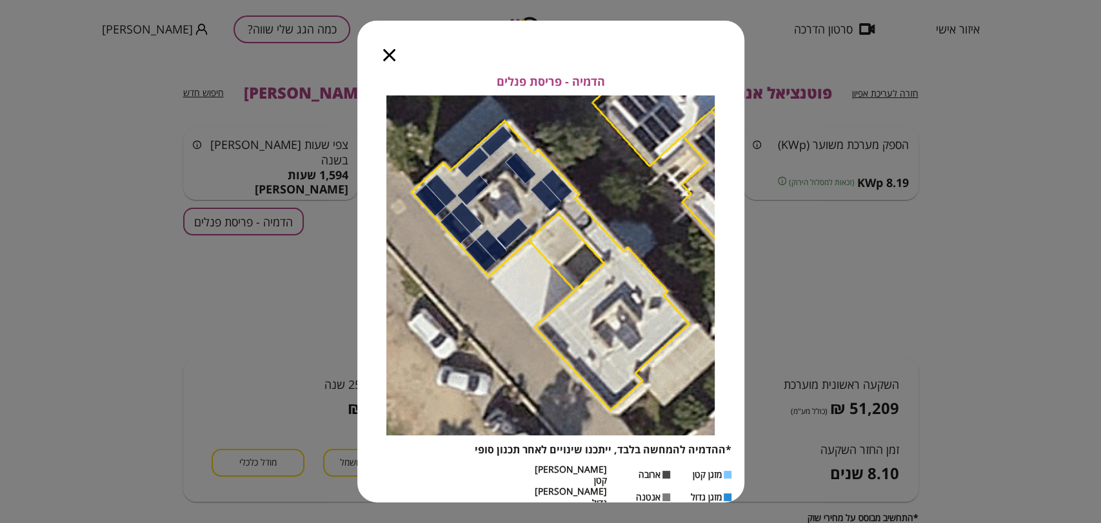
click at [388, 60] on icon "button" at bounding box center [389, 55] width 12 height 12
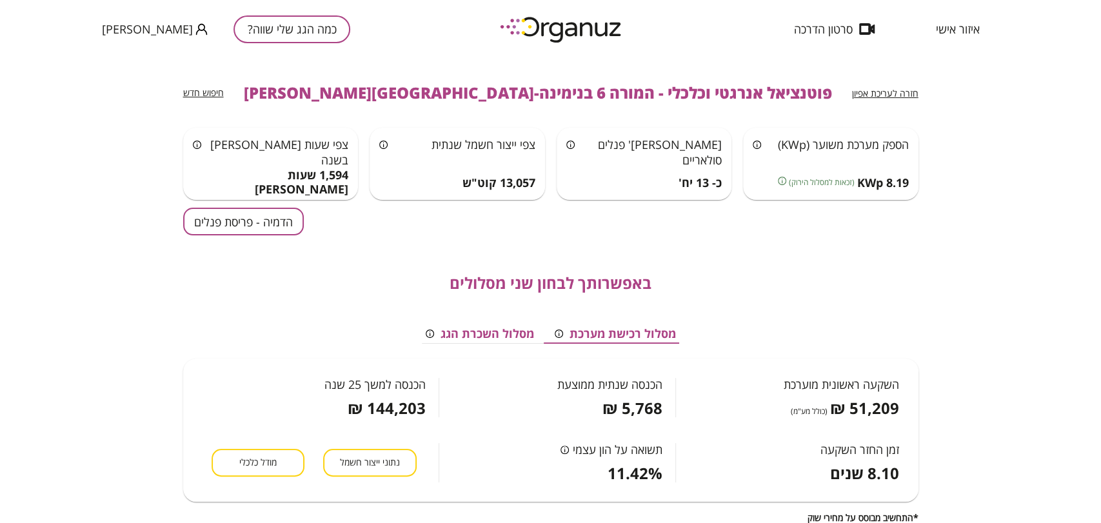
click at [913, 99] on span "חזרה לעריכת אפיון" at bounding box center [885, 93] width 66 height 12
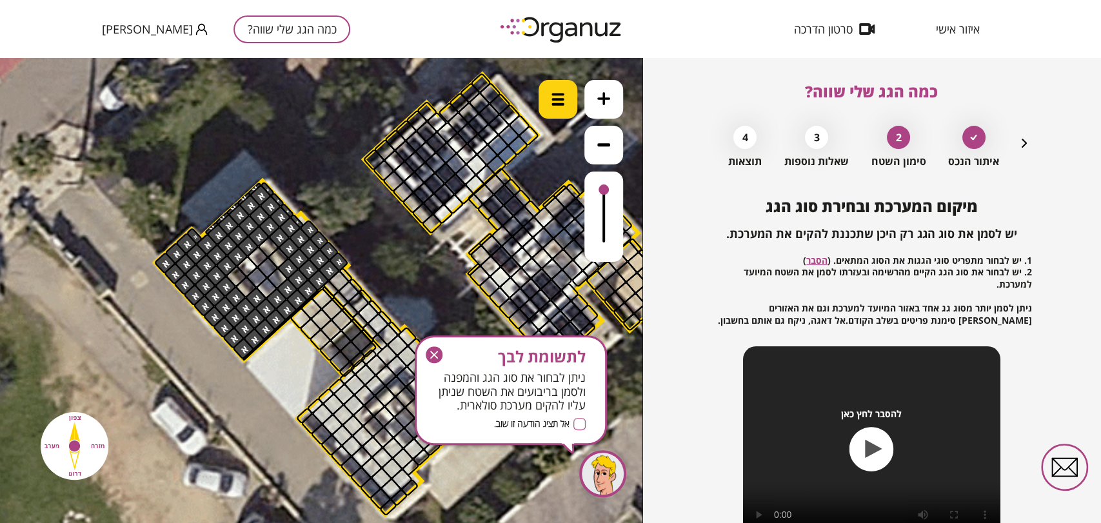
click at [558, 94] on img at bounding box center [557, 99] width 13 height 13
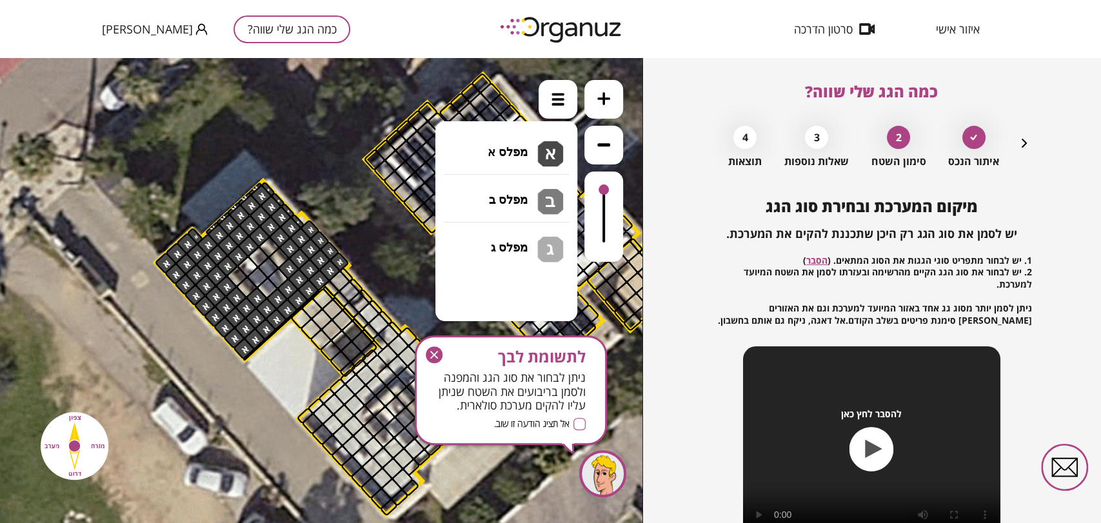
drag, startPoint x: 536, startPoint y: 141, endPoint x: 230, endPoint y: 235, distance: 321.0
click at [537, 141] on li "גג בטון שטוח מפלס א א מפלס ב ב מפלס ג ג" at bounding box center [505, 144] width 135 height 41
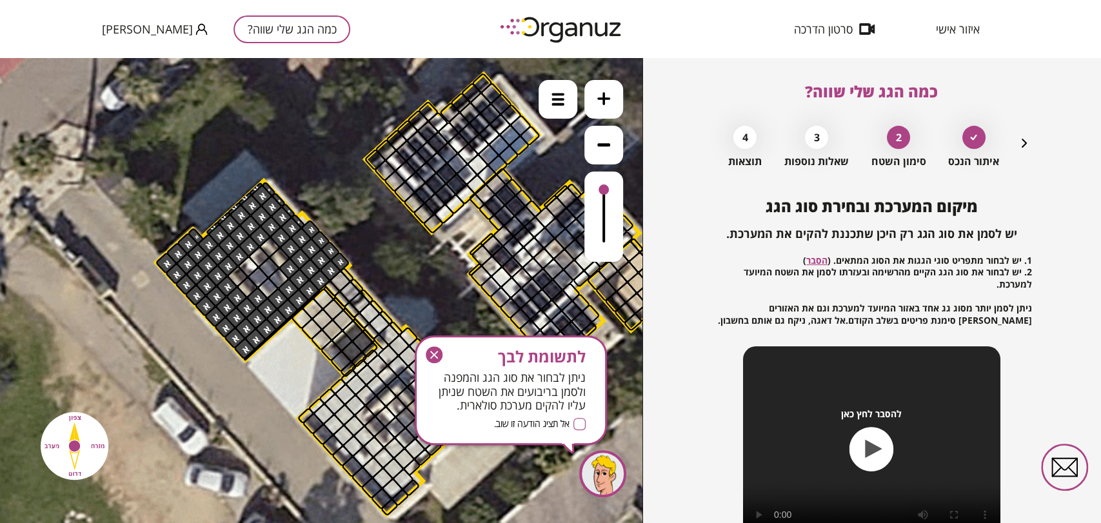
drag, startPoint x: 273, startPoint y: 292, endPoint x: 273, endPoint y: 284, distance: 8.4
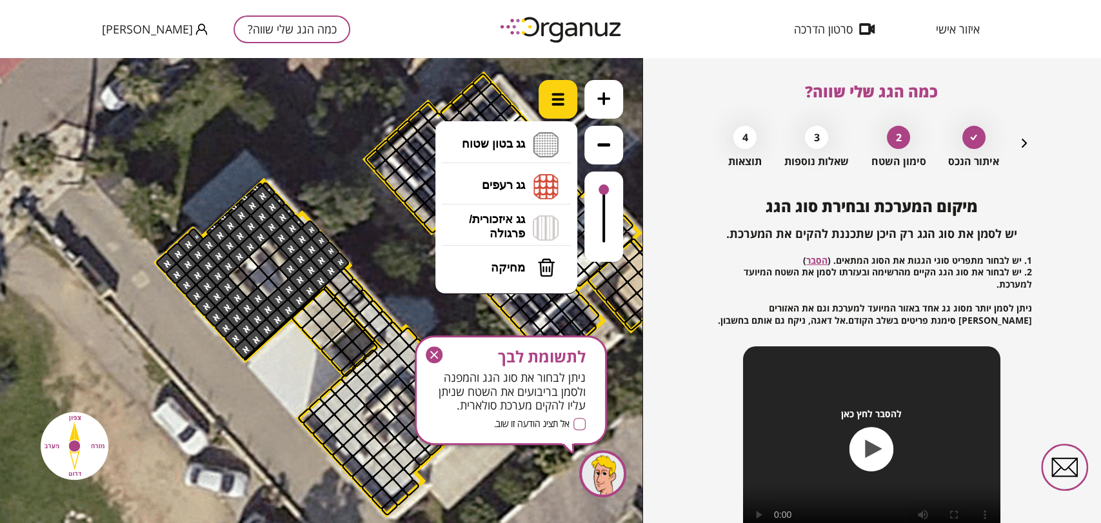
click at [555, 105] on img at bounding box center [557, 99] width 13 height 13
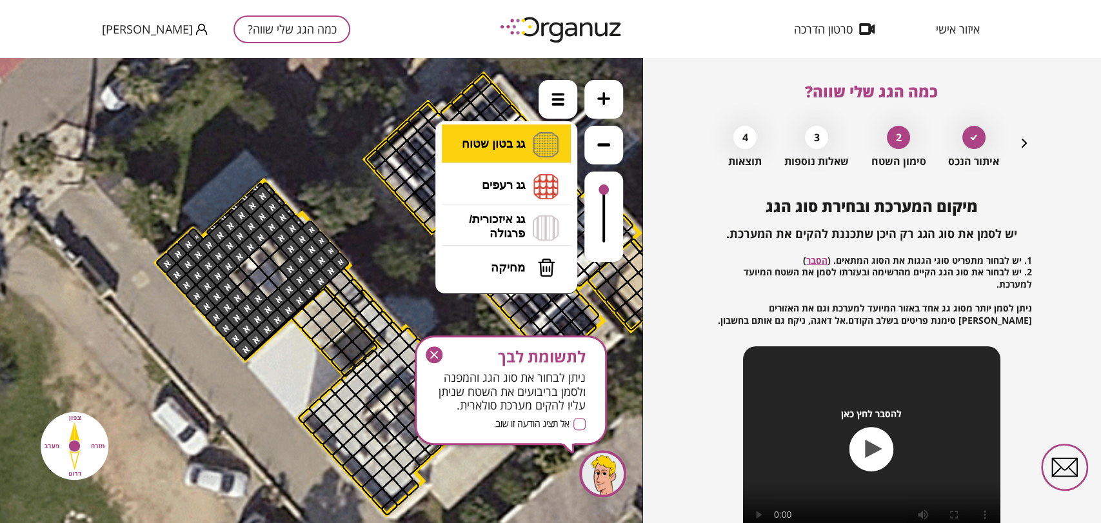
click at [509, 144] on li "גג בטון שטוח מפלס א א מפלס ב ב מפלס ג ג" at bounding box center [505, 144] width 135 height 41
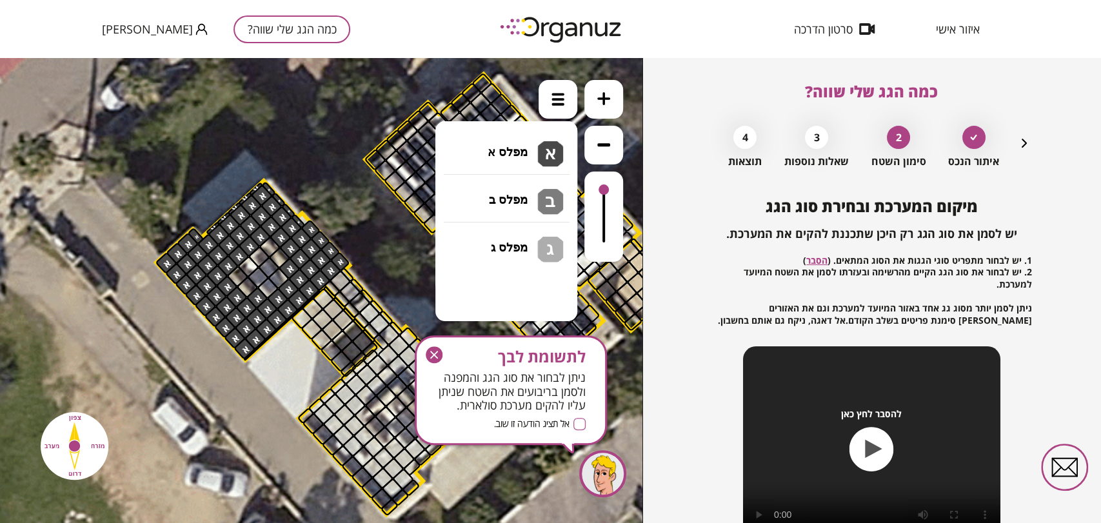
click at [504, 148] on div ".st0 { fill: #FFFFFF; } 10" at bounding box center [321, 290] width 642 height 465
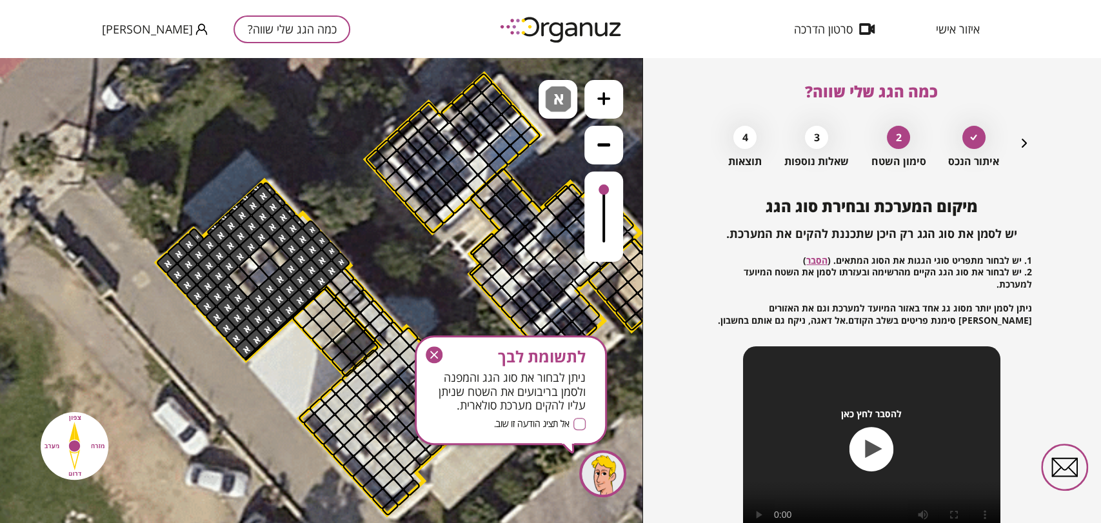
drag, startPoint x: 279, startPoint y: 274, endPoint x: 264, endPoint y: 287, distance: 20.1
drag, startPoint x: 604, startPoint y: 191, endPoint x: 594, endPoint y: 182, distance: 13.2
click at [594, 182] on div at bounding box center [603, 217] width 39 height 90
drag, startPoint x: 346, startPoint y: 269, endPoint x: 372, endPoint y: 254, distance: 29.8
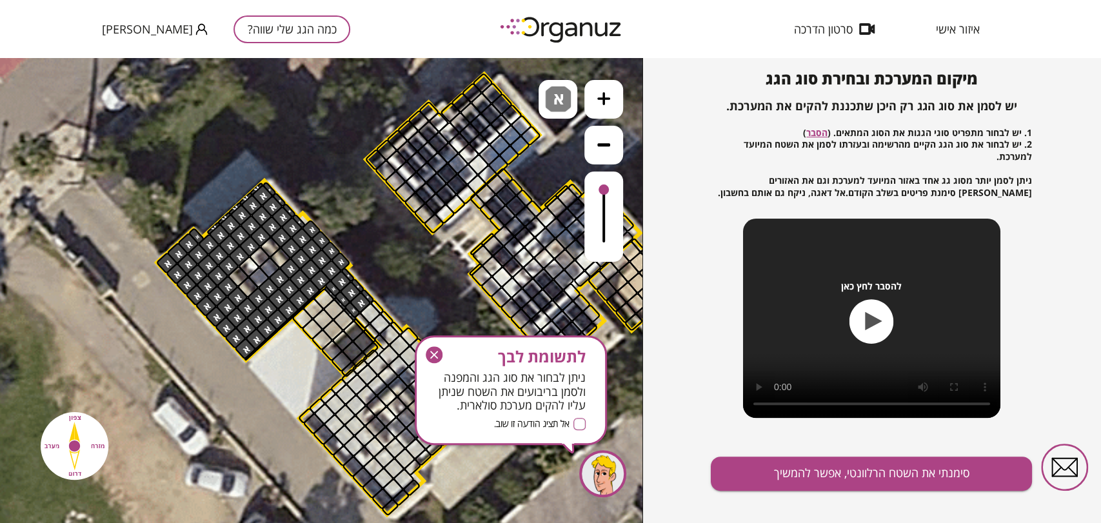
scroll to position [139, 0]
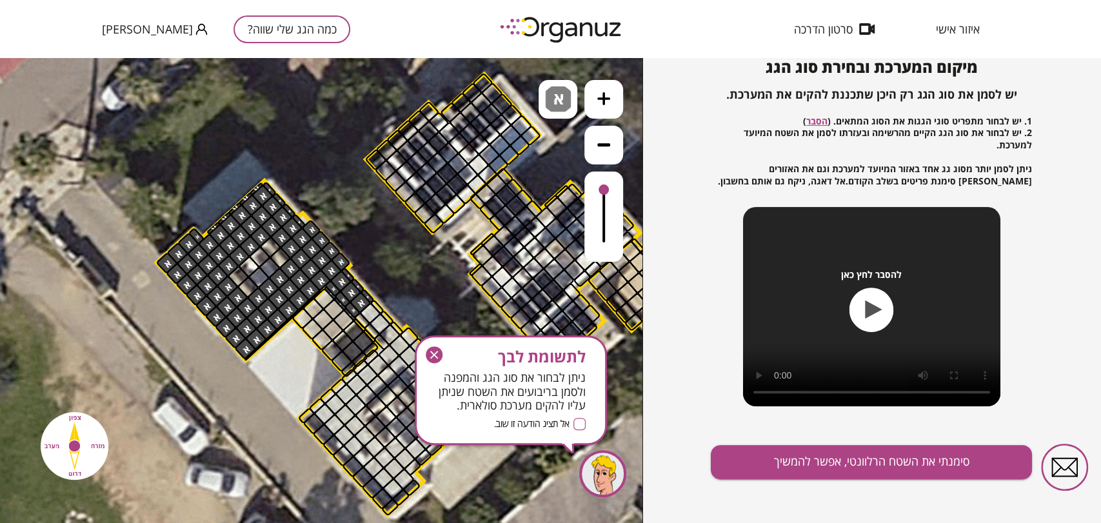
click at [433, 352] on icon "button" at bounding box center [434, 354] width 17 height 17
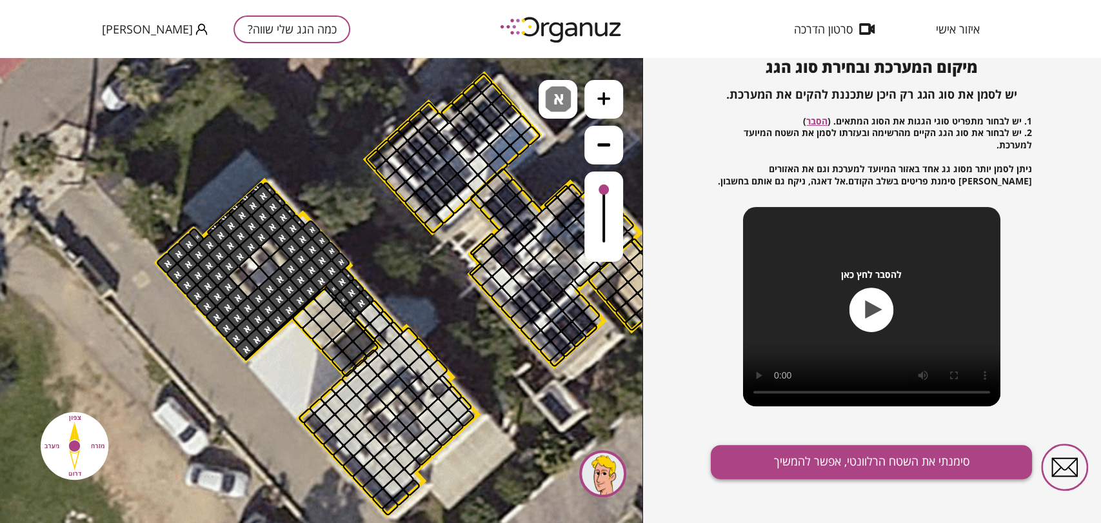
click at [809, 478] on div "מיקום המערכת ובחירת סוג הגג יש לסמן את סוג הגג רק היכן שתכננת להקים את המערכת. …" at bounding box center [871, 290] width 321 height 465
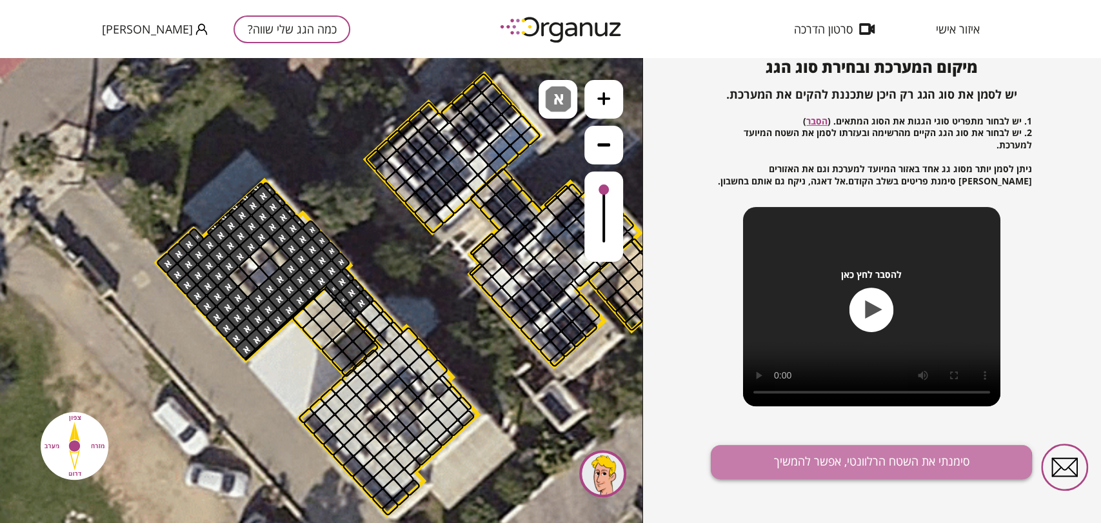
click at [807, 465] on button "סימנתי את השטח הרלוונטי, אפשר להמשיך" at bounding box center [871, 462] width 321 height 34
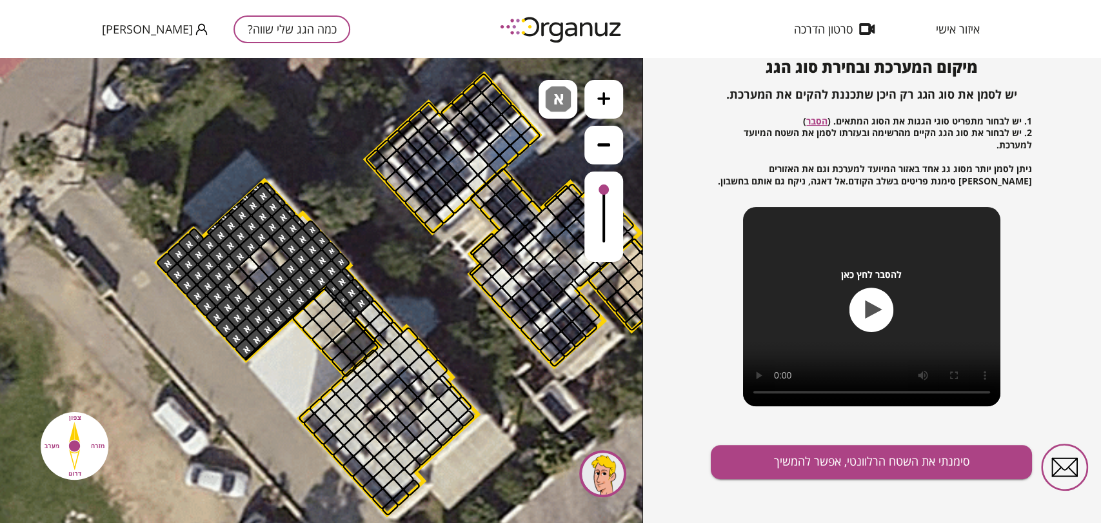
scroll to position [76, 0]
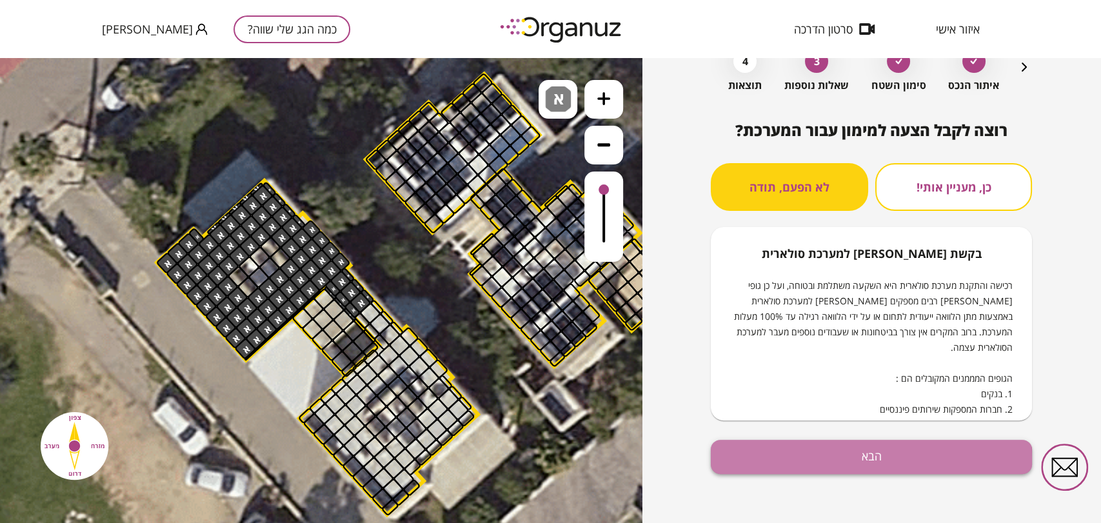
click at [780, 460] on button "הבא" at bounding box center [871, 457] width 321 height 34
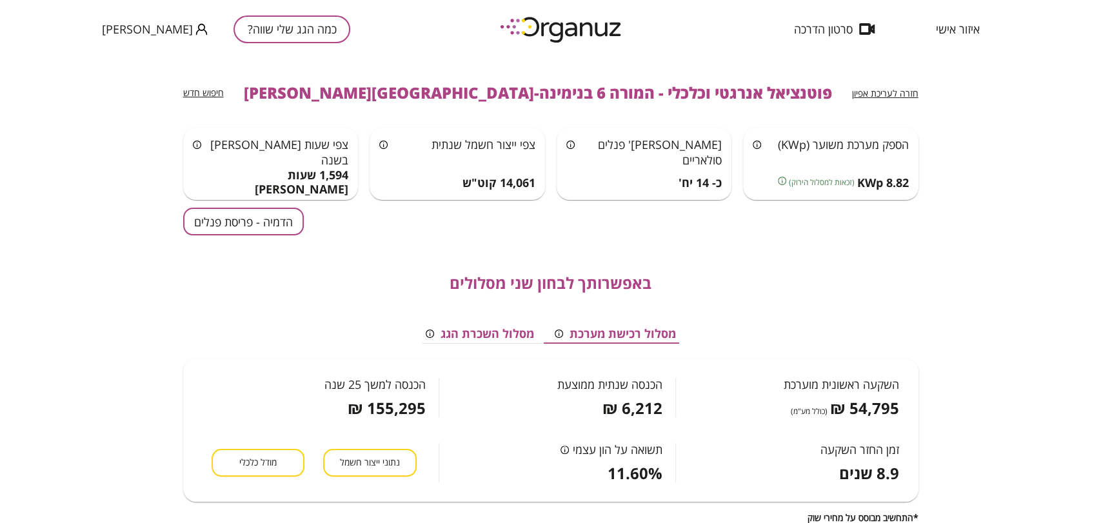
click at [253, 226] on button "הדמיה - פריסת פנלים" at bounding box center [243, 222] width 121 height 28
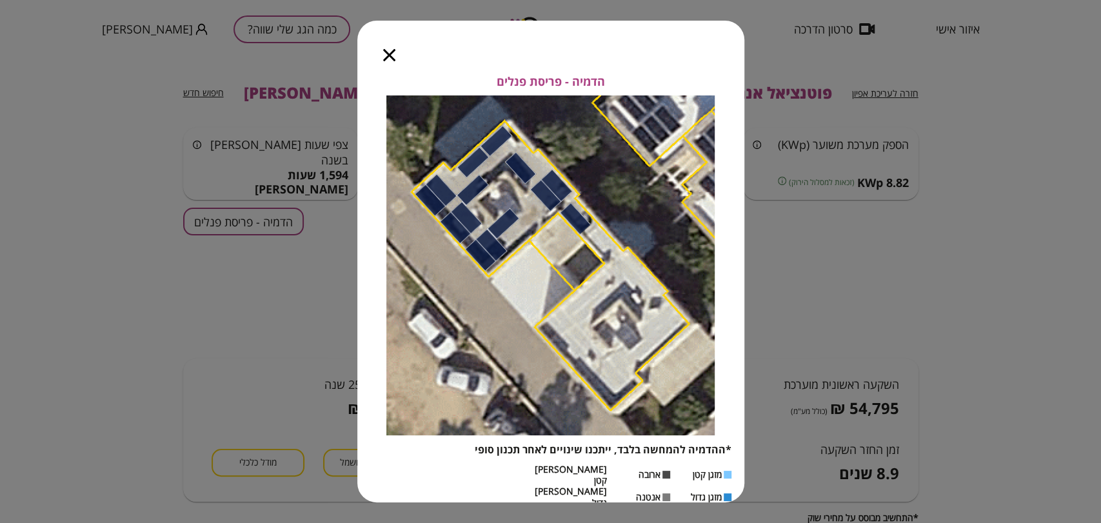
click at [384, 61] on icon "button" at bounding box center [389, 55] width 12 height 12
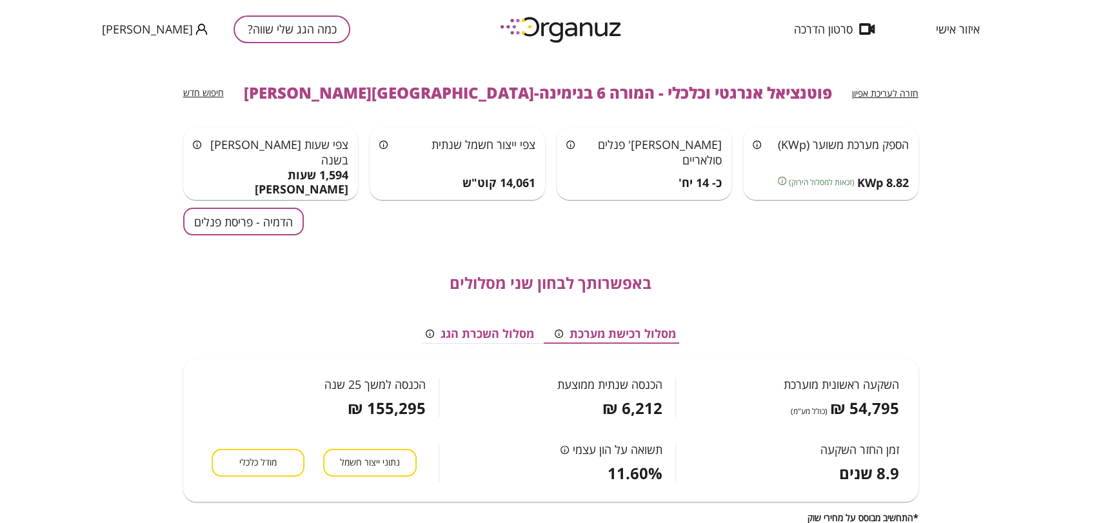
click at [879, 89] on span "חזרה לעריכת אפיון" at bounding box center [885, 93] width 66 height 12
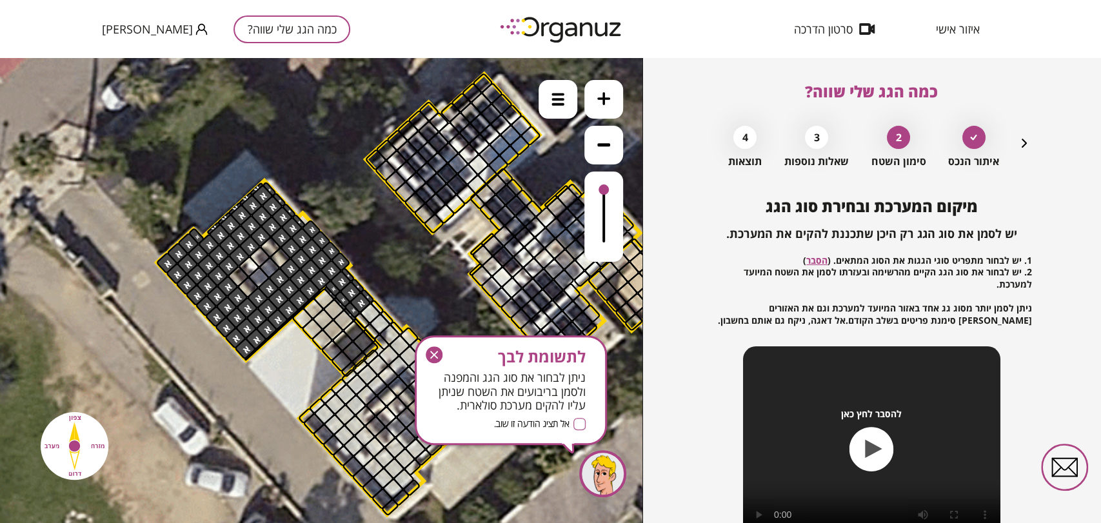
click at [1018, 144] on icon "button" at bounding box center [1023, 142] width 15 height 15
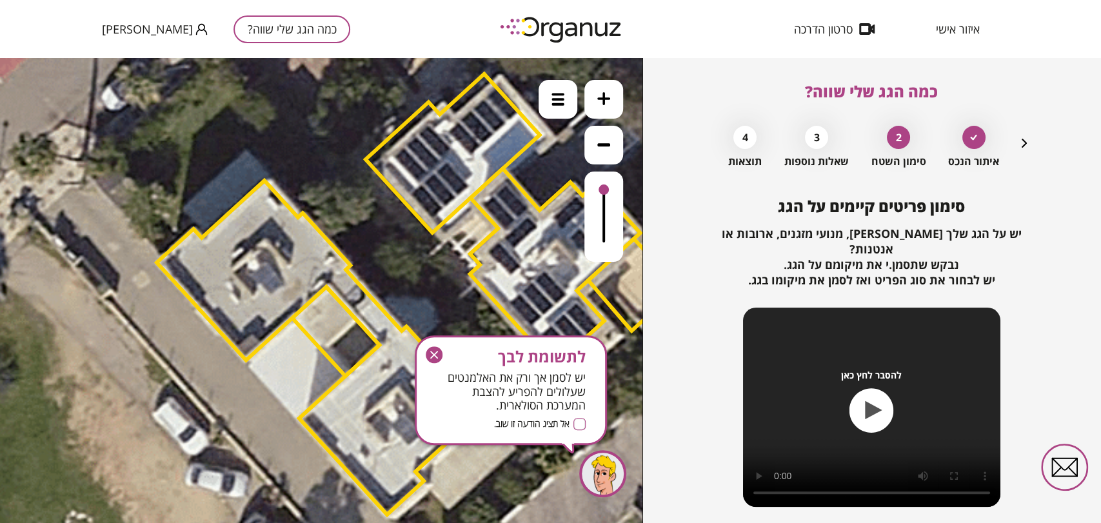
click at [264, 218] on polygon at bounding box center [317, 348] width 321 height 334
click at [1022, 140] on icon "button" at bounding box center [1023, 142] width 15 height 15
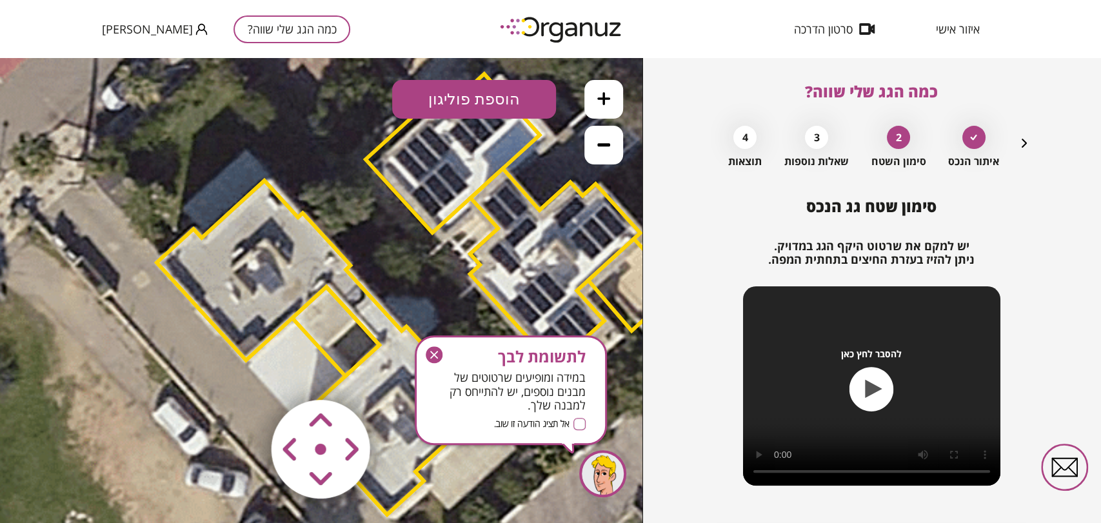
click at [433, 351] on icon "button" at bounding box center [434, 354] width 17 height 17
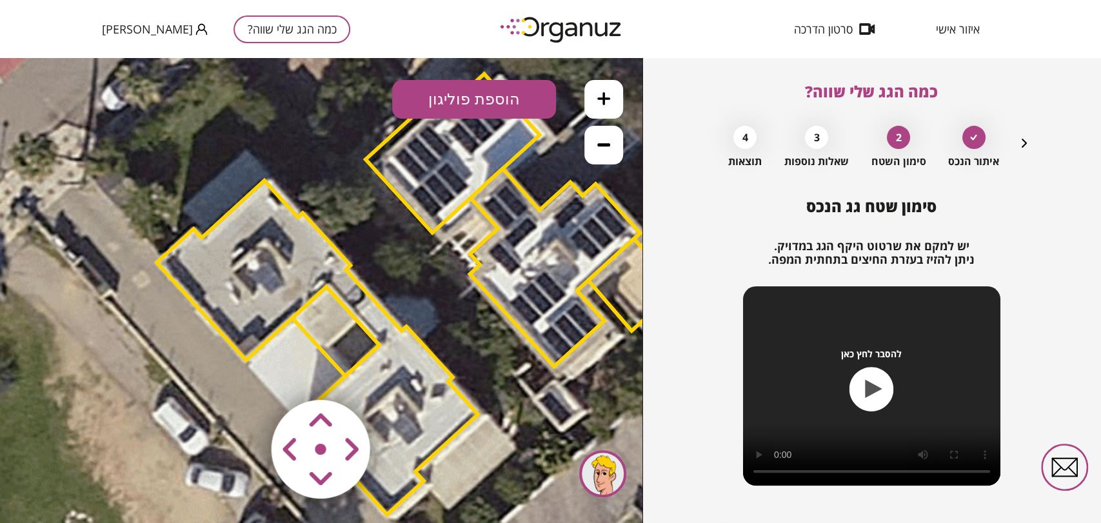
click at [266, 316] on polygon at bounding box center [317, 348] width 321 height 334
click at [257, 302] on polygon at bounding box center [317, 348] width 321 height 334
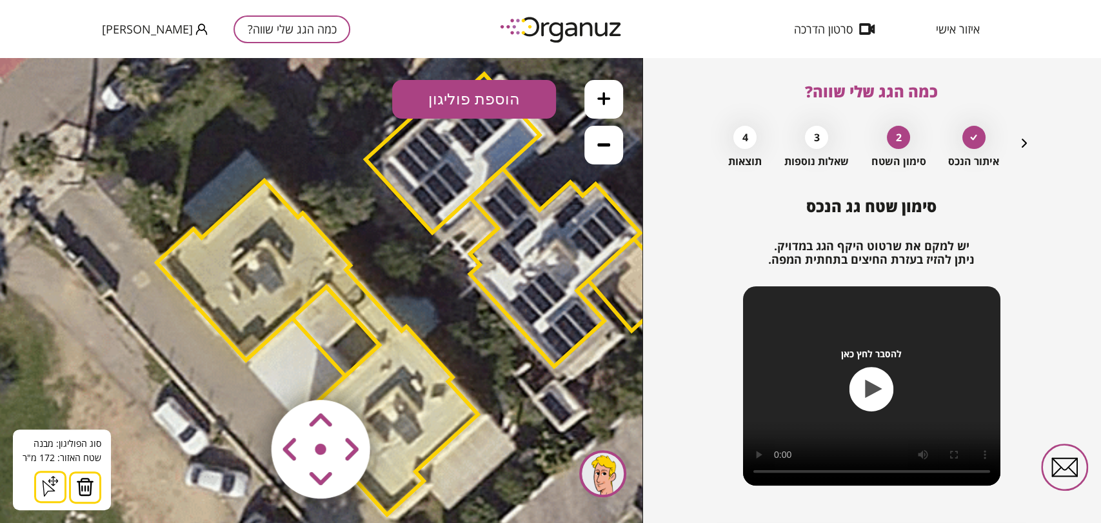
click at [77, 486] on img at bounding box center [85, 486] width 18 height 19
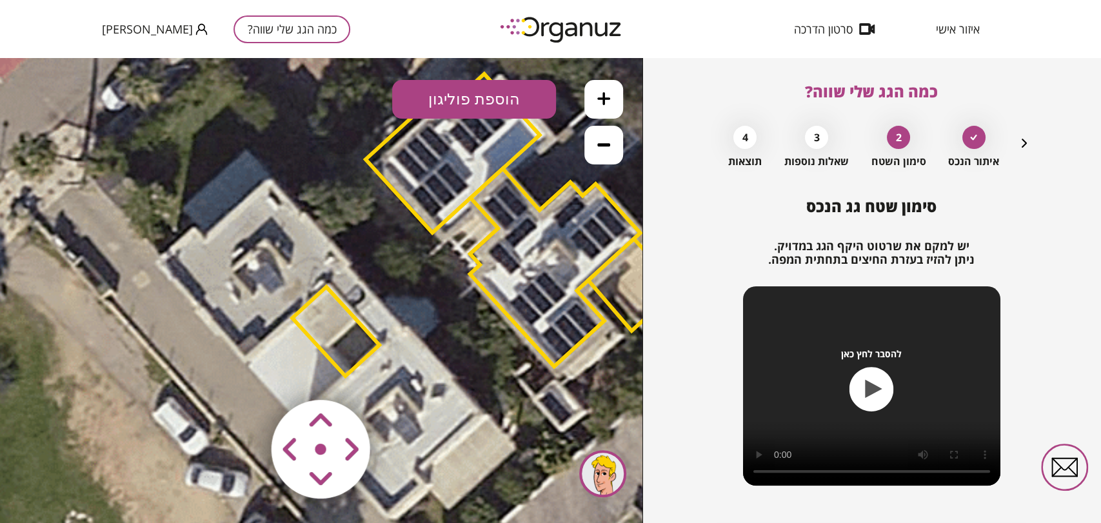
click at [335, 342] on polygon at bounding box center [335, 331] width 87 height 89
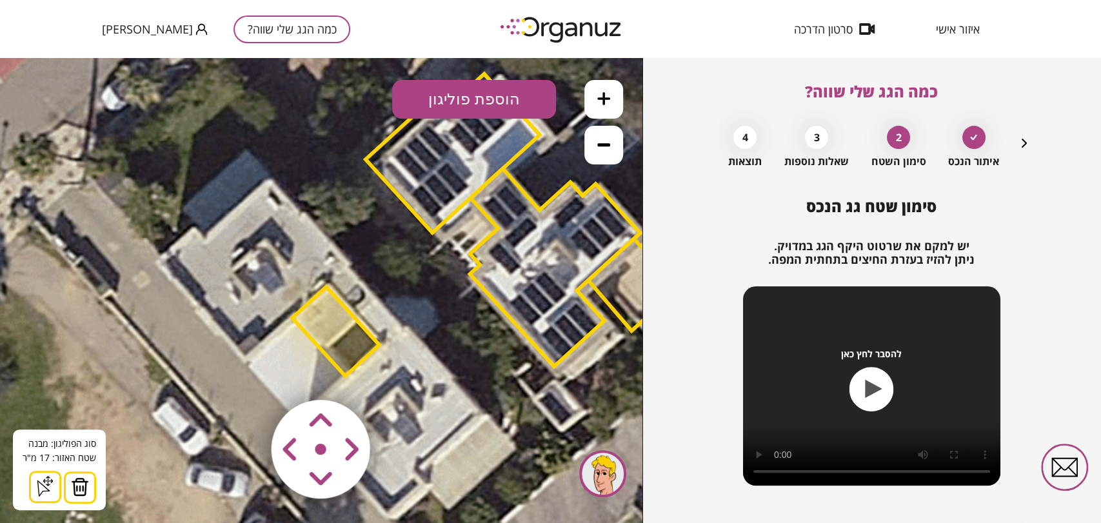
click at [84, 484] on img at bounding box center [80, 486] width 18 height 19
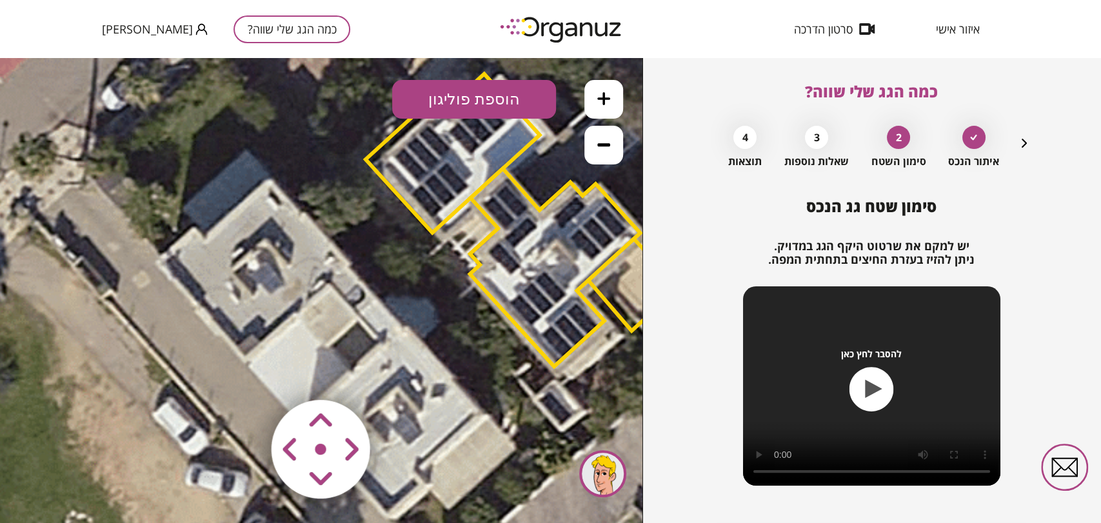
click at [463, 107] on button "הוספת פוליגון" at bounding box center [474, 99] width 164 height 39
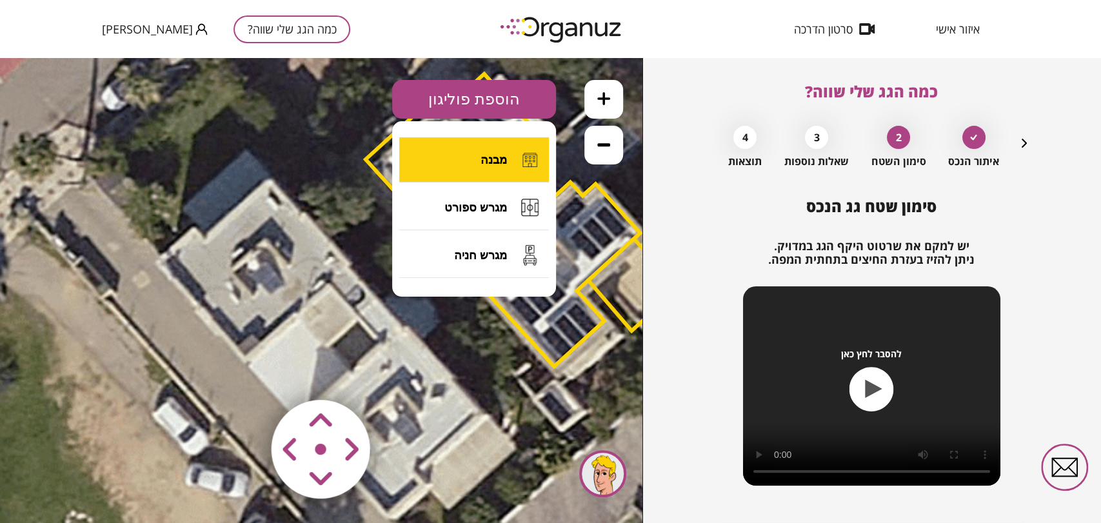
click at [463, 150] on button "מבנה" at bounding box center [474, 159] width 150 height 45
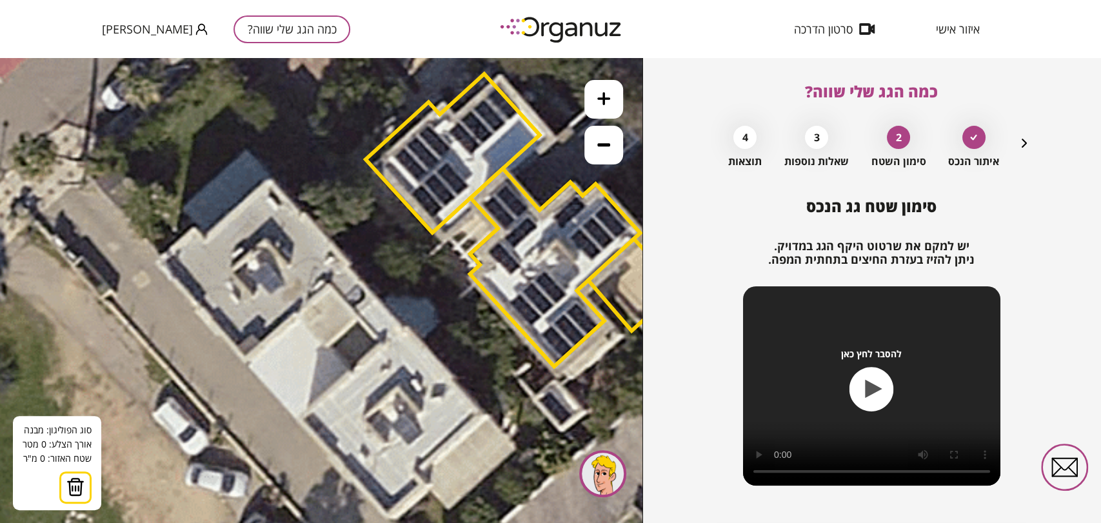
click at [157, 262] on icon at bounding box center [423, 291] width 1611 height 1611
click at [246, 362] on icon at bounding box center [423, 291] width 1611 height 1611
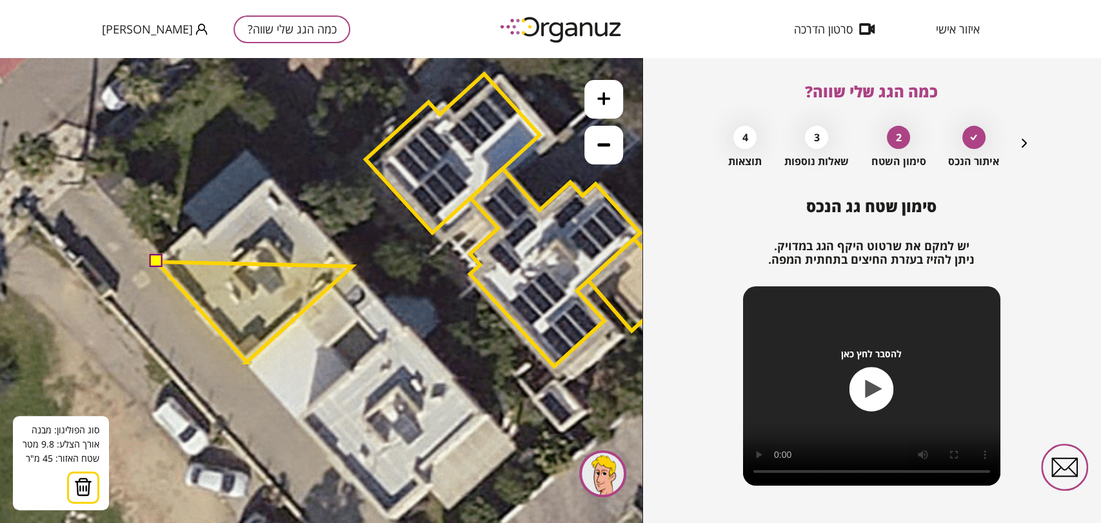
click at [352, 266] on polygon at bounding box center [254, 312] width 195 height 101
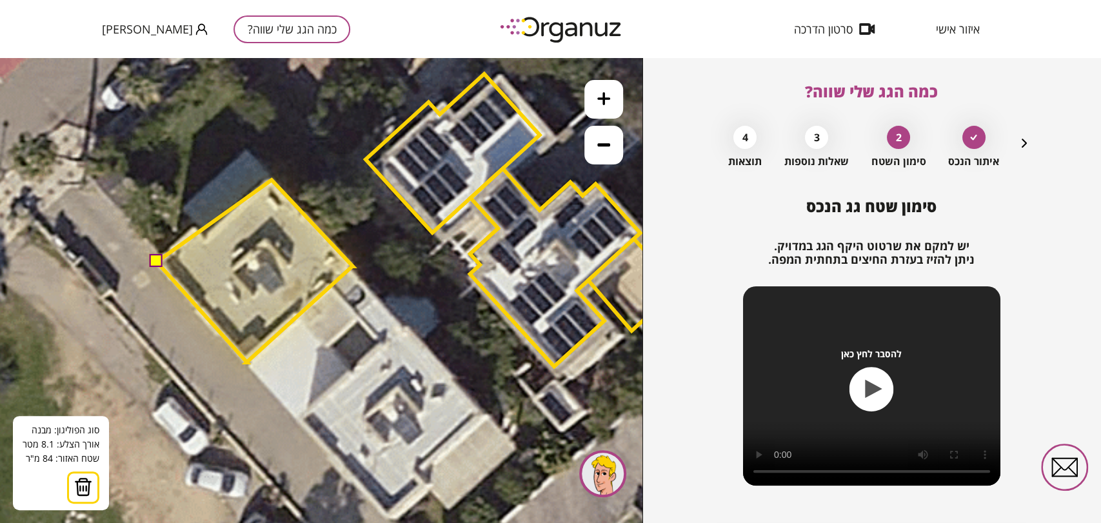
click at [271, 180] on polygon at bounding box center [255, 271] width 196 height 182
click at [202, 239] on polygon at bounding box center [255, 271] width 196 height 182
click at [193, 228] on polygon at bounding box center [255, 271] width 196 height 182
click at [159, 258] on button at bounding box center [156, 261] width 13 height 13
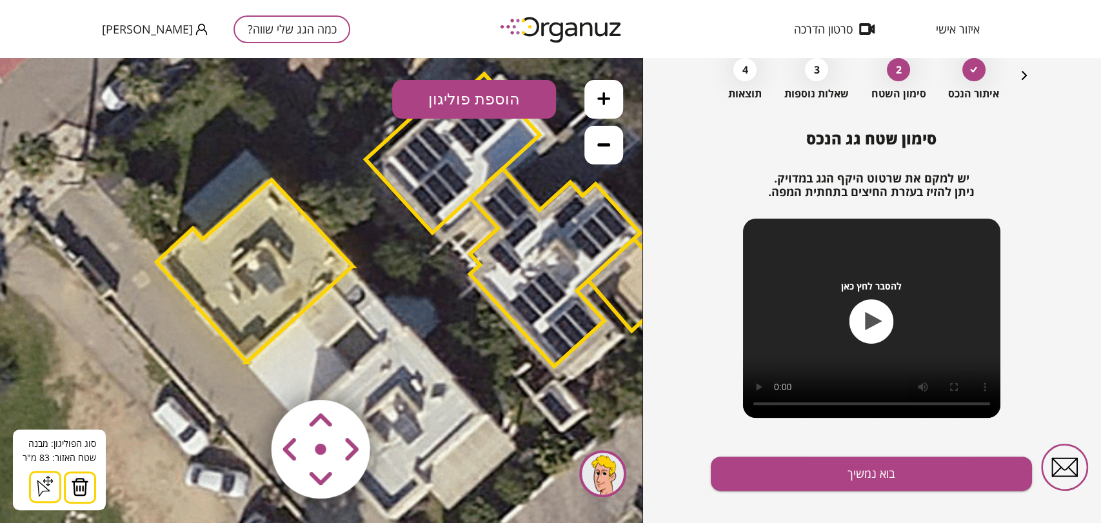
scroll to position [72, 0]
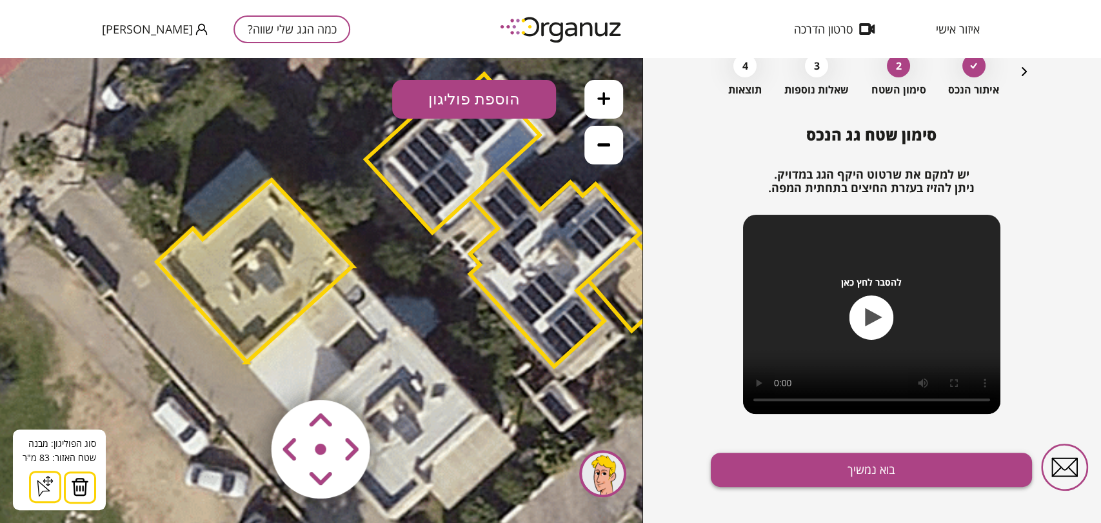
click at [836, 469] on button "בוא נמשיך" at bounding box center [871, 470] width 321 height 34
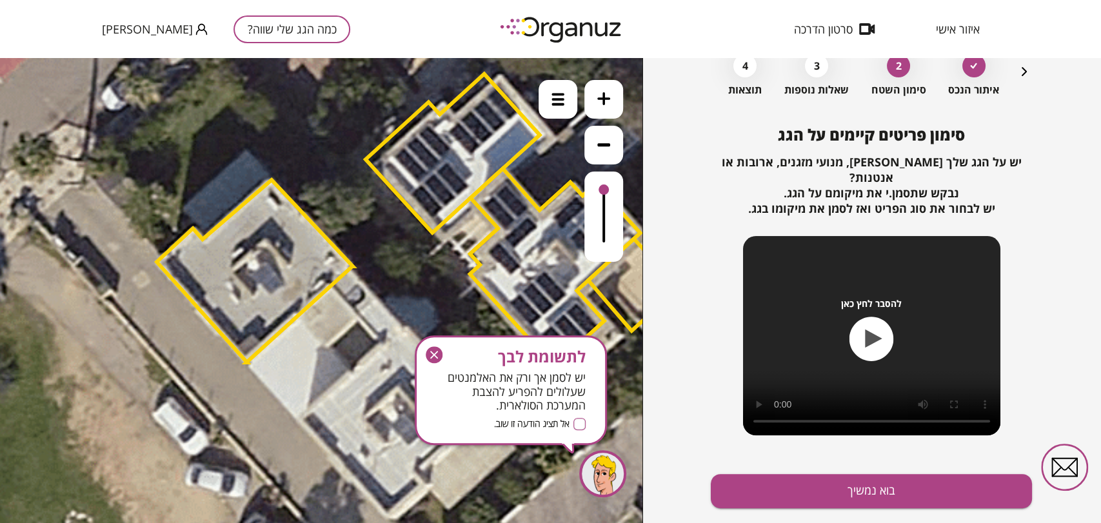
click at [836, 479] on button "בוא נמשיך" at bounding box center [871, 491] width 321 height 34
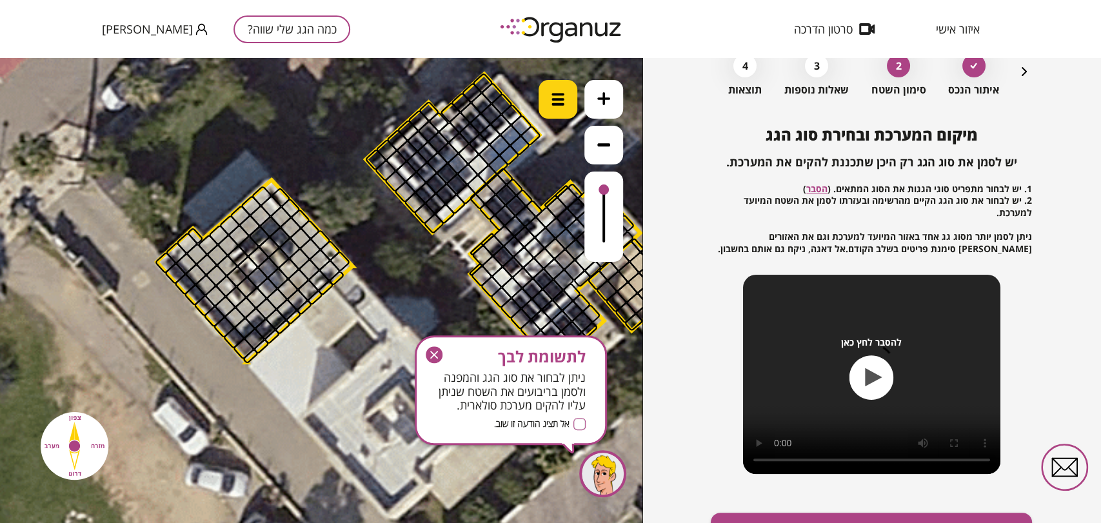
click at [555, 87] on div at bounding box center [557, 99] width 39 height 39
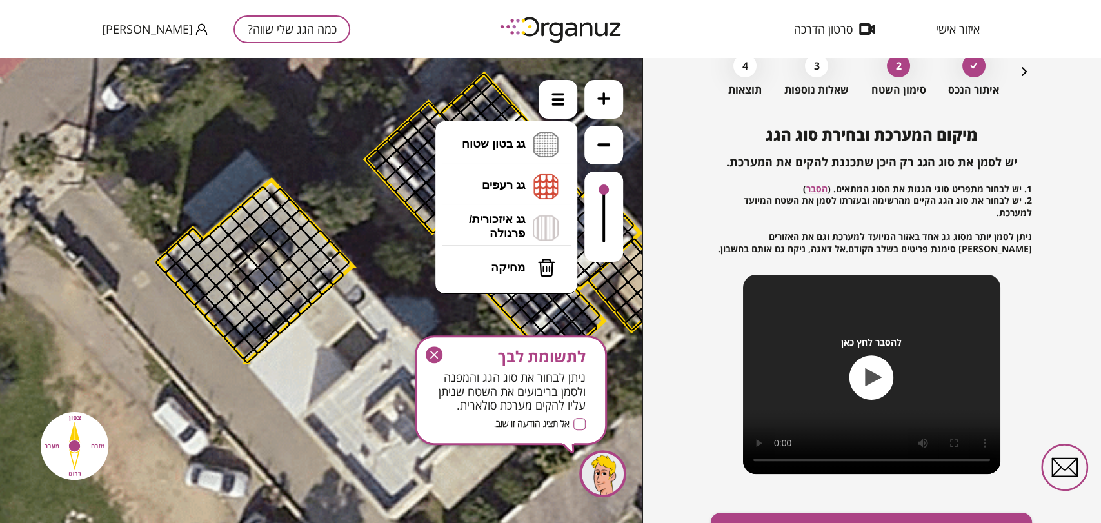
drag, startPoint x: 533, startPoint y: 160, endPoint x: 531, endPoint y: 148, distance: 11.8
click at [533, 157] on li "גג בטון שטוח מפלס א א מפלס ב ב מפלס ג ג" at bounding box center [505, 144] width 135 height 41
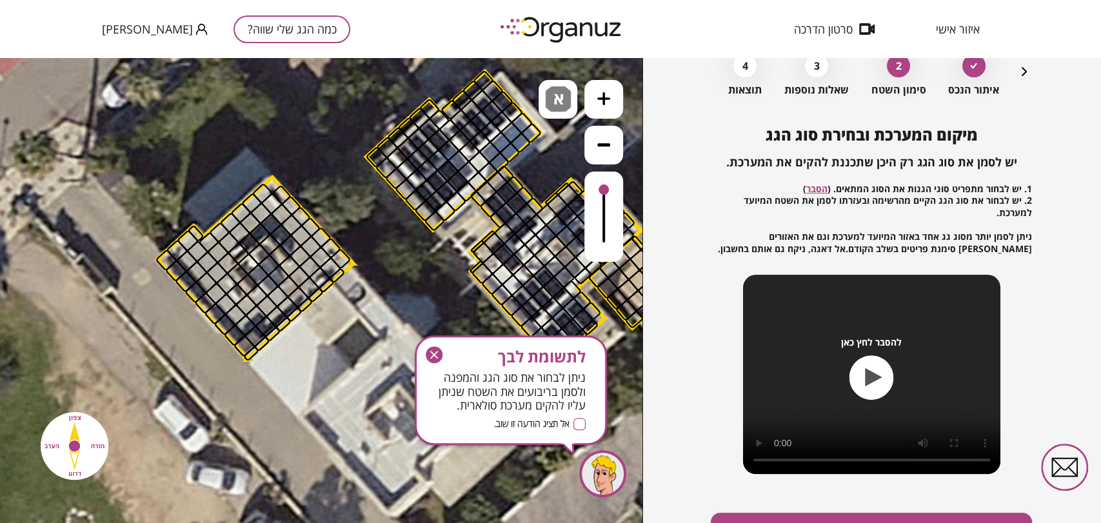
click at [502, 153] on div ".st0 { fill: #FFFFFF; } 83" at bounding box center [321, 290] width 642 height 465
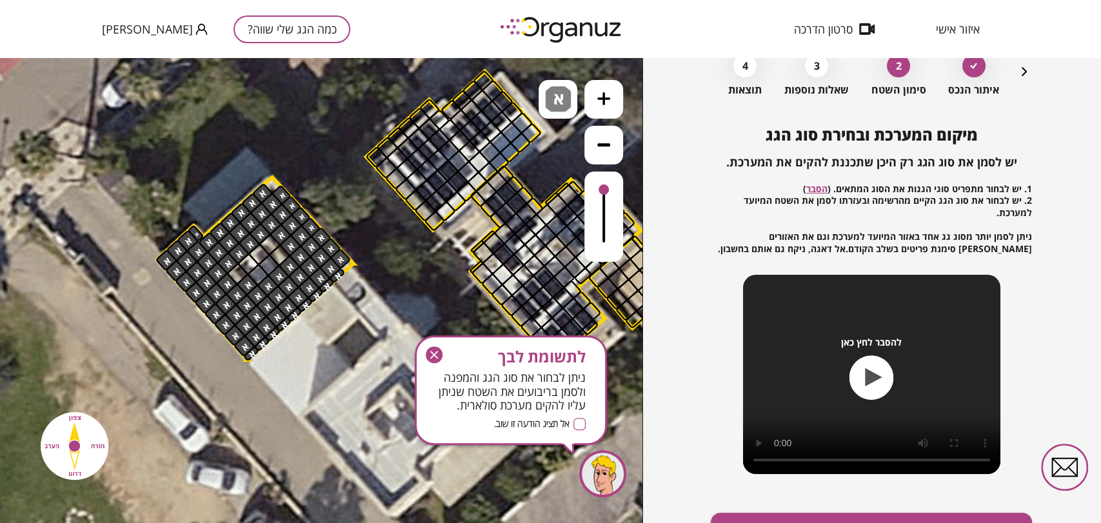
drag, startPoint x: 162, startPoint y: 262, endPoint x: 110, endPoint y: 120, distance: 151.8
click at [547, 97] on img at bounding box center [558, 99] width 26 height 26
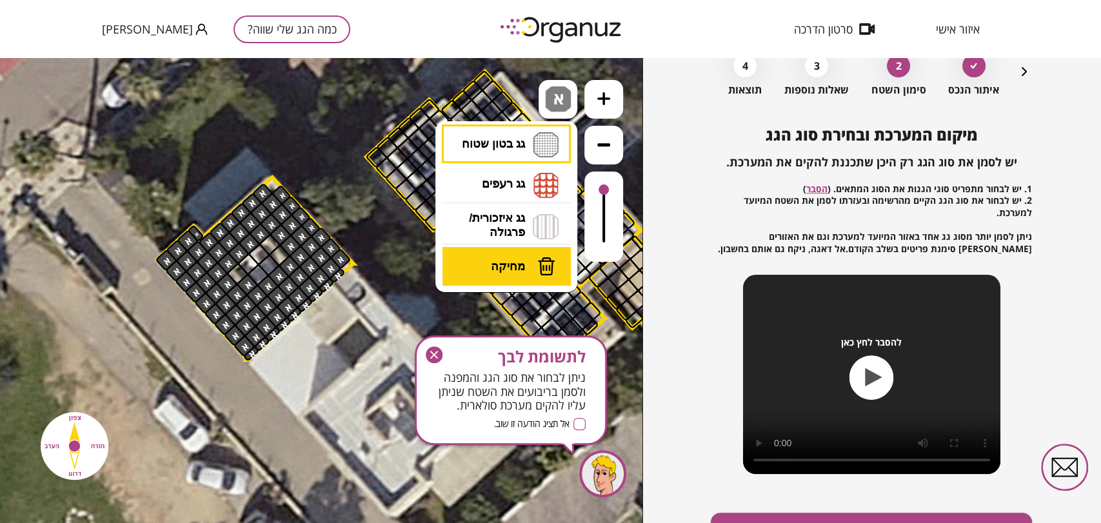
click at [487, 257] on button "מחיקה" at bounding box center [506, 266] width 129 height 39
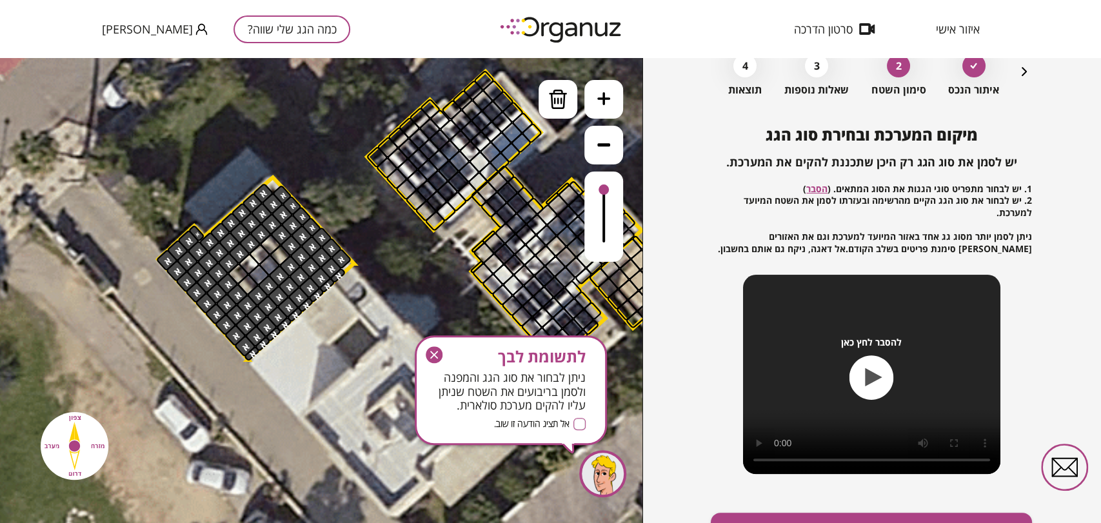
click at [248, 290] on div at bounding box center [248, 284] width 23 height 23
click at [428, 350] on icon "button" at bounding box center [434, 354] width 17 height 17
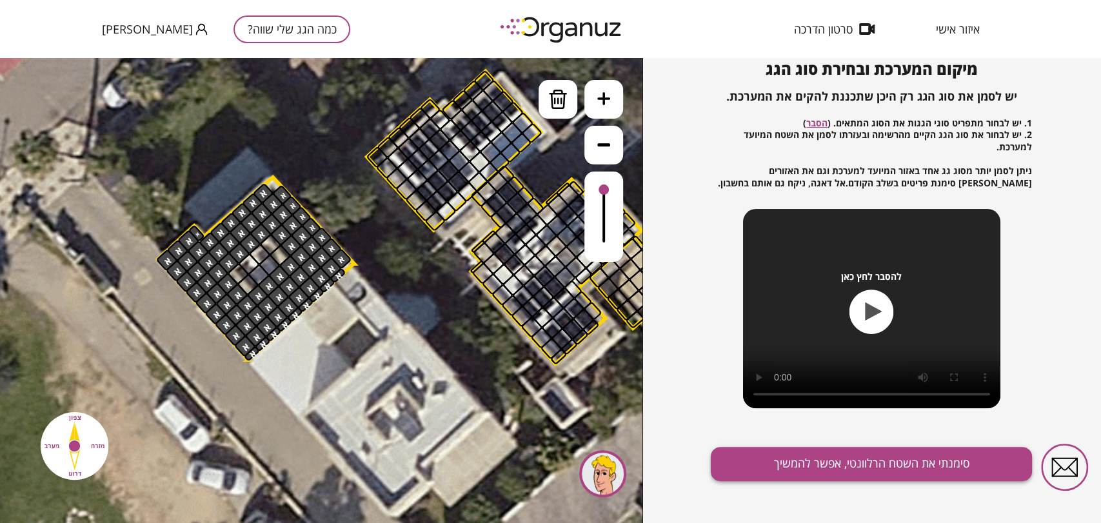
scroll to position [139, 0]
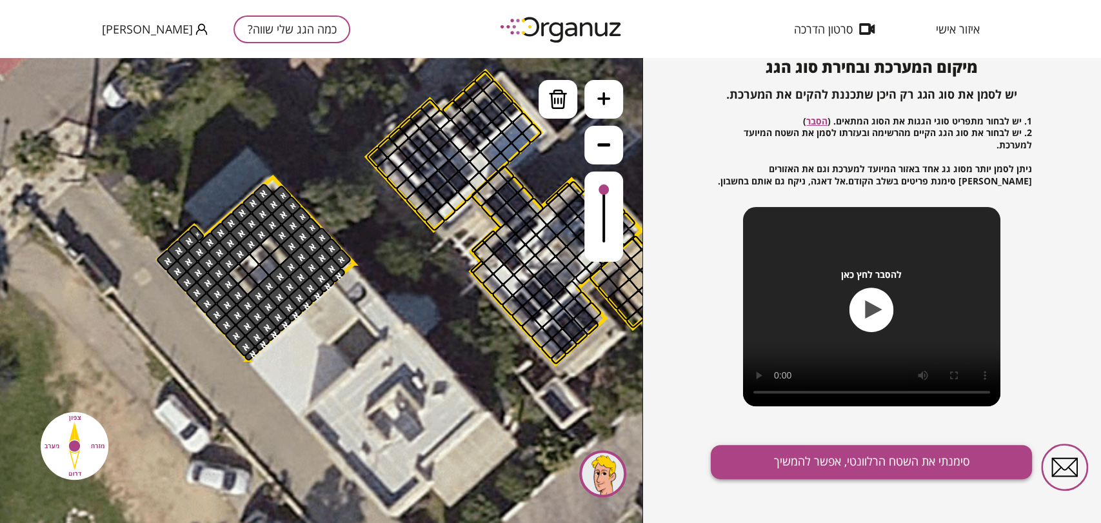
click at [786, 450] on button "סימנתי את השטח הרלוונטי, אפשר להמשיך" at bounding box center [871, 462] width 321 height 34
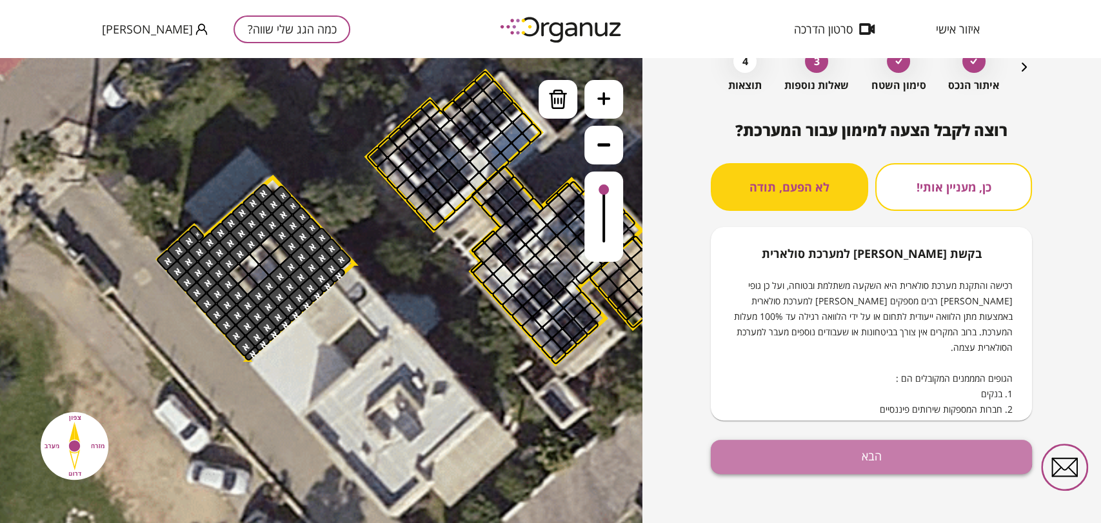
click at [841, 447] on button "הבא" at bounding box center [871, 457] width 321 height 34
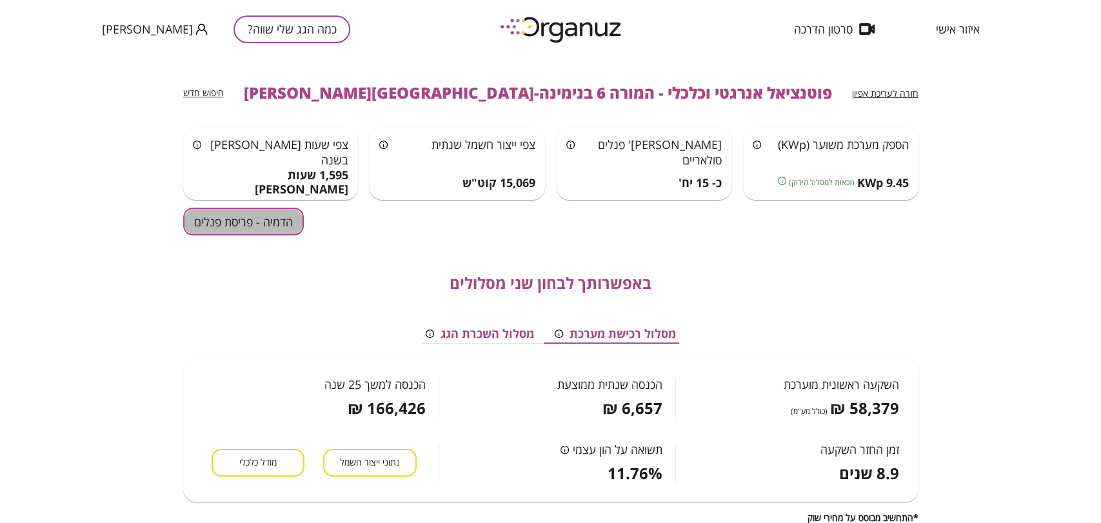
click at [258, 218] on button "הדמיה - פריסת פנלים" at bounding box center [243, 222] width 121 height 28
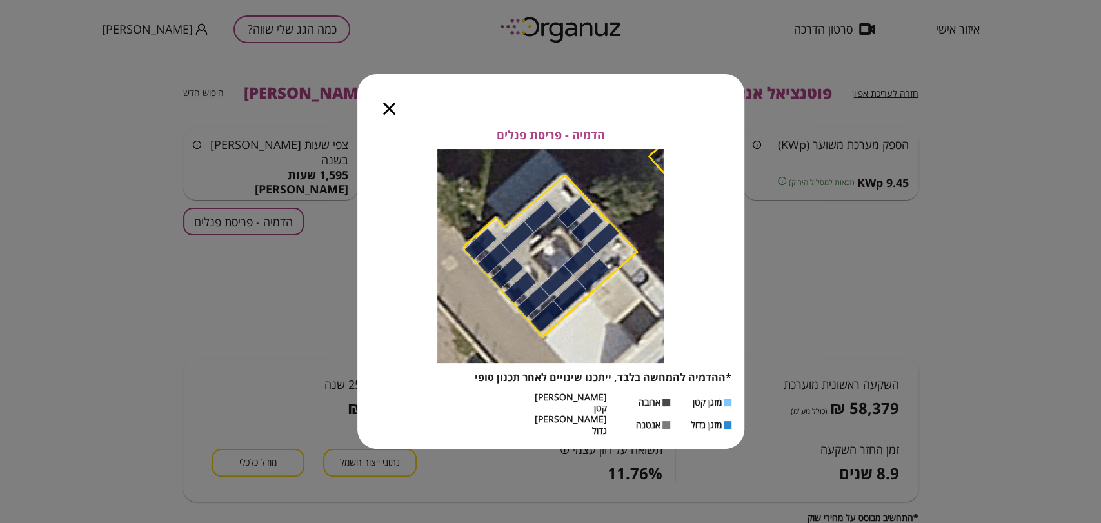
click at [386, 115] on icon "button" at bounding box center [389, 109] width 12 height 12
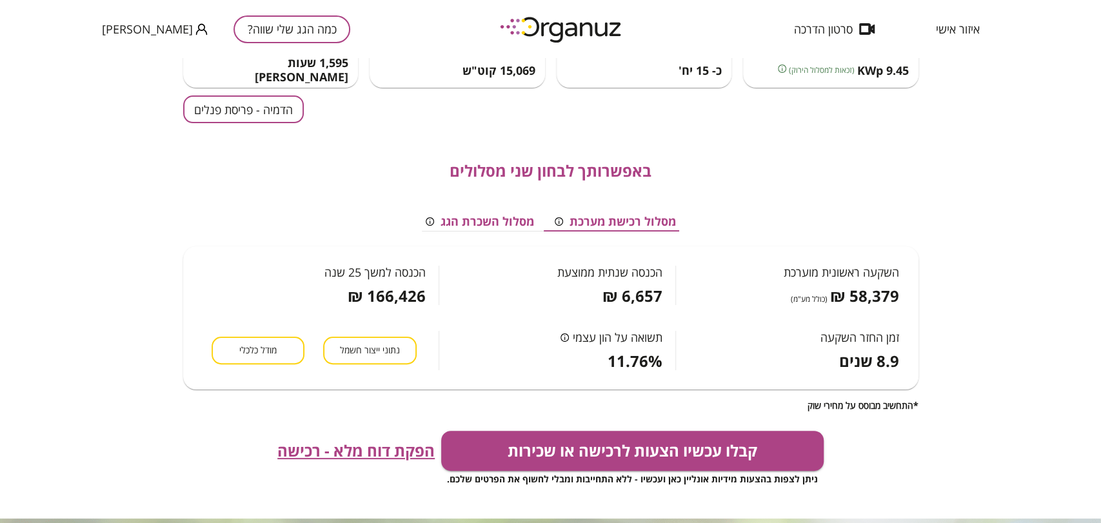
scroll to position [143, 0]
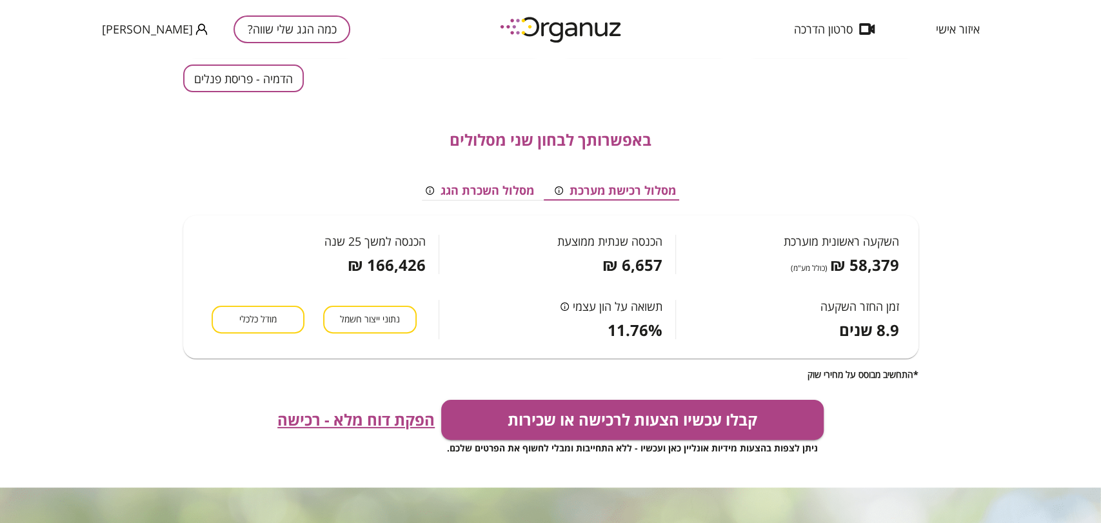
click at [360, 424] on span "הפקת דוח מלא - רכישה" at bounding box center [355, 420] width 157 height 18
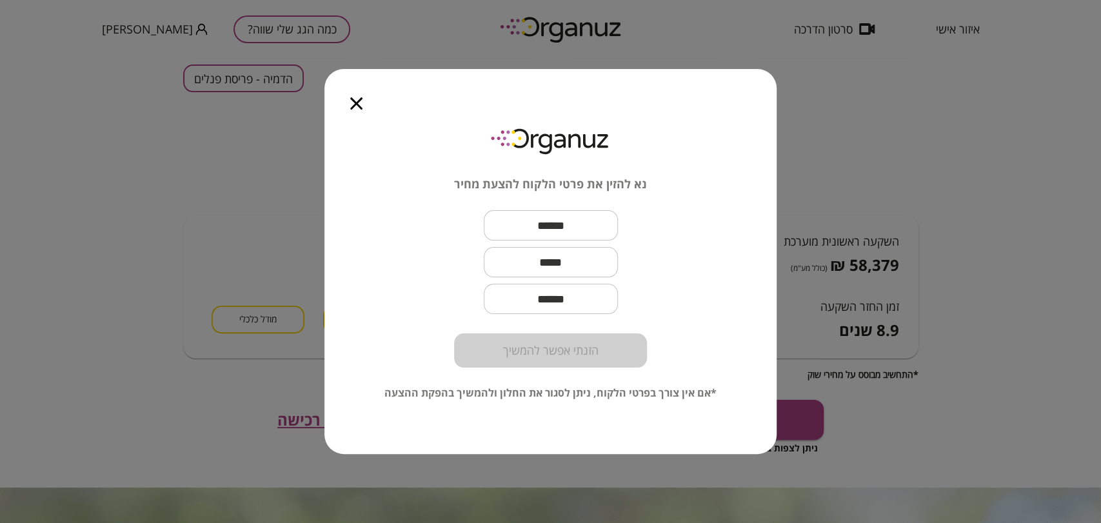
click at [358, 97] on icon "button" at bounding box center [356, 103] width 12 height 12
